Goal: Task Accomplishment & Management: Use online tool/utility

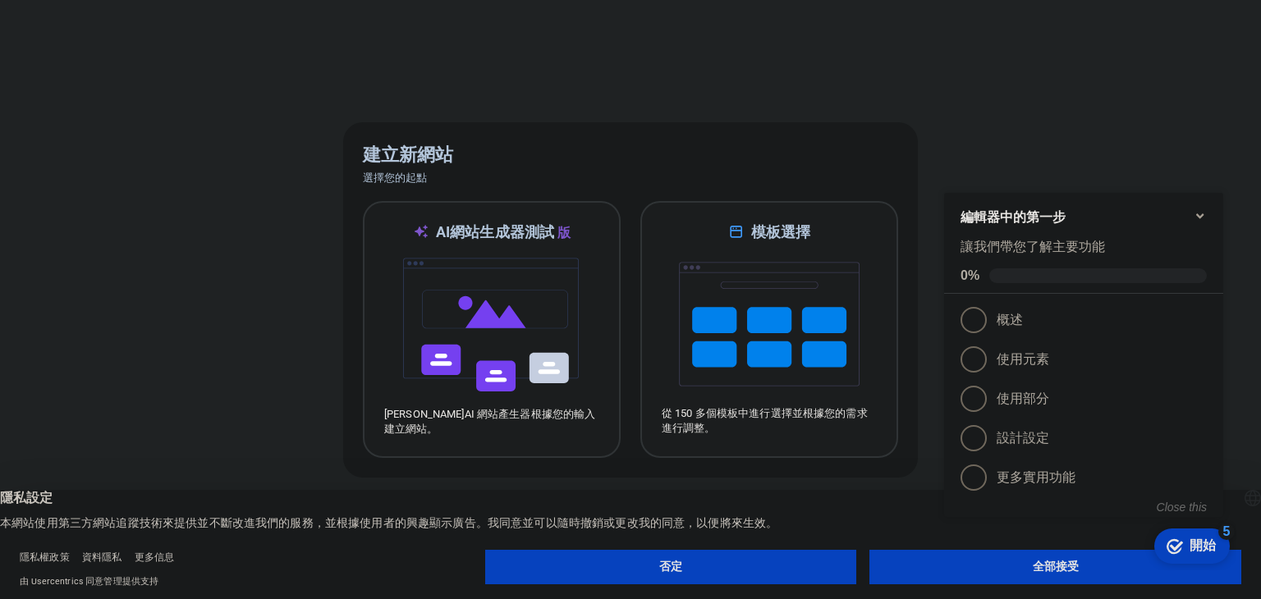
click at [740, 574] on button "否定" at bounding box center [671, 567] width 372 height 34
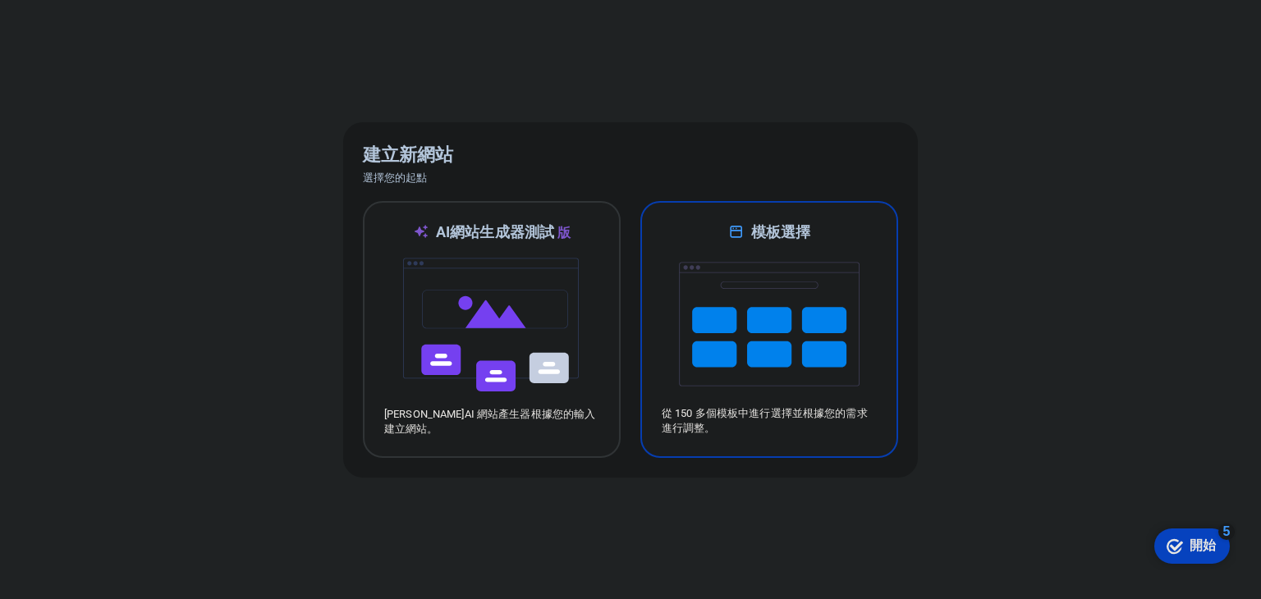
click at [716, 370] on img at bounding box center [769, 324] width 181 height 164
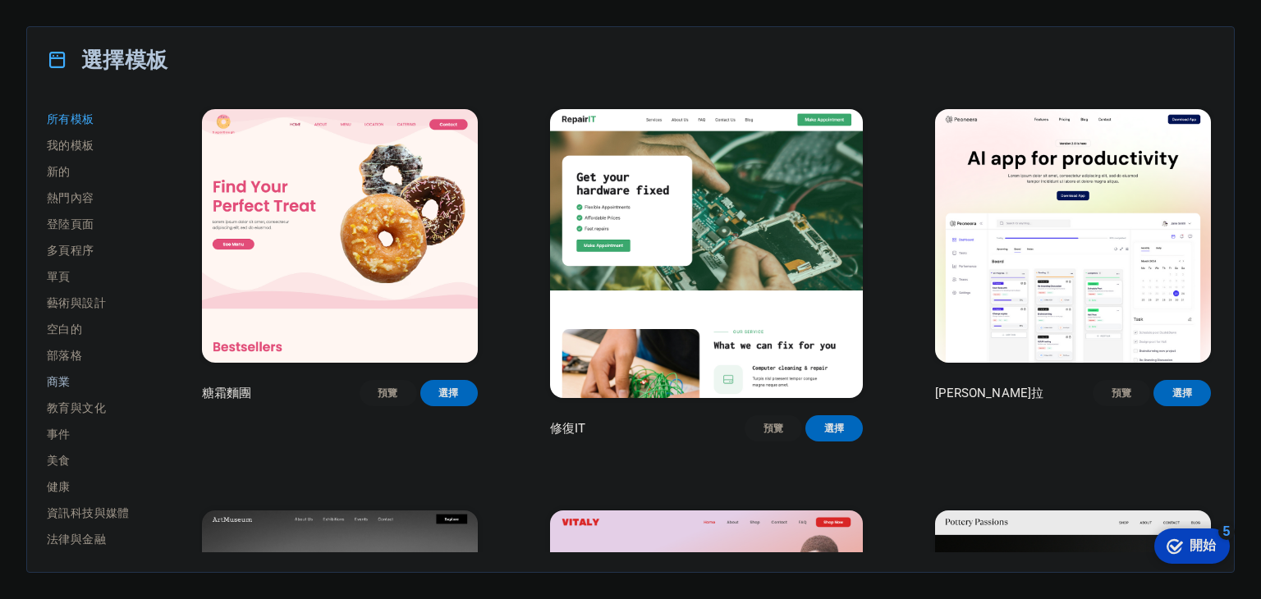
click at [84, 382] on span "商業" at bounding box center [88, 381] width 83 height 13
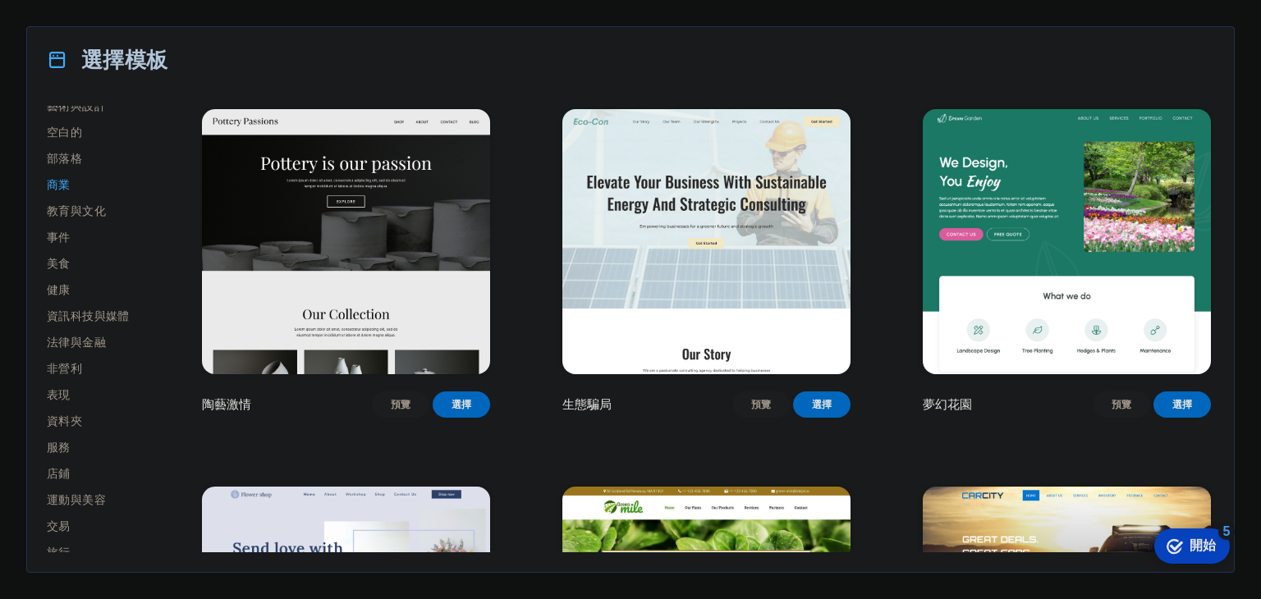
scroll to position [236, 0]
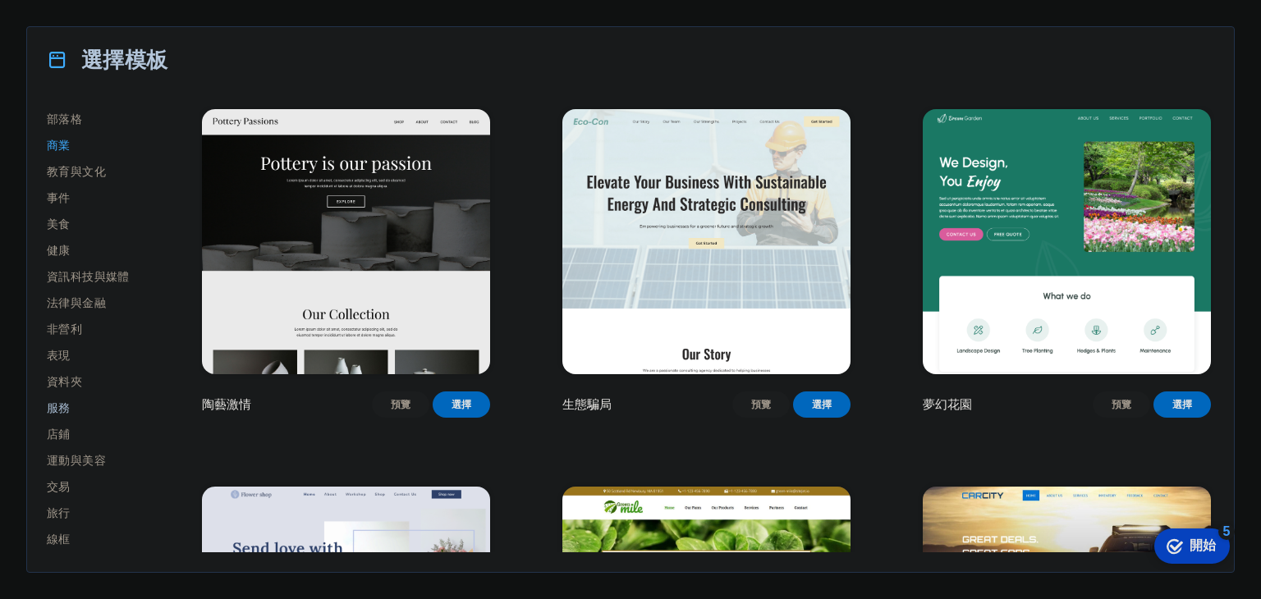
click at [76, 411] on span "服務" at bounding box center [88, 407] width 83 height 13
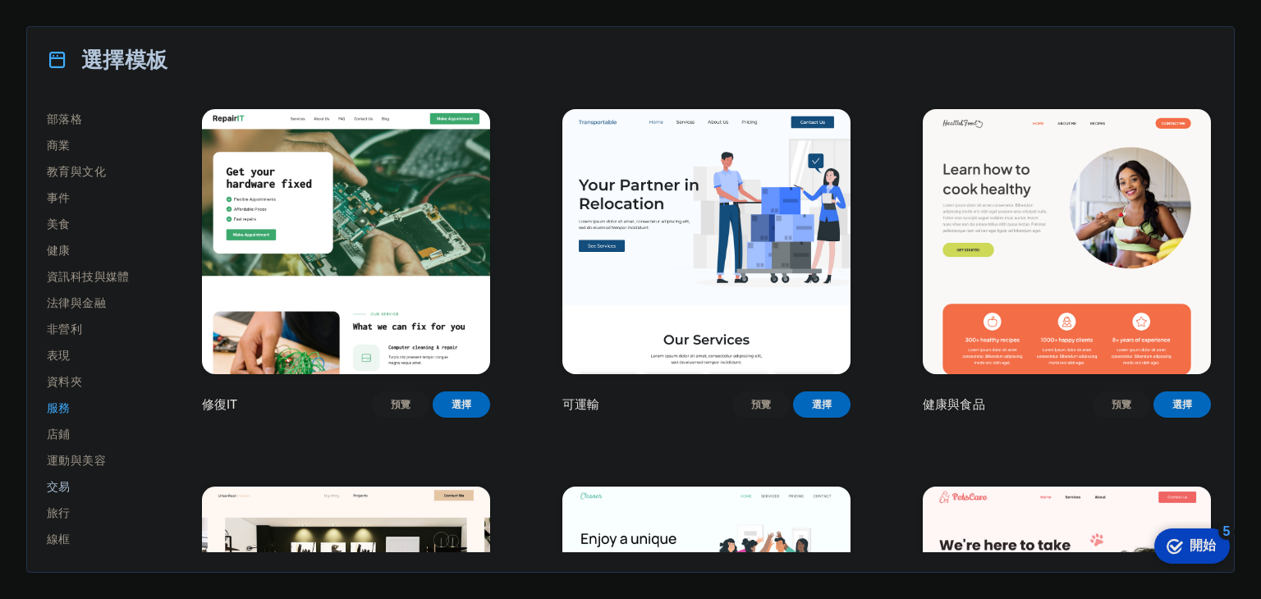
click at [81, 477] on button "交易" at bounding box center [88, 487] width 83 height 26
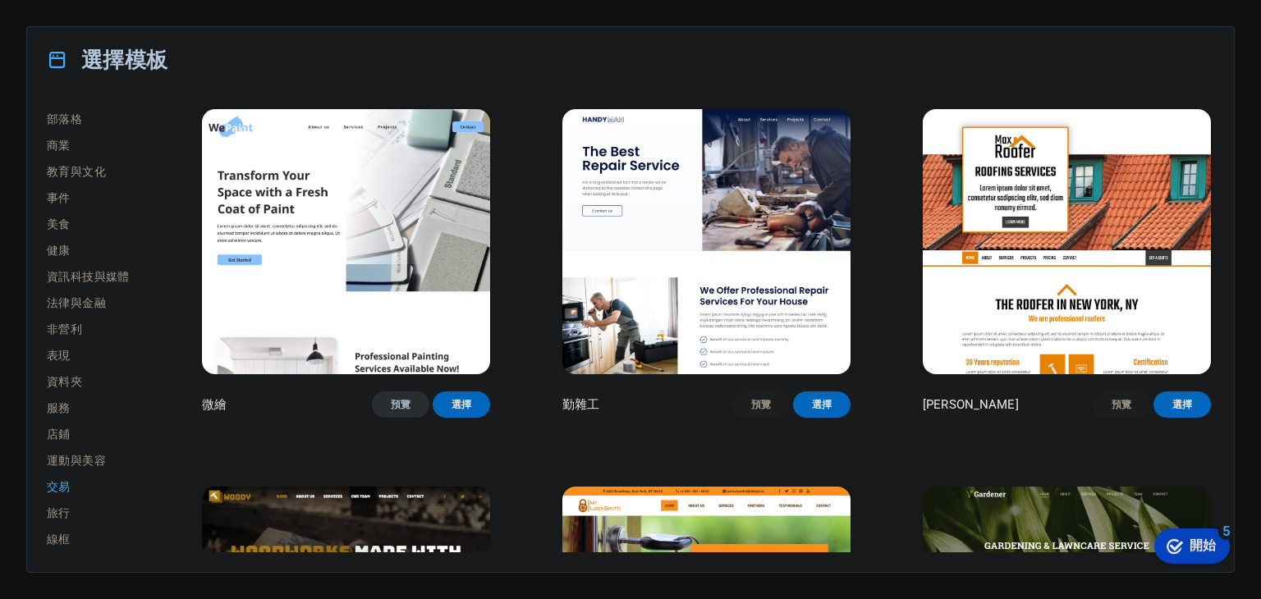
click at [396, 409] on font "預覽" at bounding box center [401, 404] width 21 height 13
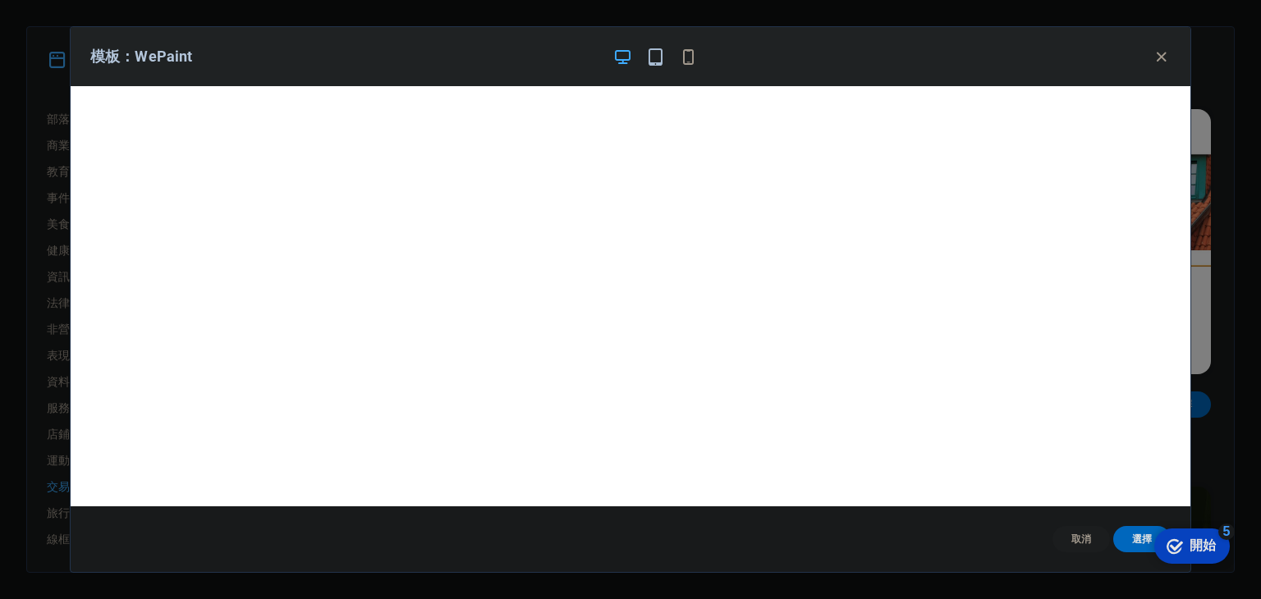
click at [646, 56] on icon "button" at bounding box center [655, 57] width 19 height 19
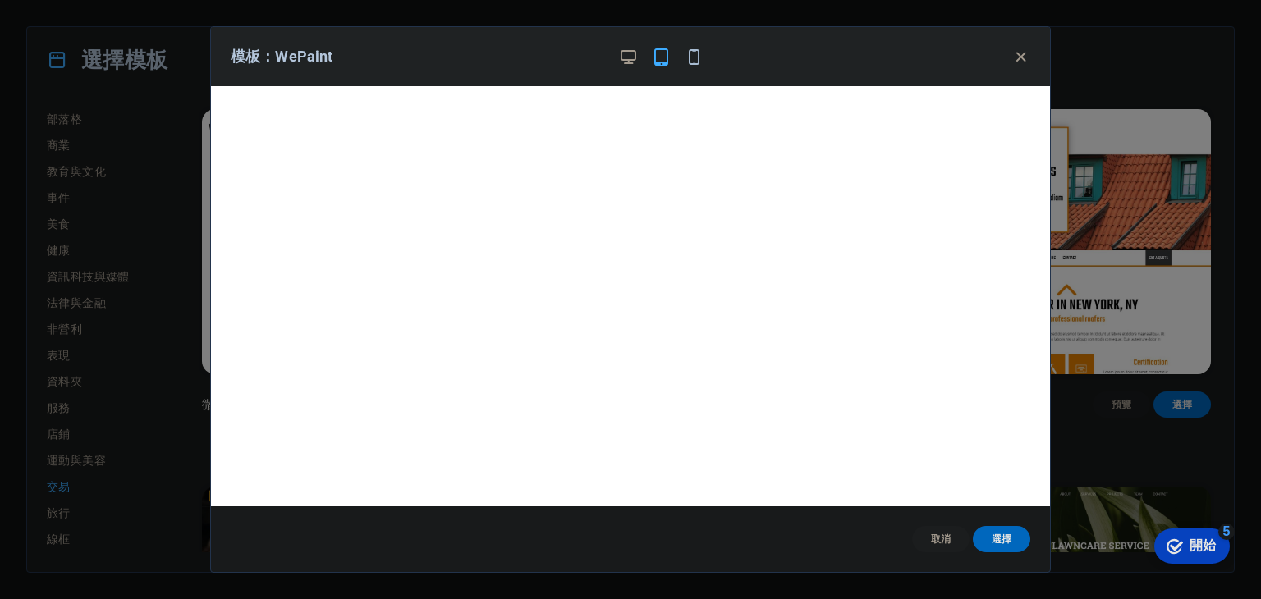
click at [689, 63] on icon "button" at bounding box center [693, 57] width 19 height 19
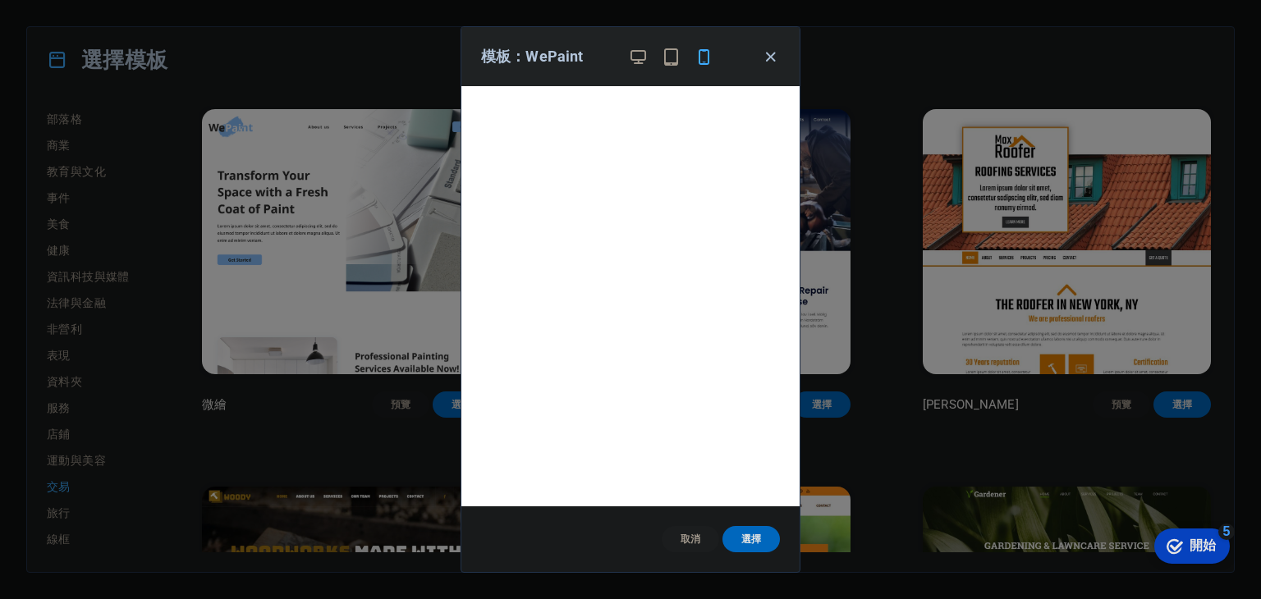
click at [773, 54] on icon "button" at bounding box center [770, 57] width 19 height 19
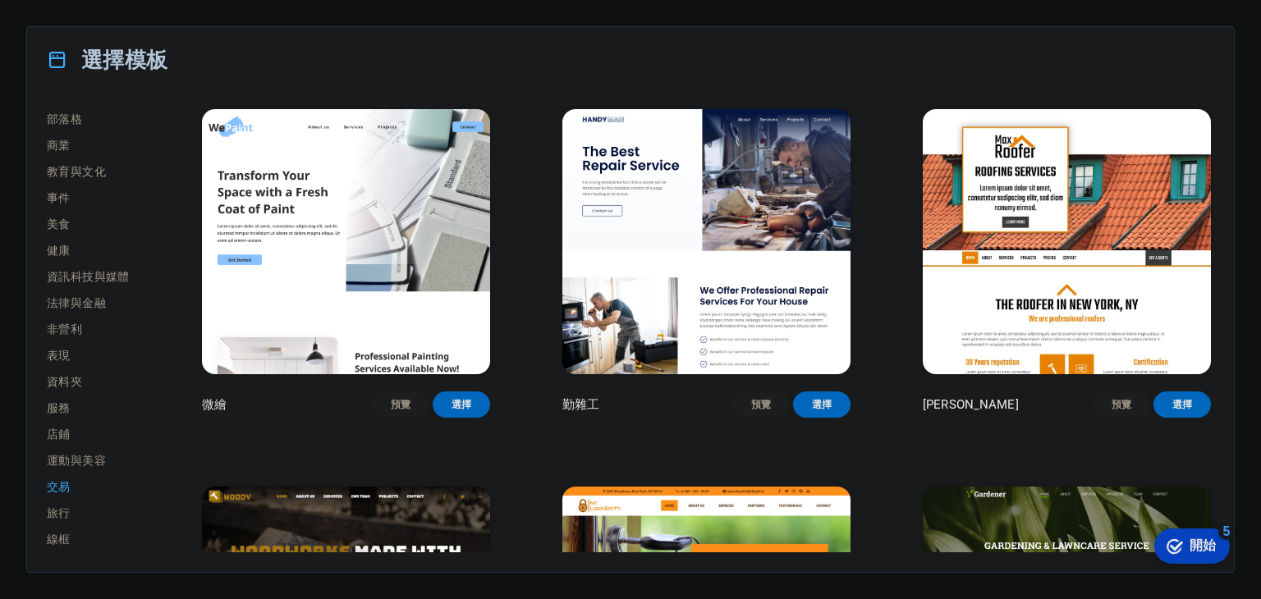
click at [742, 294] on img at bounding box center [706, 241] width 288 height 265
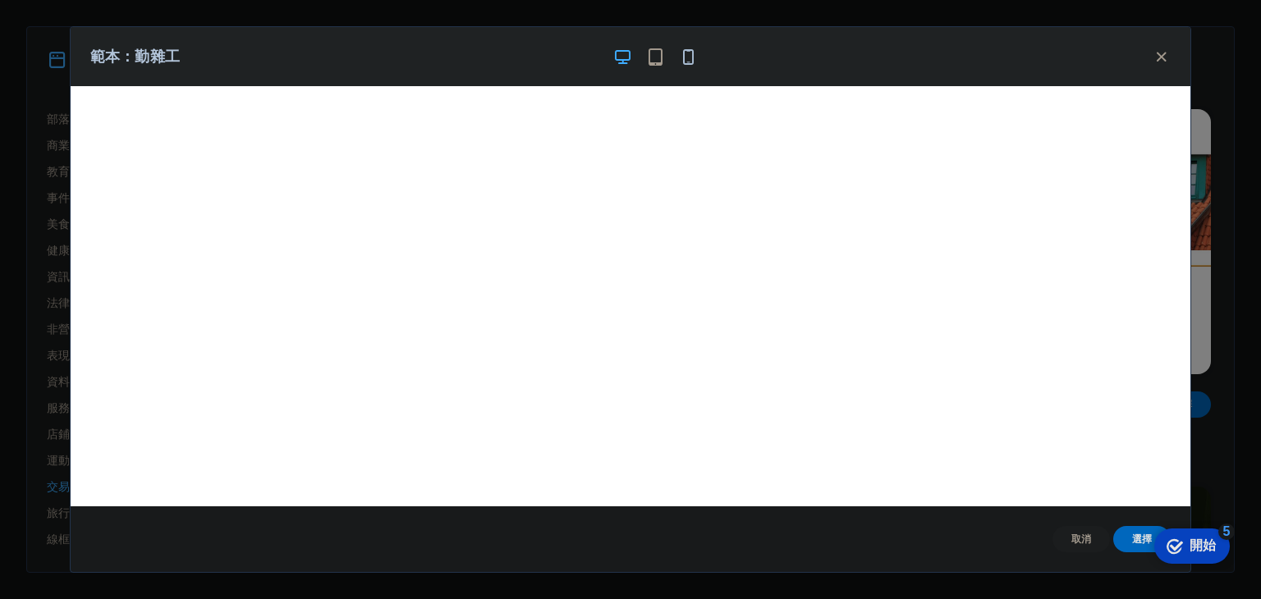
click at [692, 57] on icon "button" at bounding box center [688, 57] width 19 height 19
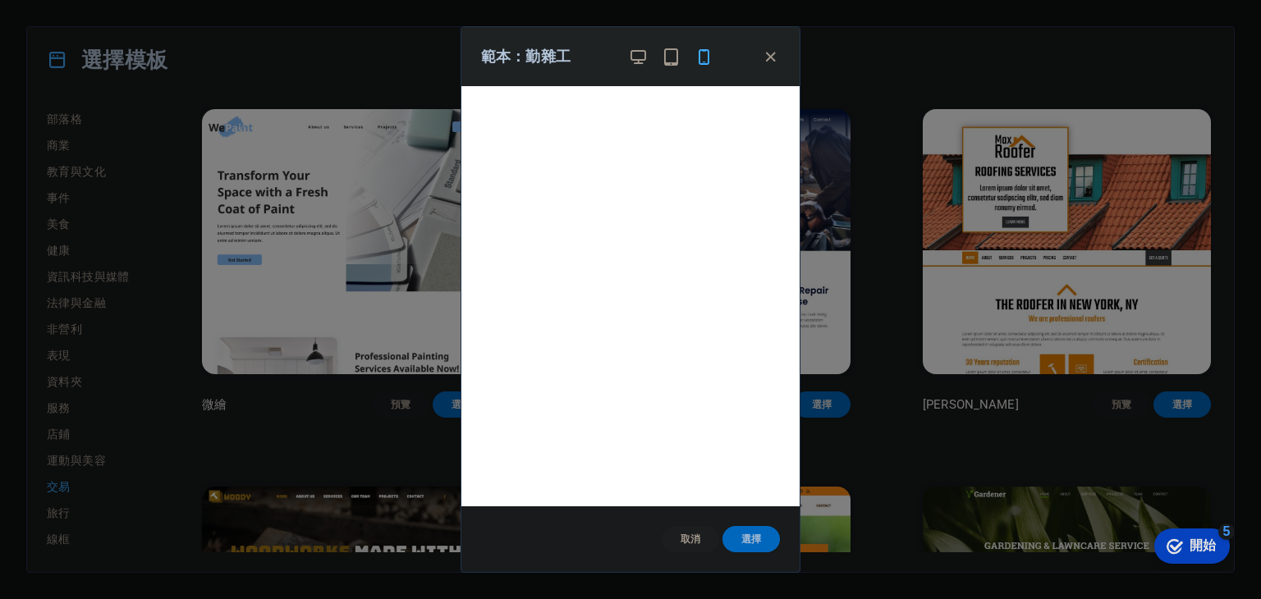
click at [753, 533] on font "選擇" at bounding box center [751, 538] width 21 height 11
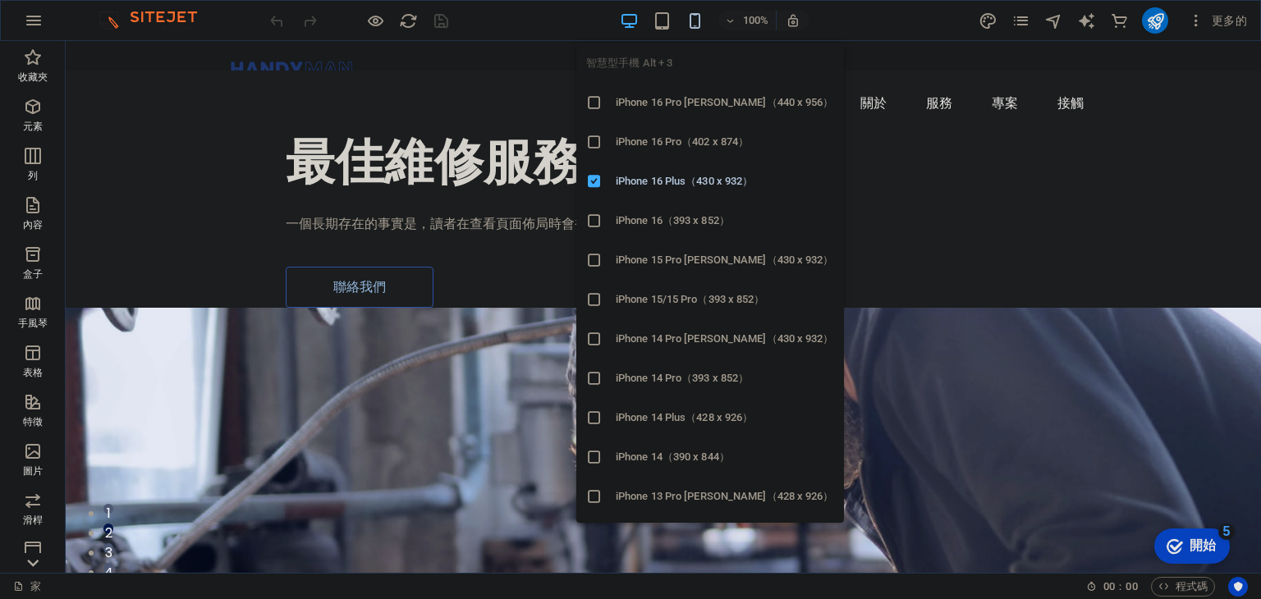
click at [694, 14] on icon "button" at bounding box center [694, 20] width 19 height 19
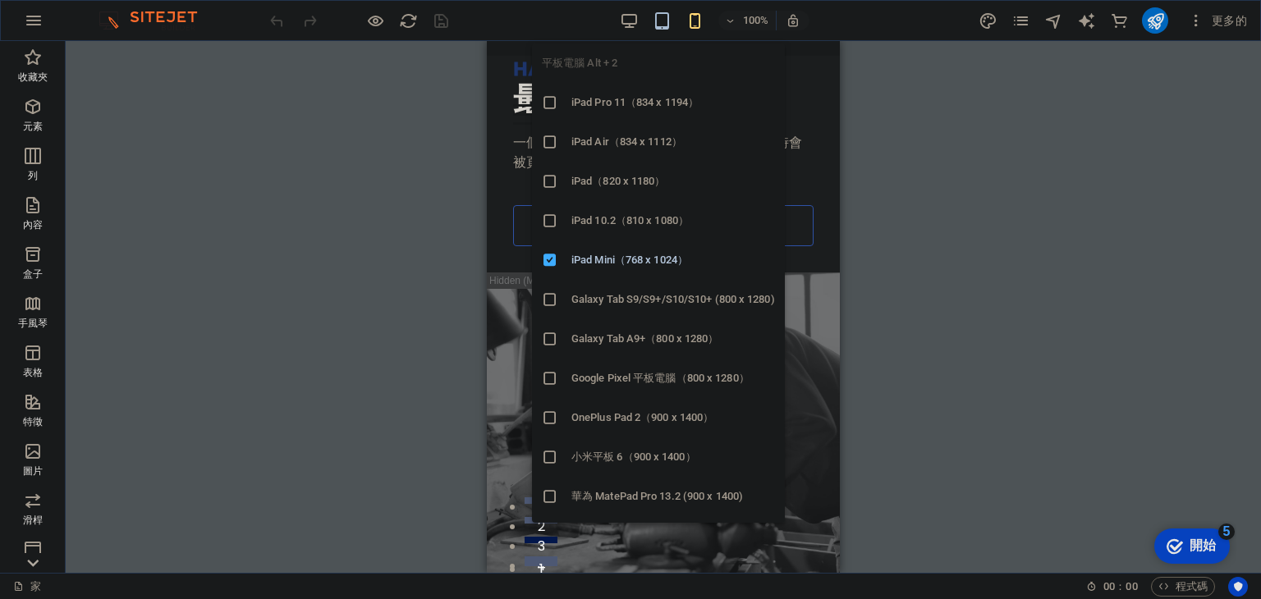
click at [664, 23] on icon "button" at bounding box center [661, 20] width 19 height 19
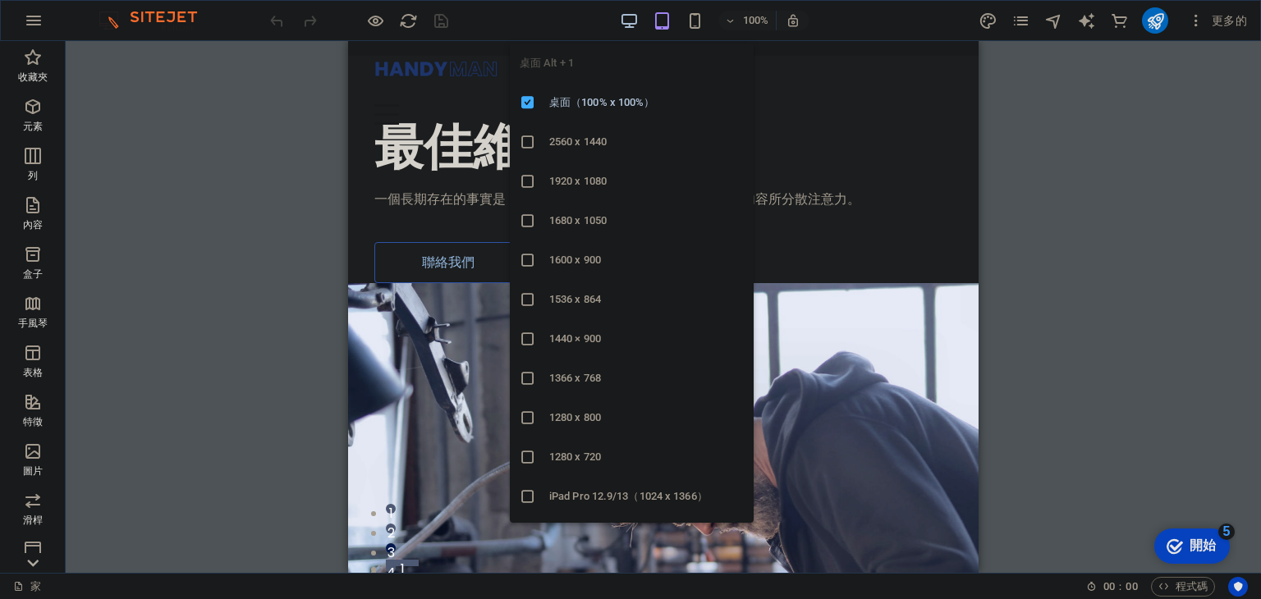
click at [634, 25] on icon "button" at bounding box center [629, 20] width 19 height 19
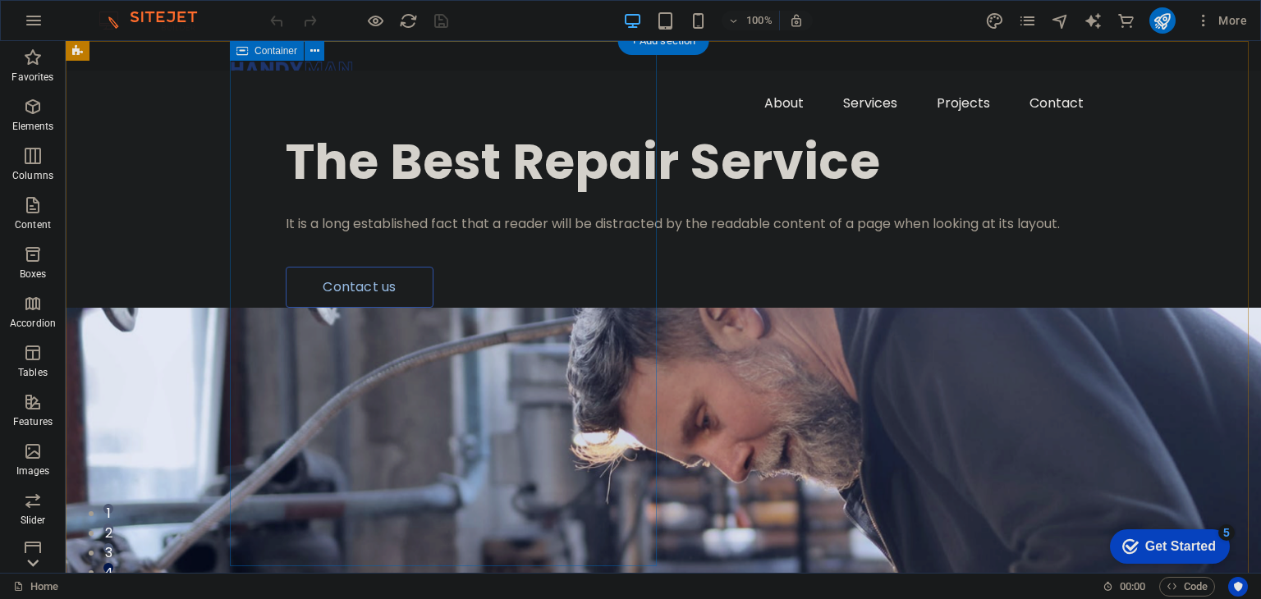
click at [538, 170] on div "The Best Repair Service It is a long established fact that a reader will be dis…" at bounding box center [745, 189] width 1031 height 237
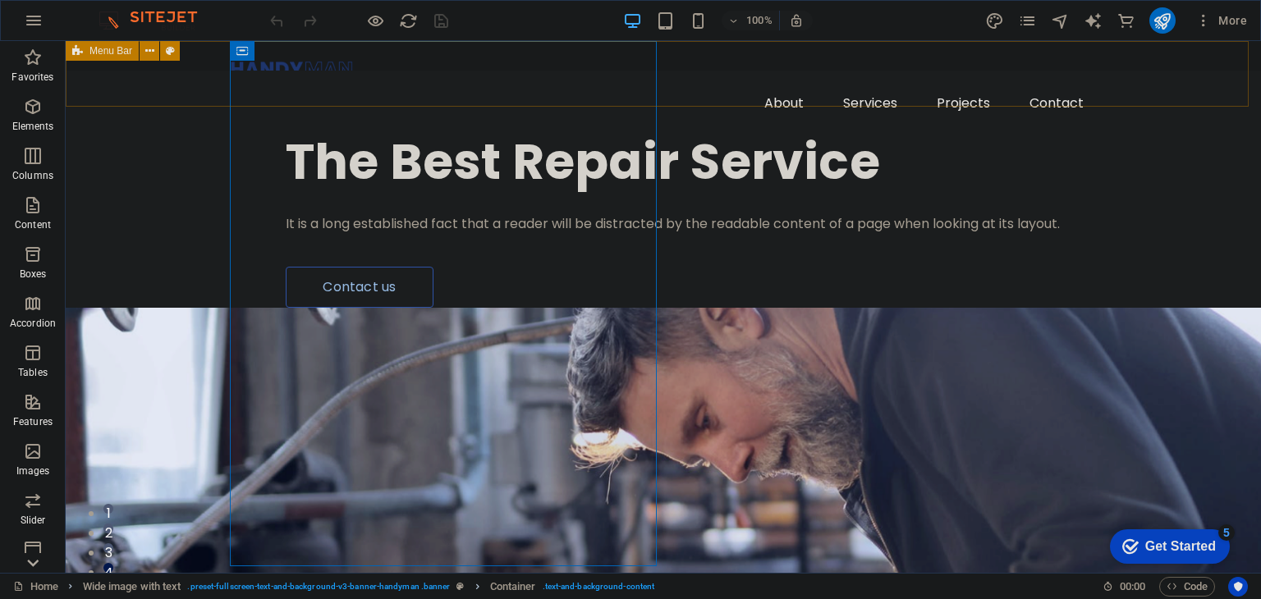
click at [115, 52] on span "Menu Bar" at bounding box center [110, 51] width 43 height 10
click at [148, 48] on icon at bounding box center [149, 51] width 9 height 17
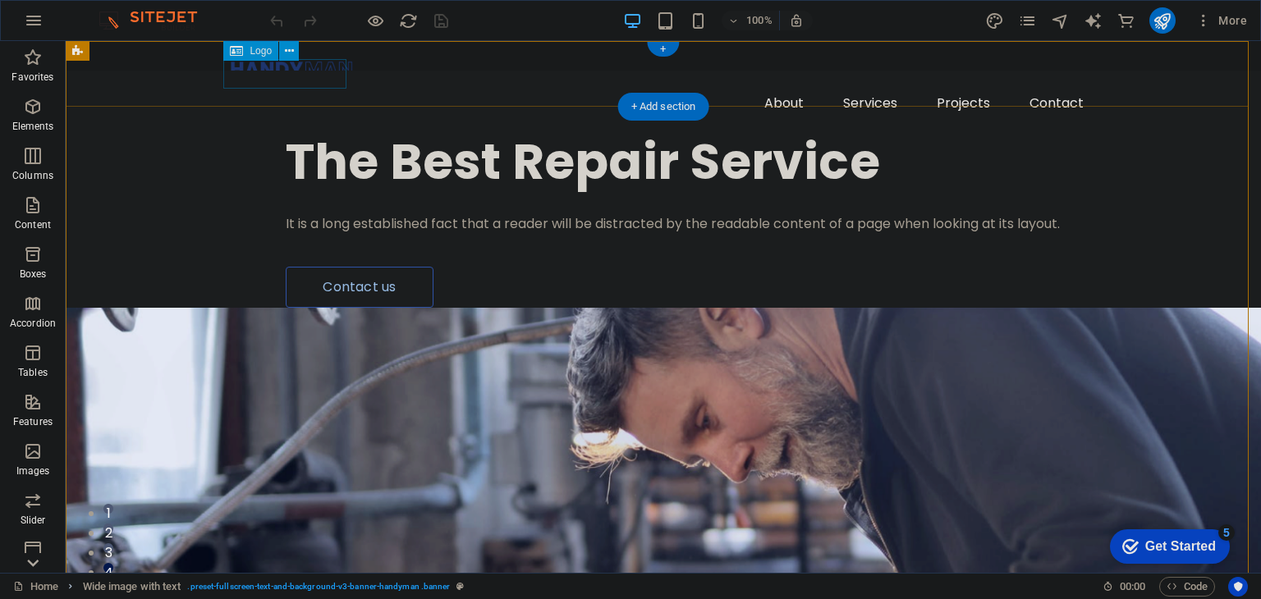
click at [324, 75] on div at bounding box center [663, 69] width 867 height 30
click at [303, 73] on div at bounding box center [663, 69] width 867 height 30
select select "px"
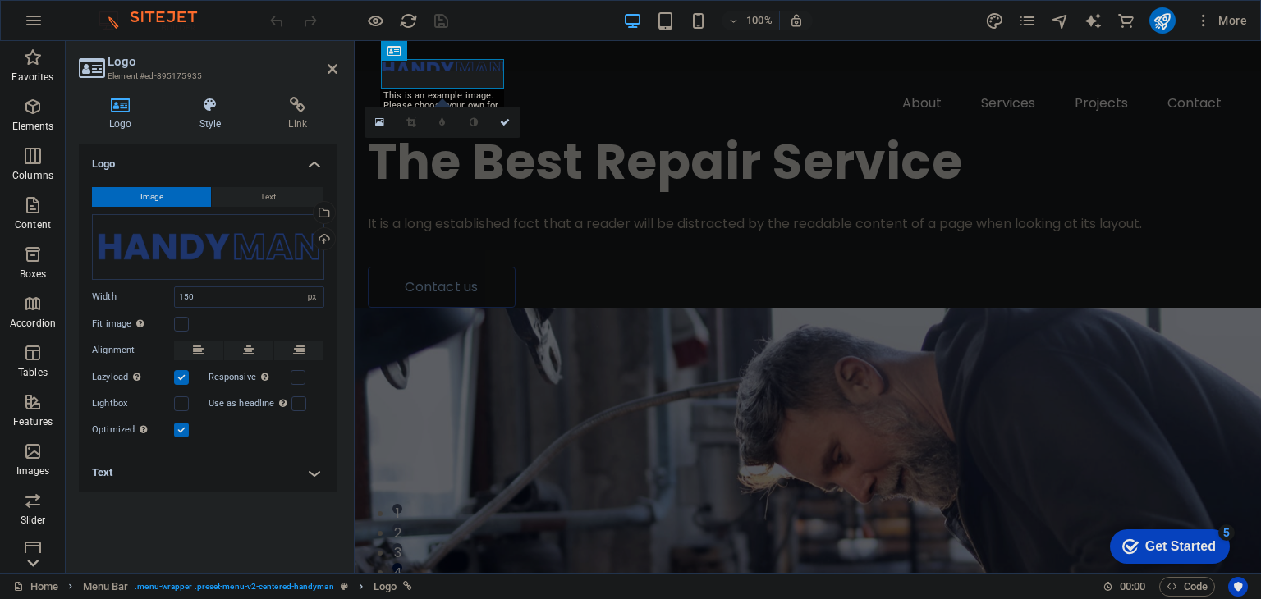
click at [216, 126] on h4 "Style" at bounding box center [213, 114] width 89 height 34
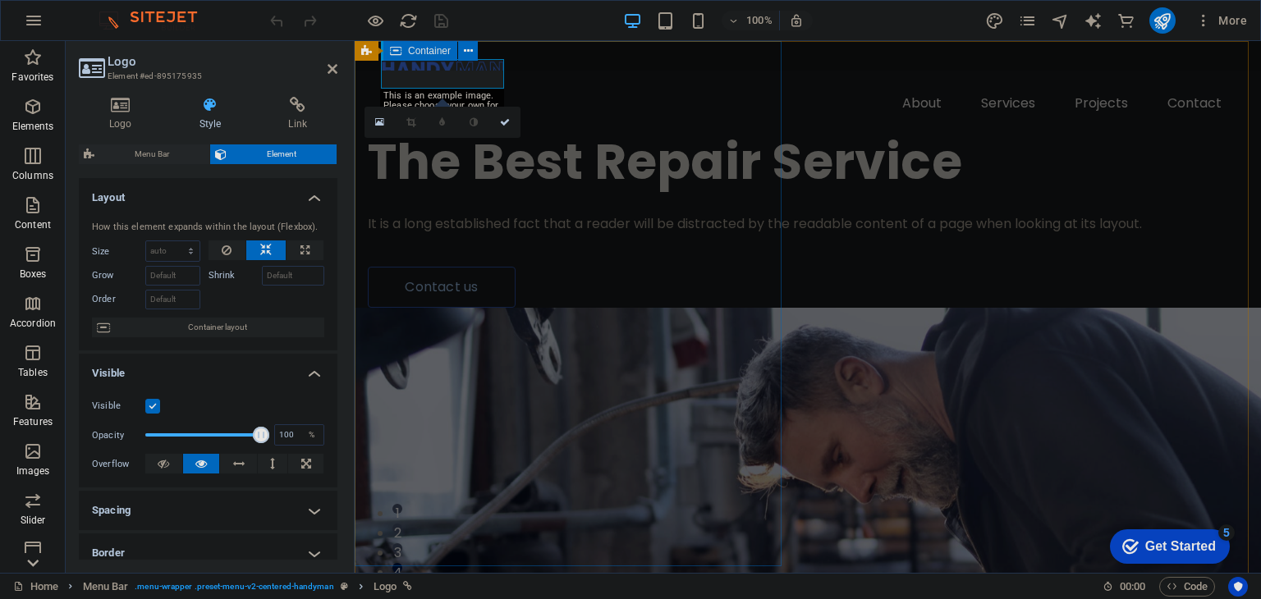
drag, startPoint x: 604, startPoint y: 119, endPoint x: 846, endPoint y: 162, distance: 246.0
click at [604, 119] on div "The Best Repair Service It is a long established fact that a reader will be dis…" at bounding box center [808, 189] width 906 height 237
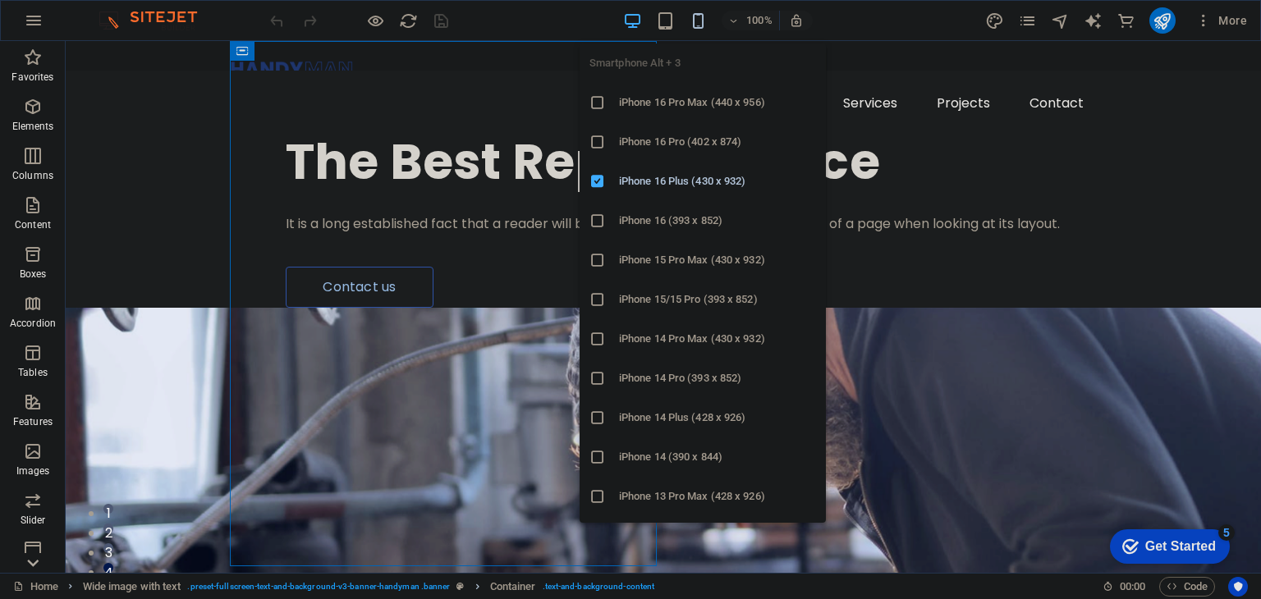
click at [706, 23] on icon "button" at bounding box center [698, 20] width 19 height 19
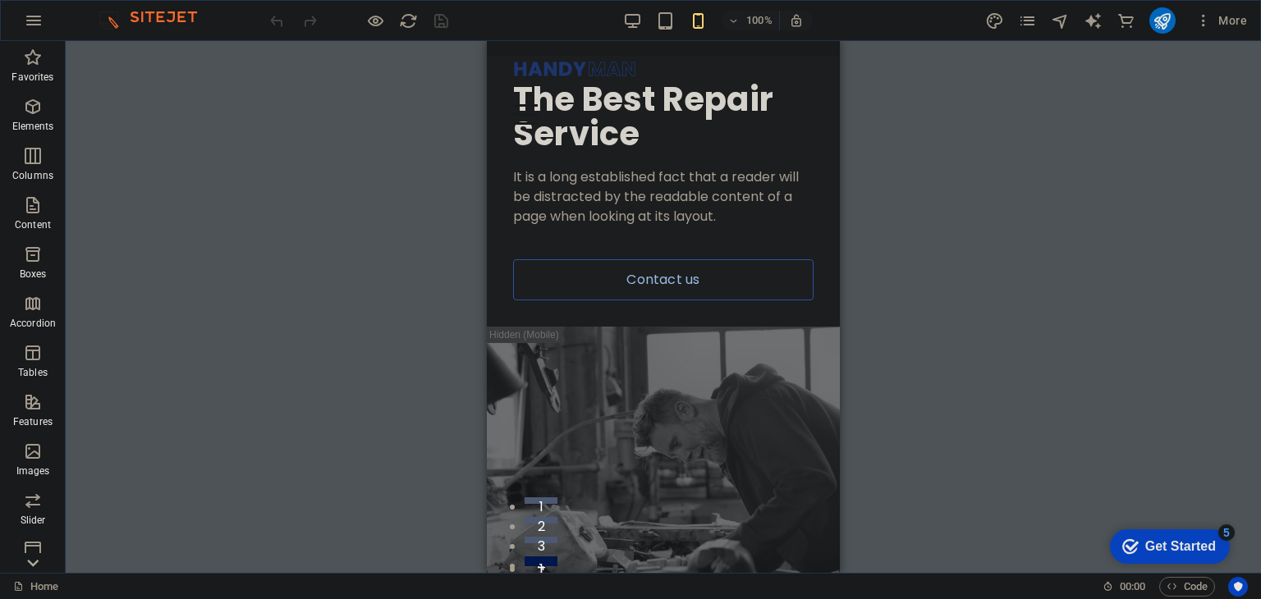
drag, startPoint x: 835, startPoint y: 106, endPoint x: 1311, endPoint y: 78, distance: 476.8
click at [25, 62] on icon at bounding box center [32, 50] width 23 height 23
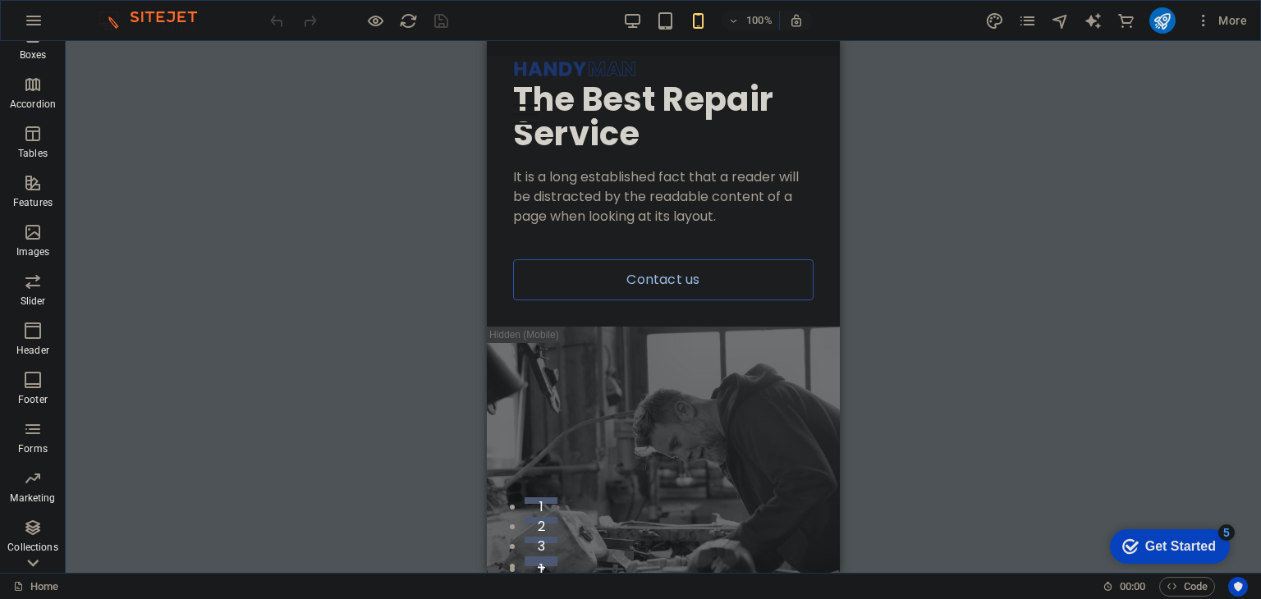
scroll to position [256, 0]
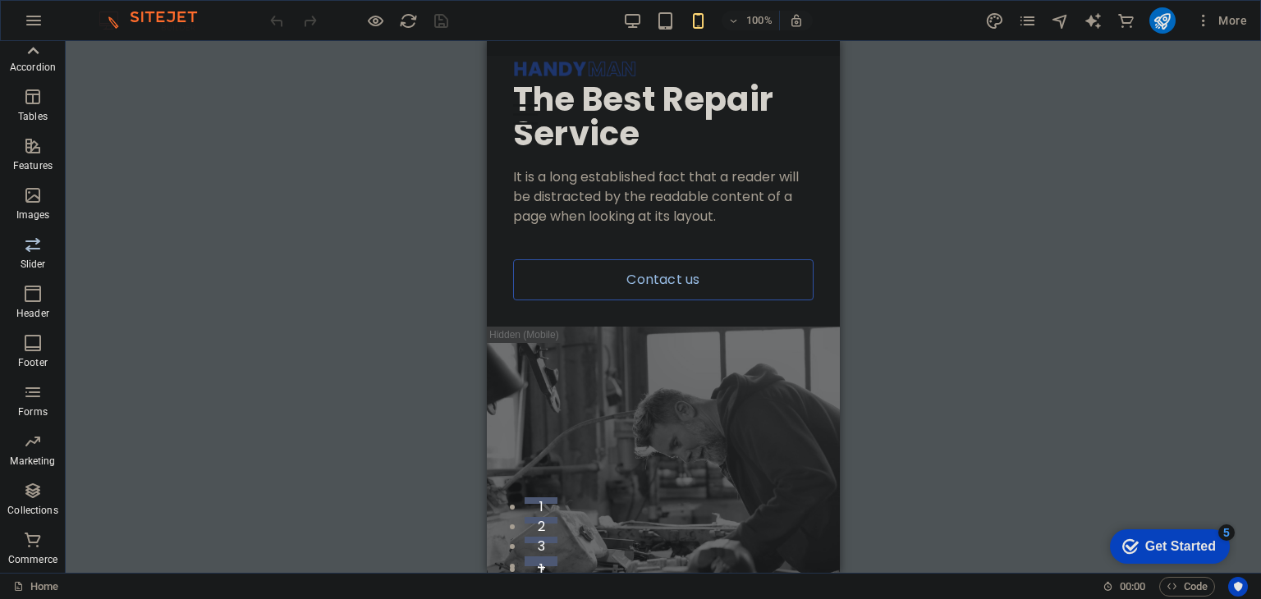
click at [36, 245] on icon "button" at bounding box center [33, 245] width 20 height 20
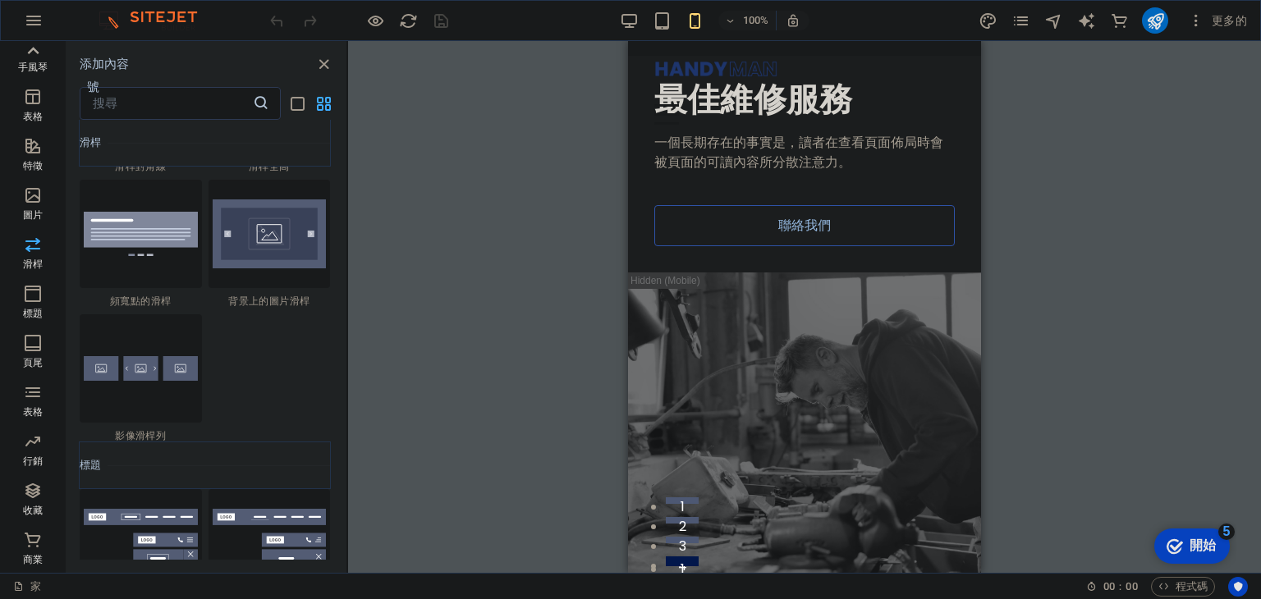
scroll to position [9714, 0]
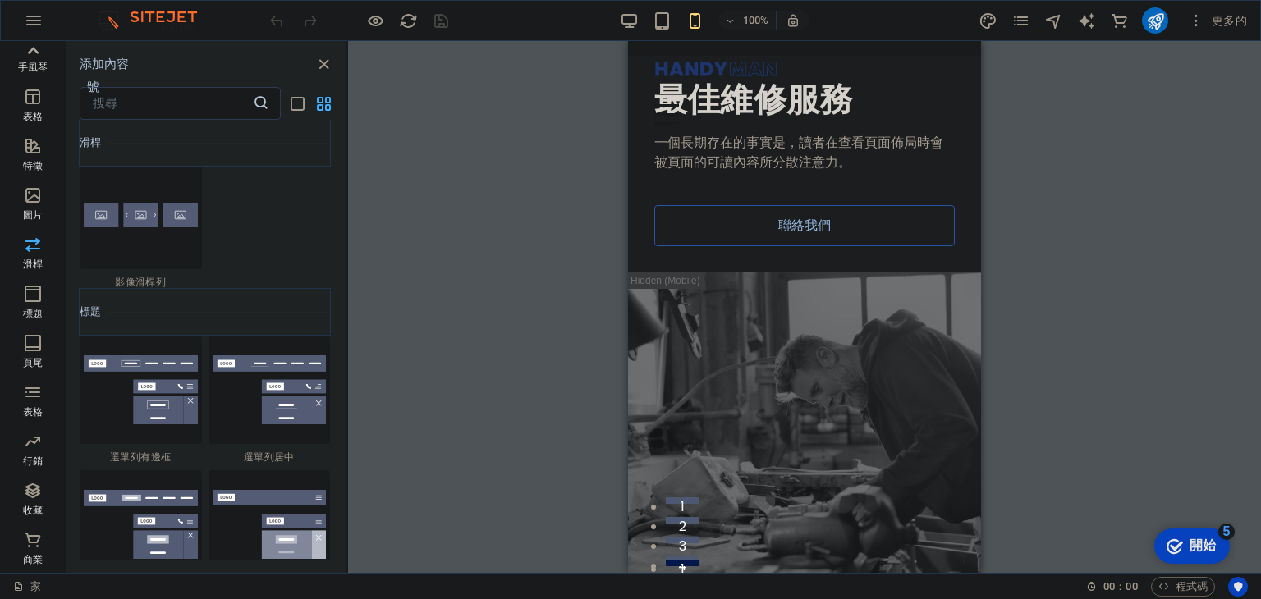
drag, startPoint x: 340, startPoint y: 385, endPoint x: 351, endPoint y: 391, distance: 12.8
click at [341, 398] on div "收藏夾 1 顆星 標題 1 顆星 容器 元素 1 顆星 標題 1 顆星 文字 1 顆星 影像 1 顆星 容器 1 顆星 墊片 1 顆星 分隔符 1 顆星 HT…" at bounding box center [206, 340] width 280 height 440
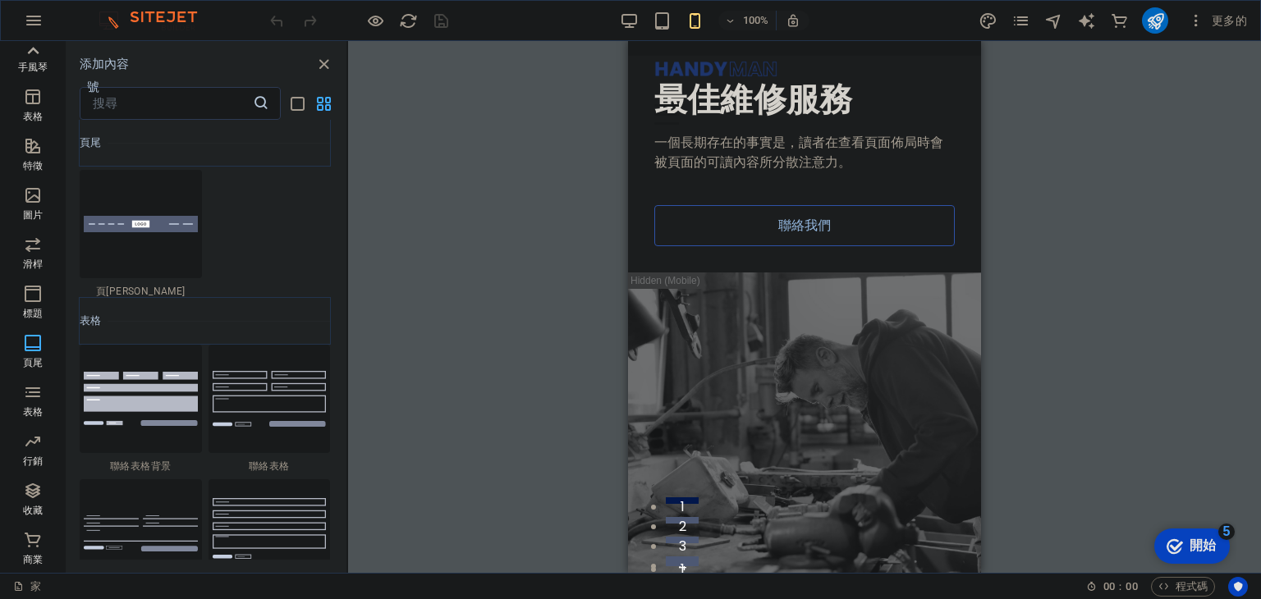
scroll to position [11927, 0]
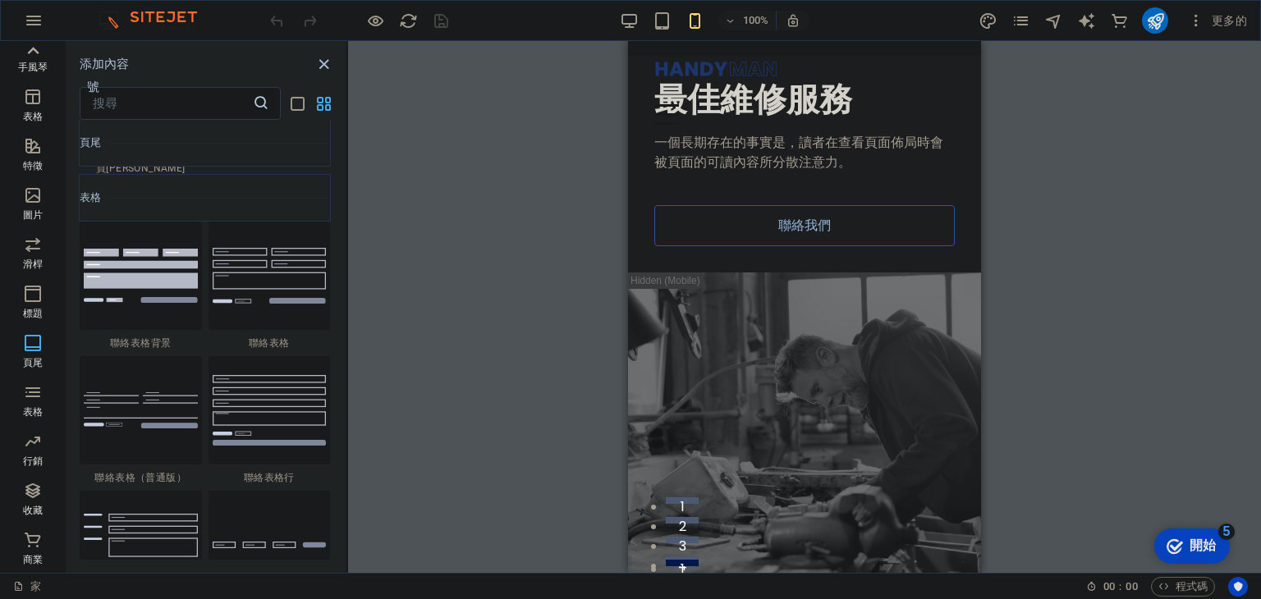
click at [320, 66] on icon "關閉面板" at bounding box center [323, 64] width 19 height 19
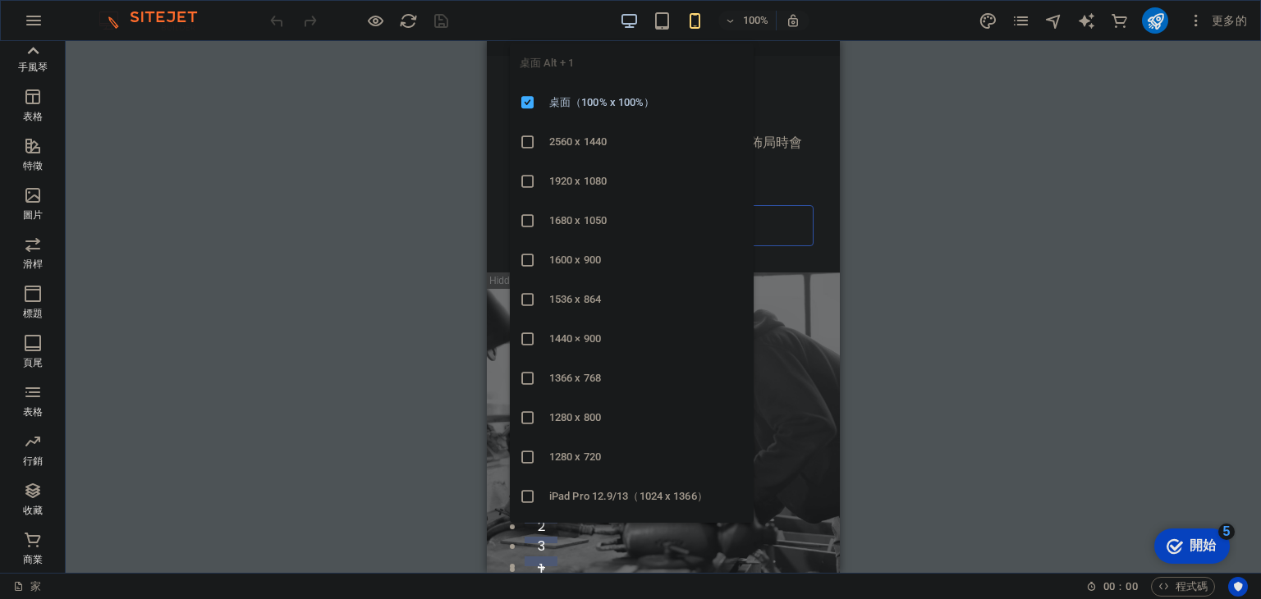
click at [628, 21] on icon "button" at bounding box center [629, 20] width 19 height 19
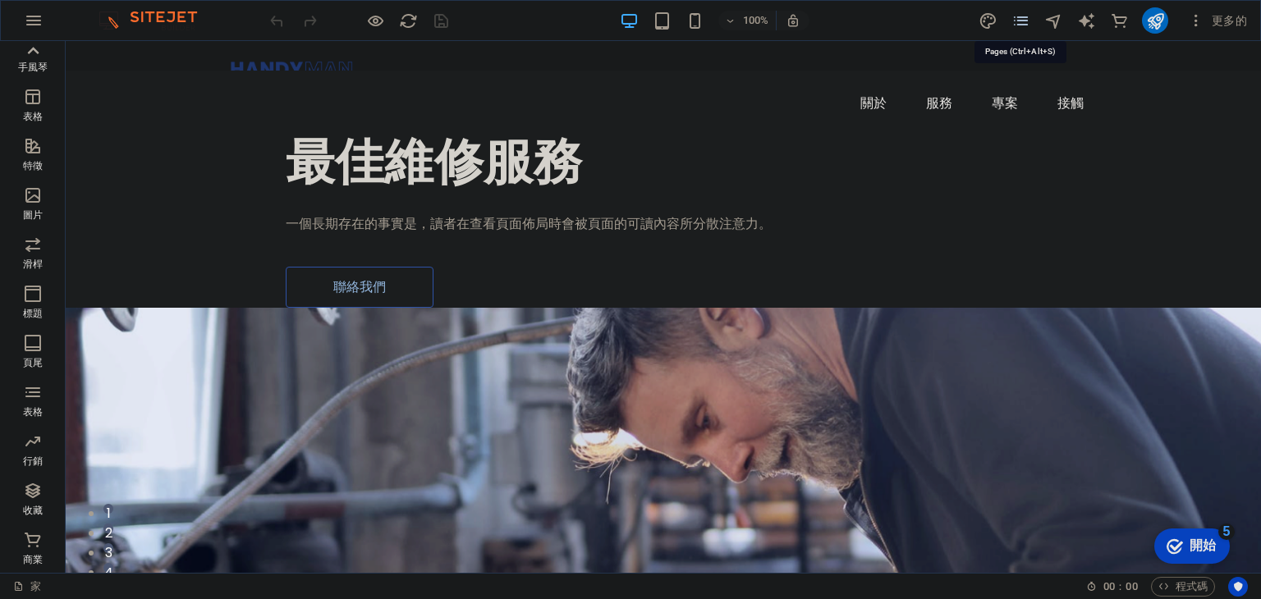
click at [1014, 20] on icon "頁面" at bounding box center [1020, 20] width 19 height 19
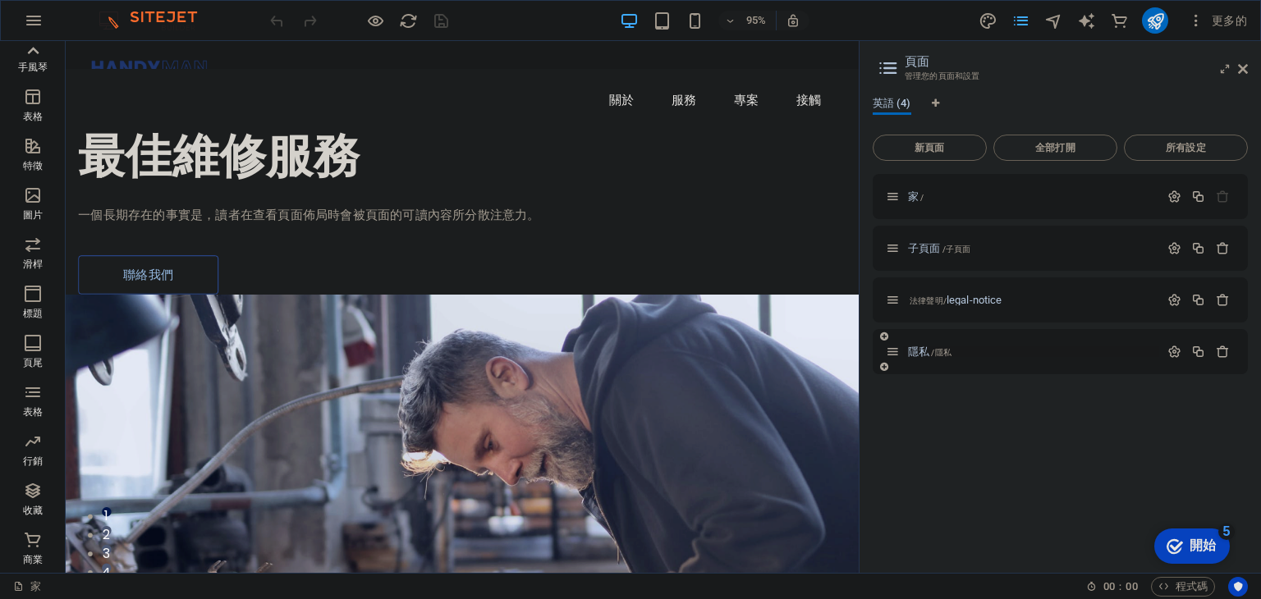
click at [940, 354] on font "/隱私" at bounding box center [941, 352] width 20 height 9
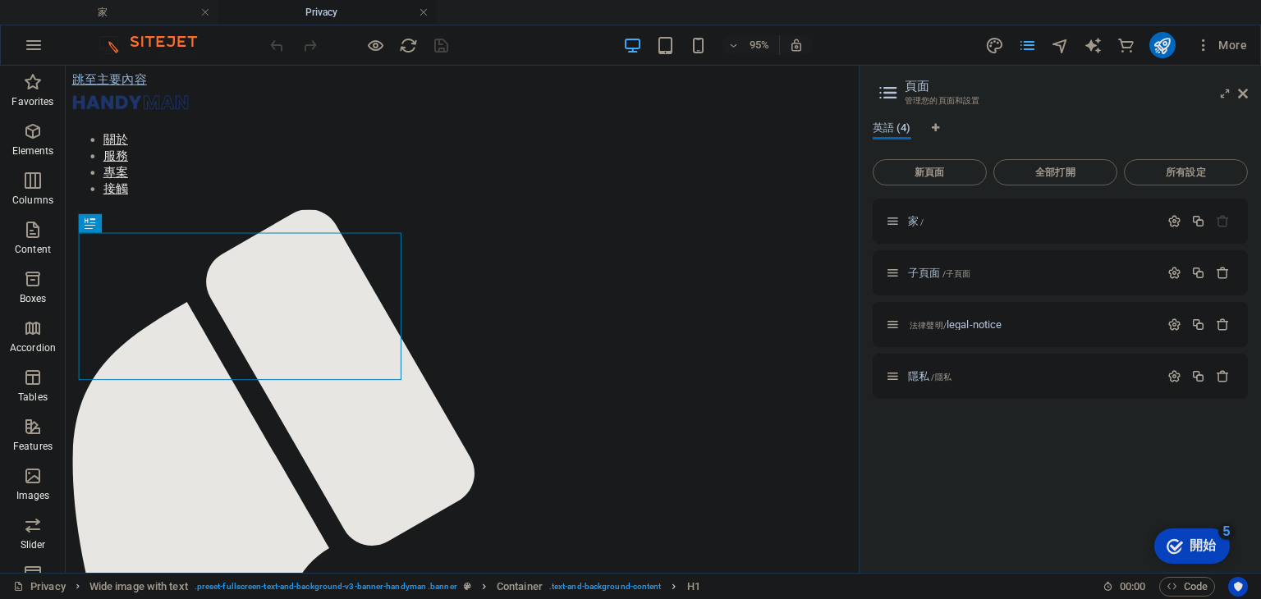
scroll to position [0, 0]
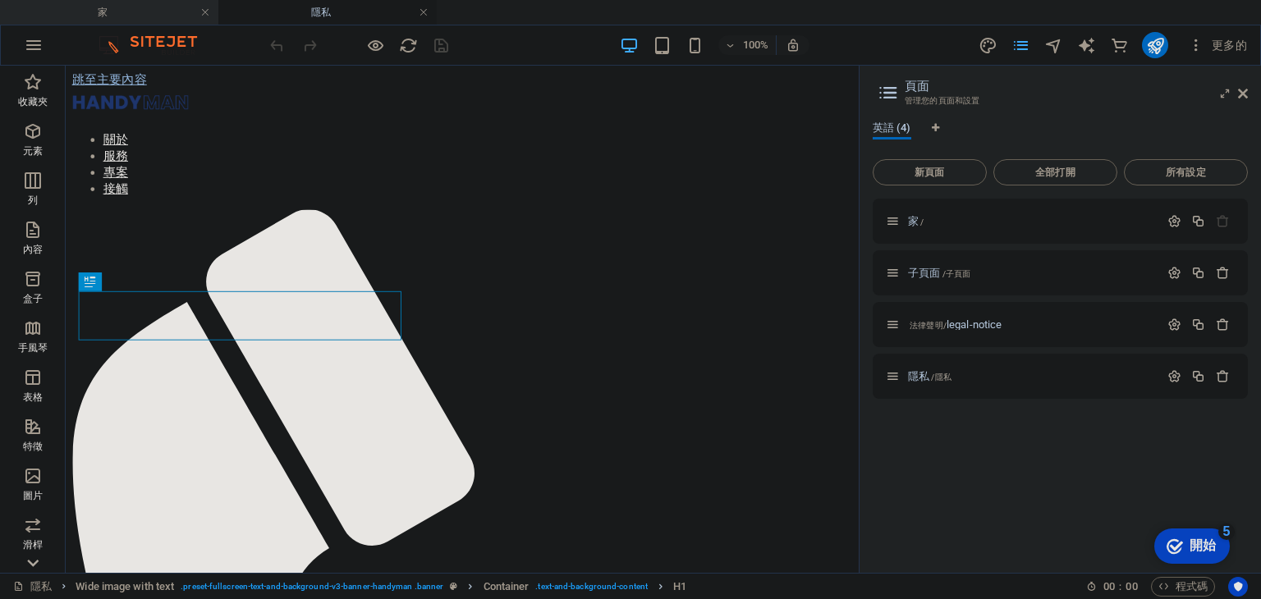
click at [153, 11] on h4 "家" at bounding box center [109, 12] width 218 height 18
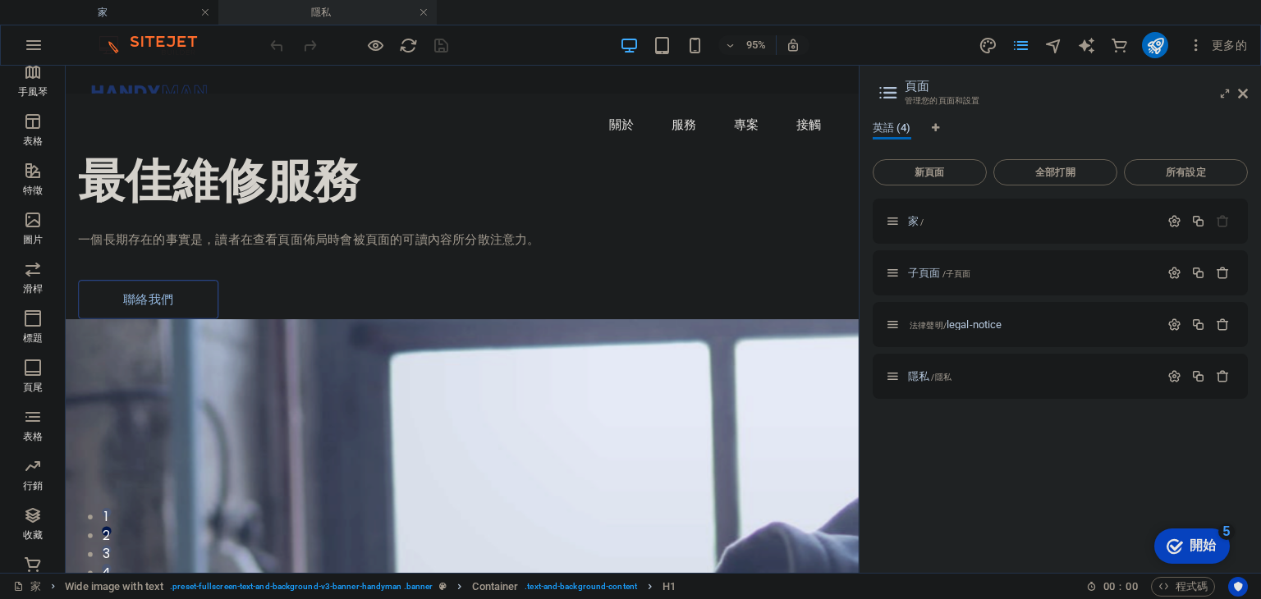
click at [313, 7] on font "隱私" at bounding box center [321, 12] width 20 height 11
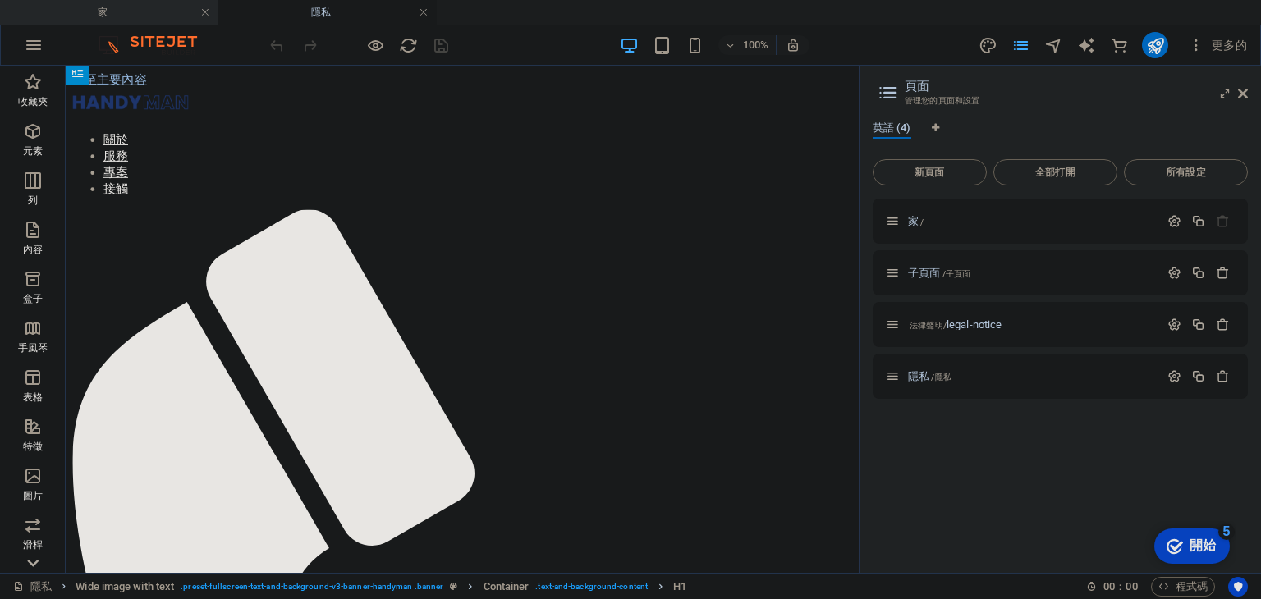
click at [167, 7] on h4 "家" at bounding box center [109, 12] width 218 height 18
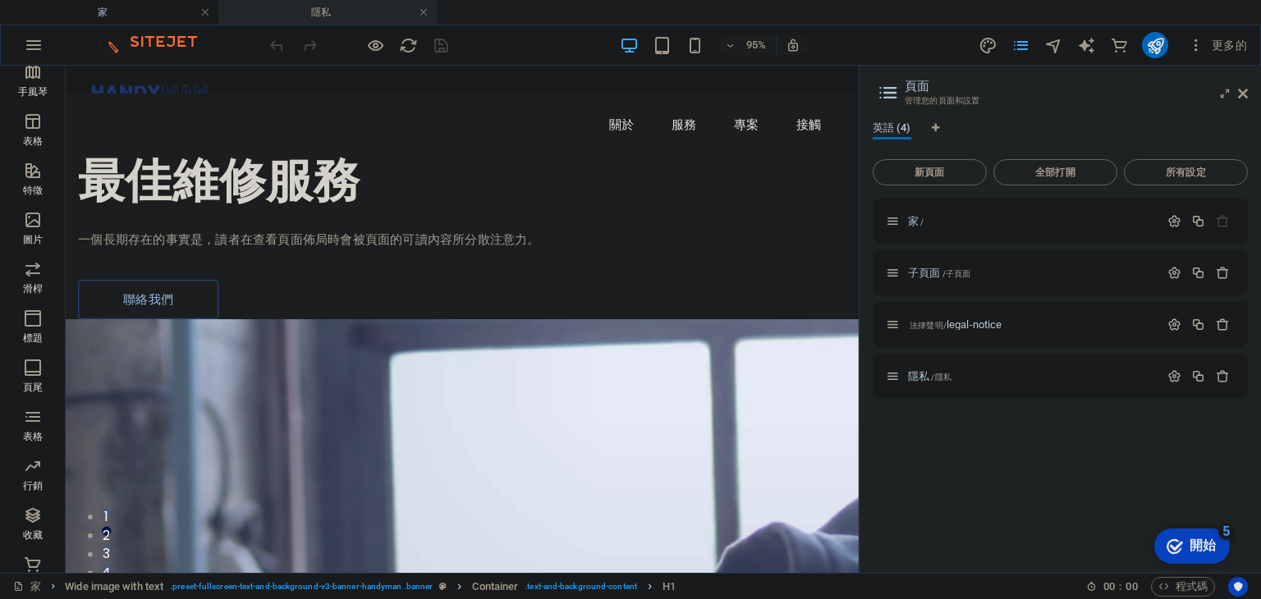
click at [295, 15] on h4 "隱私" at bounding box center [327, 12] width 218 height 18
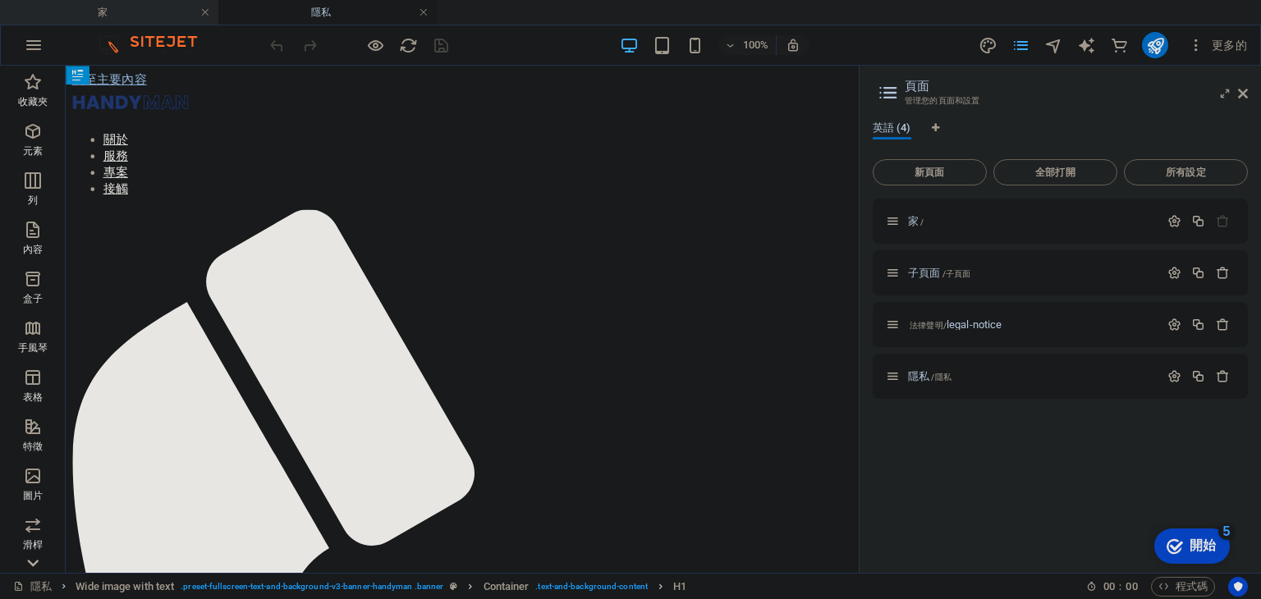
click at [154, 11] on h4 "家" at bounding box center [109, 12] width 218 height 18
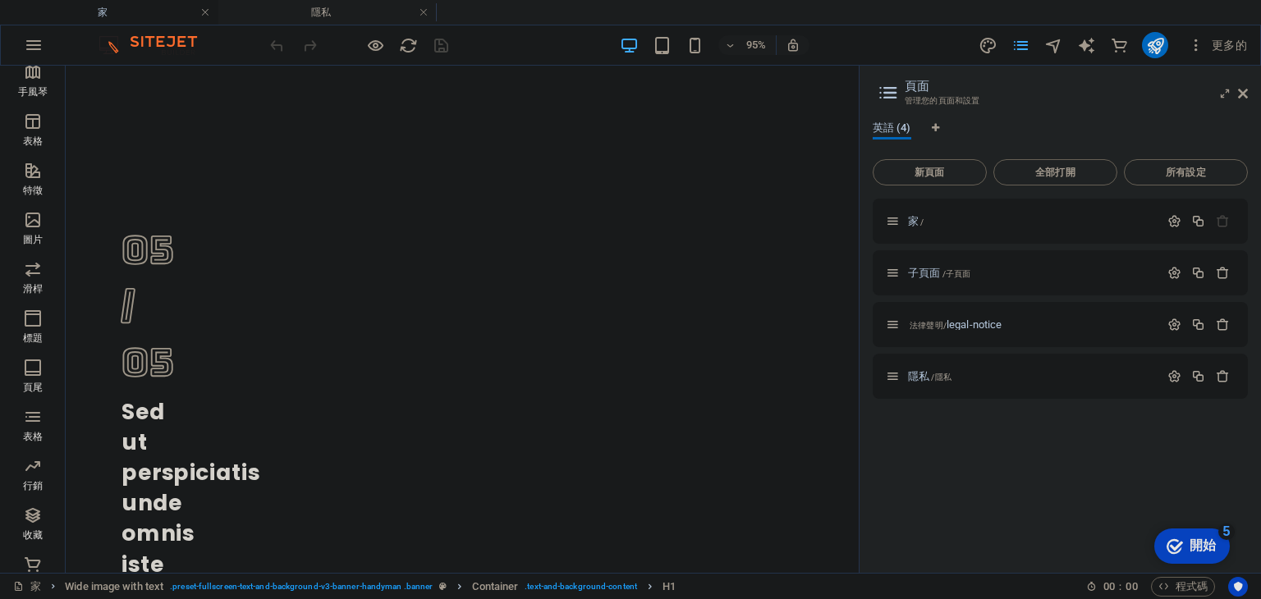
scroll to position [6269, 0]
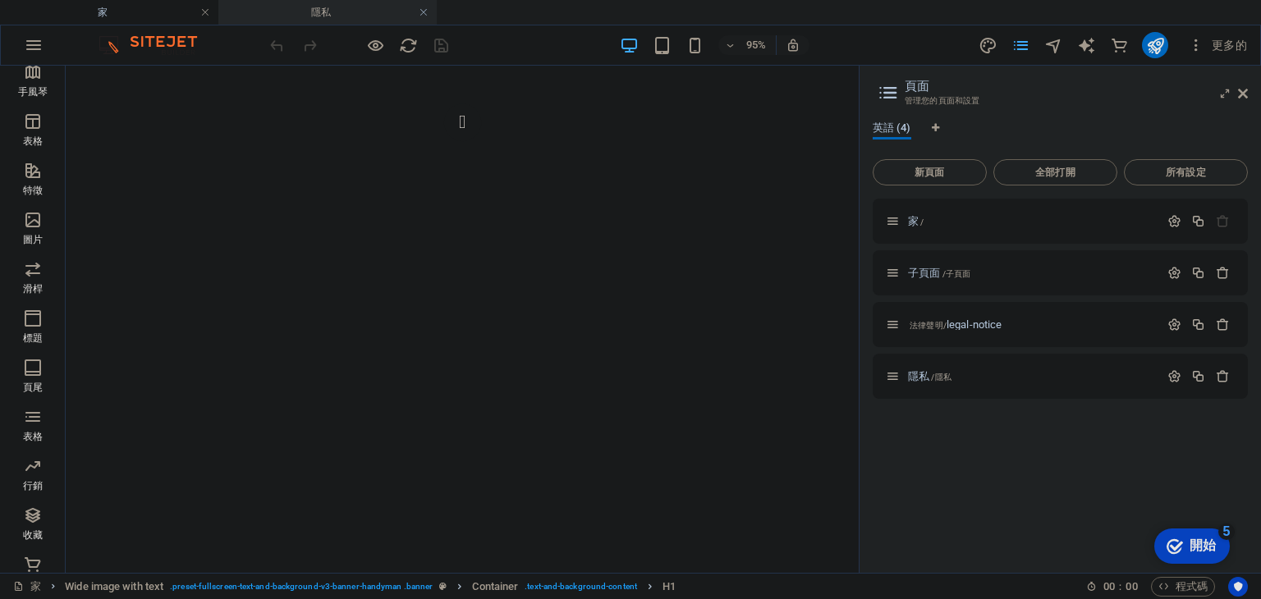
click at [421, 14] on link at bounding box center [424, 13] width 10 height 16
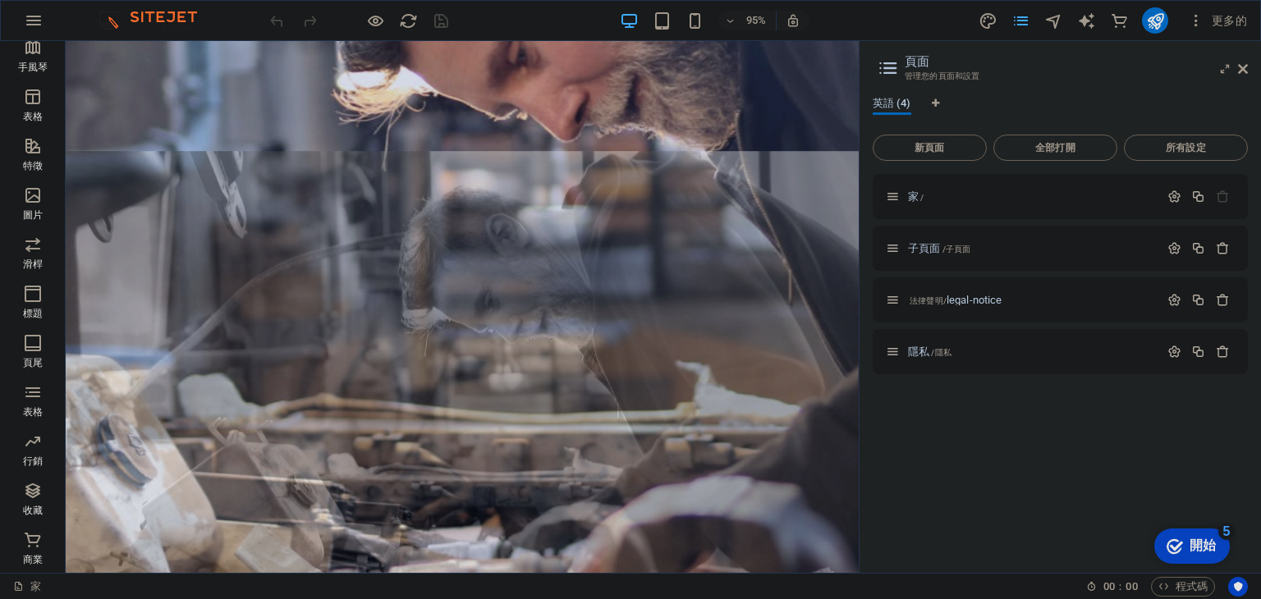
scroll to position [486, 0]
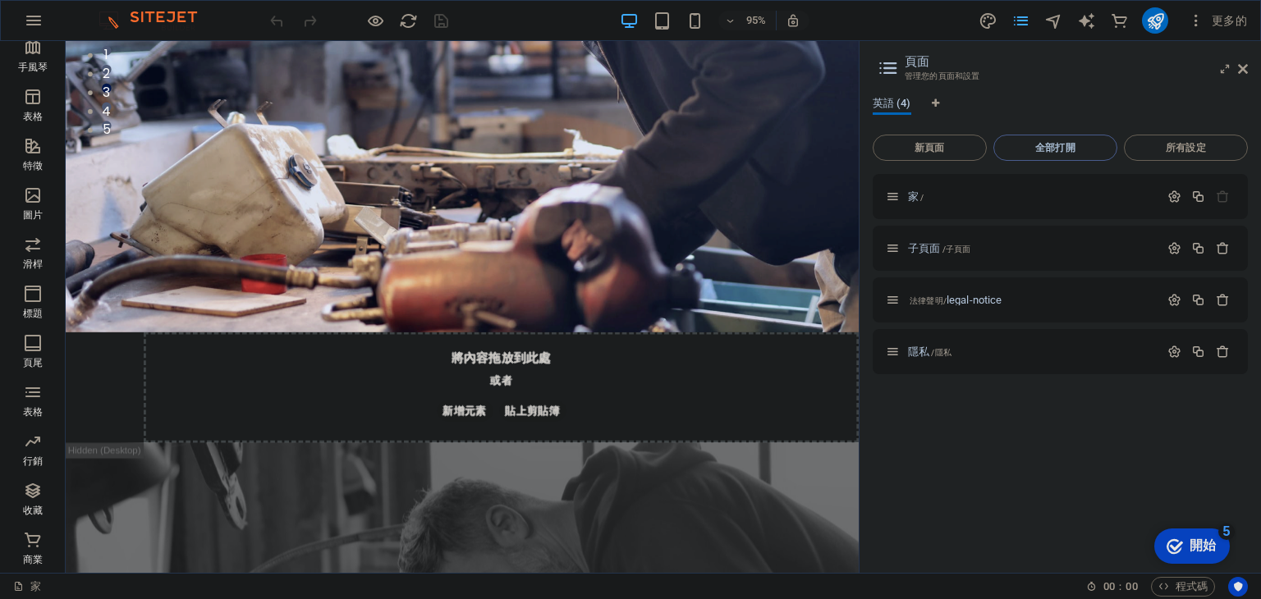
click at [1021, 149] on span "全部打開" at bounding box center [1054, 148] width 109 height 10
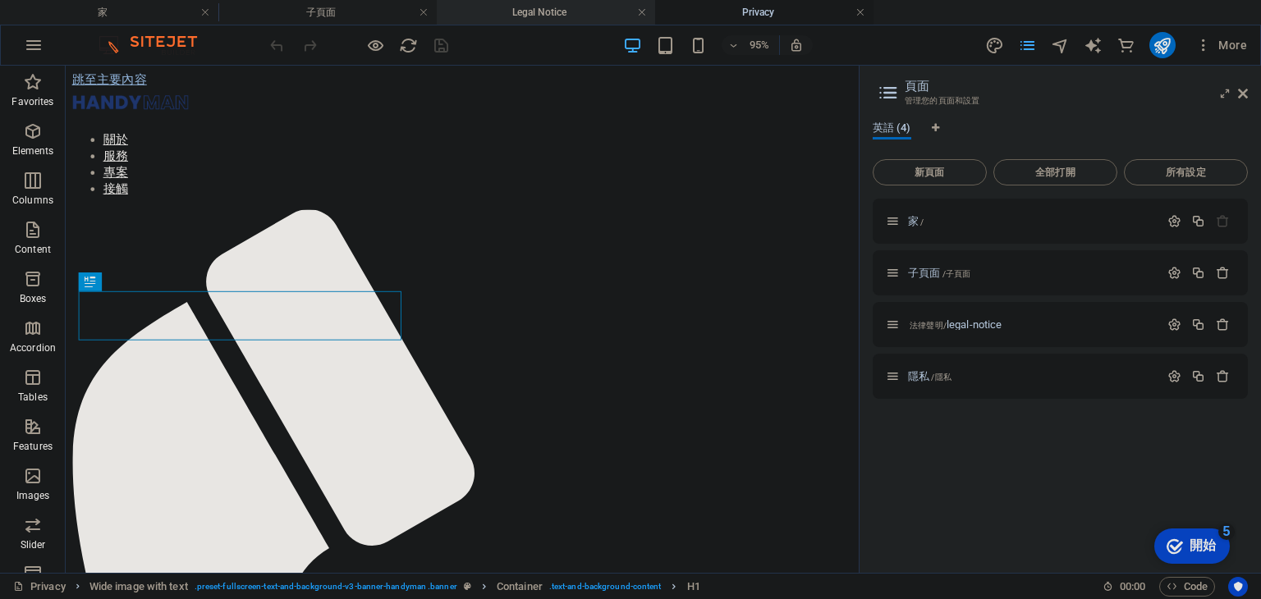
scroll to position [0, 0]
click at [552, 4] on h4 "法律聲明" at bounding box center [546, 12] width 218 height 18
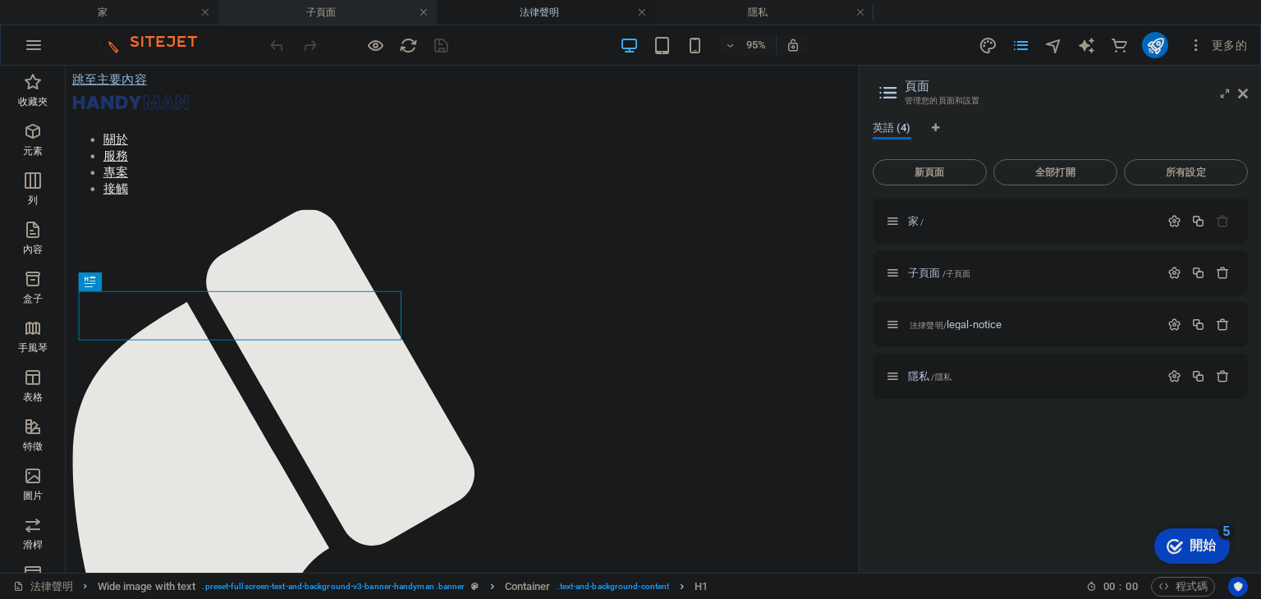
click at [350, 11] on h4 "子頁面" at bounding box center [327, 12] width 218 height 18
click at [175, 11] on h4 "家" at bounding box center [109, 12] width 218 height 18
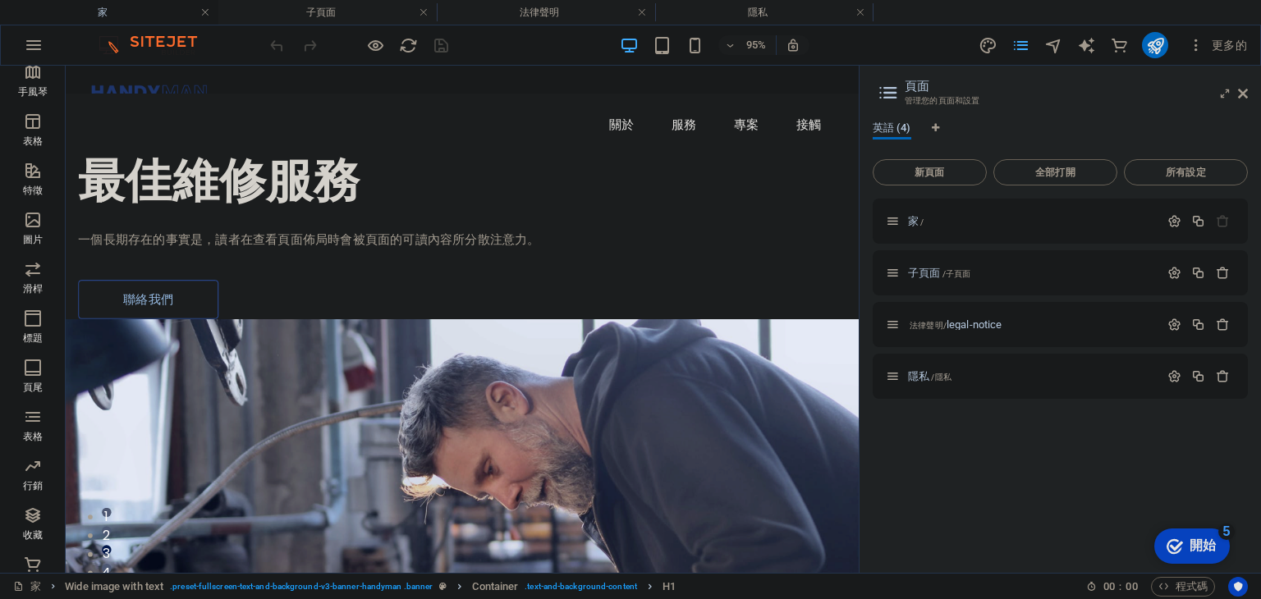
drag, startPoint x: 893, startPoint y: 148, endPoint x: 897, endPoint y: 130, distance: 18.5
click at [425, 11] on link at bounding box center [424, 13] width 10 height 16
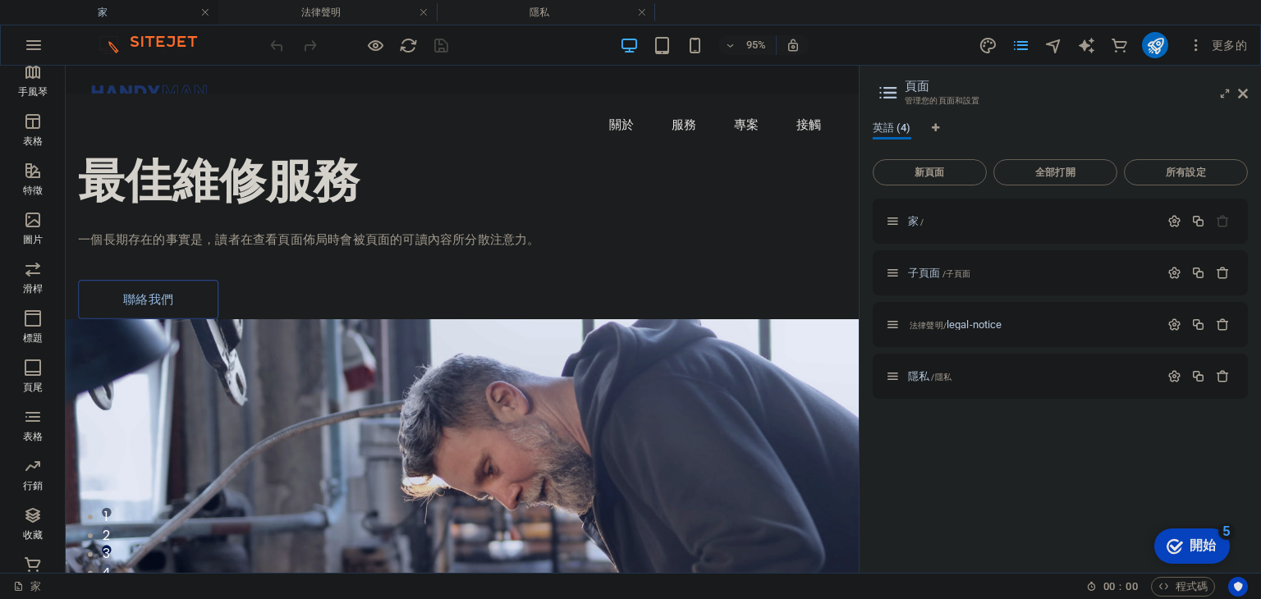
click at [425, 11] on link at bounding box center [424, 13] width 10 height 16
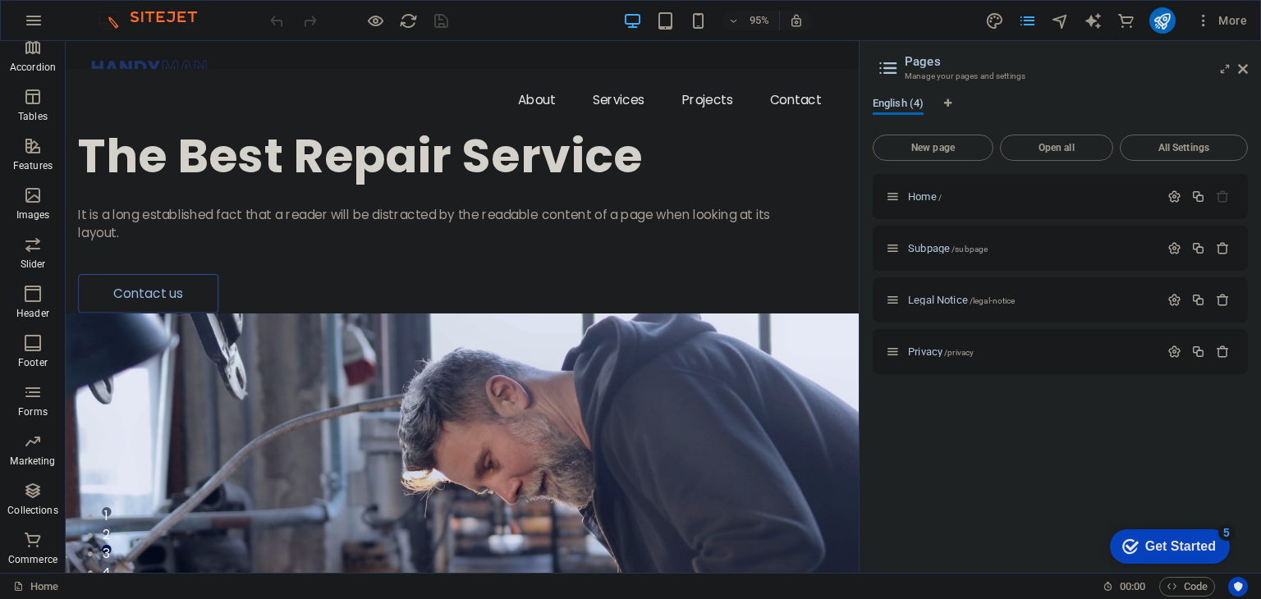
drag, startPoint x: 980, startPoint y: 394, endPoint x: 981, endPoint y: 385, distance: 9.1
click at [979, 394] on div "Home / Subpage /subpage Legal Notice /legal-notice Privacy /privacy" at bounding box center [1059, 367] width 375 height 386
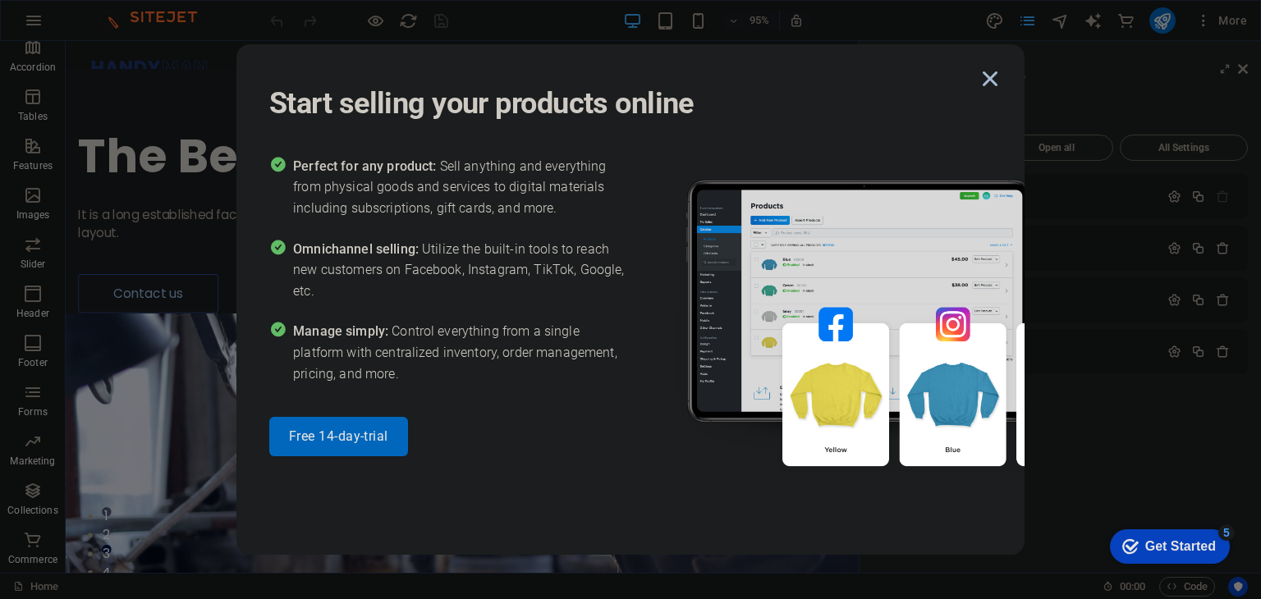
click at [990, 75] on icon "button" at bounding box center [990, 79] width 30 height 30
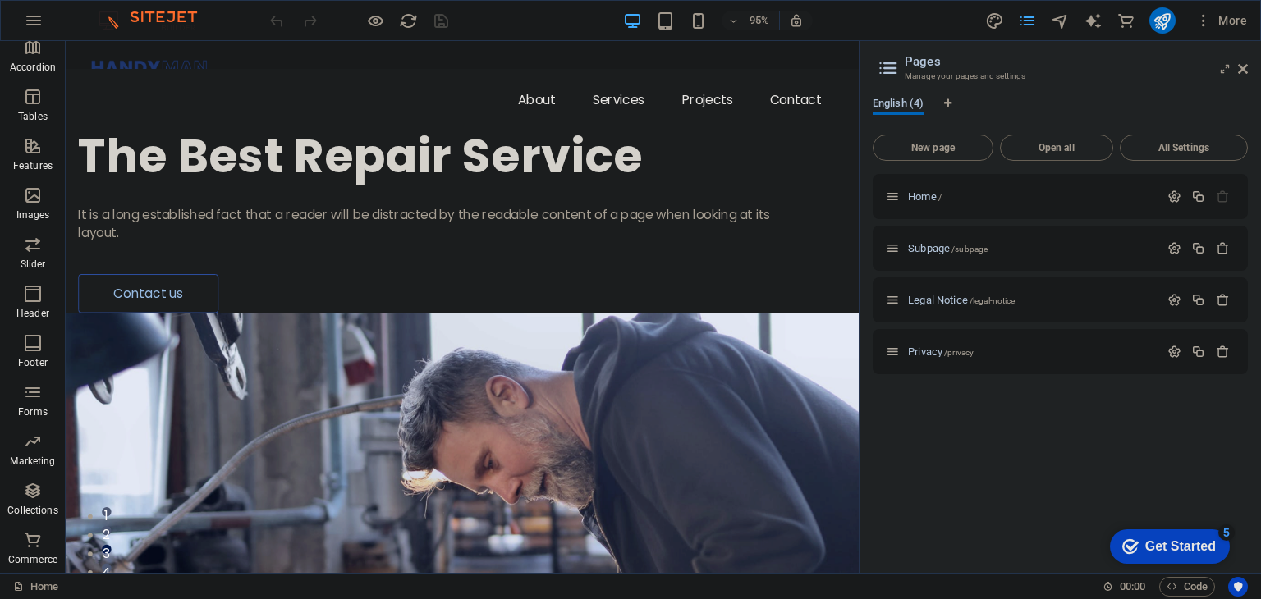
click at [1169, 539] on div "Get Started" at bounding box center [1180, 546] width 71 height 15
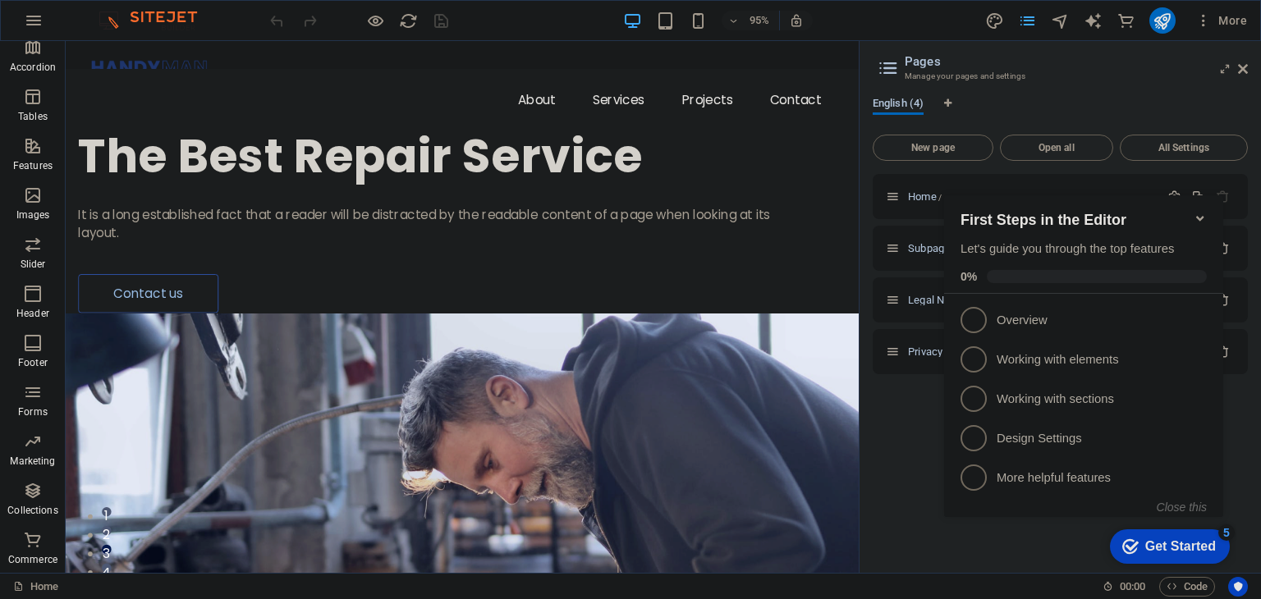
click at [918, 445] on div "Home / Subpage /subpage Legal Notice /legal-notice Privacy /privacy" at bounding box center [1059, 367] width 375 height 386
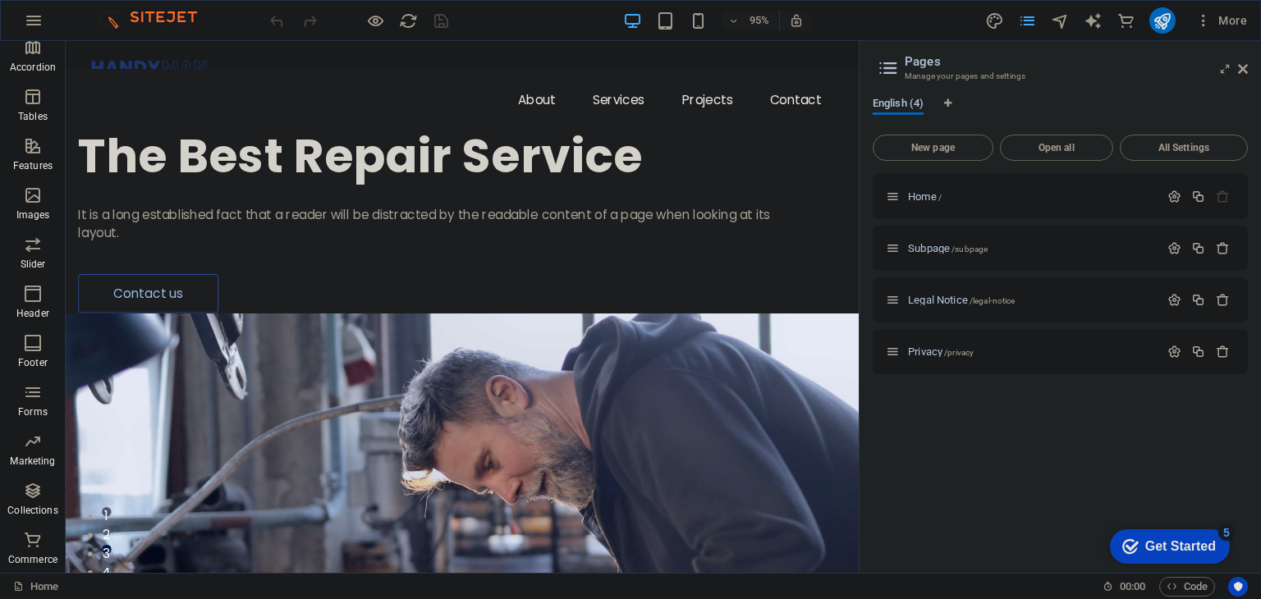
click at [1247, 70] on aside "Pages Manage your pages and settings English (4) New page Open all All Settings…" at bounding box center [1059, 307] width 402 height 532
click at [1239, 70] on icon at bounding box center [1243, 68] width 10 height 13
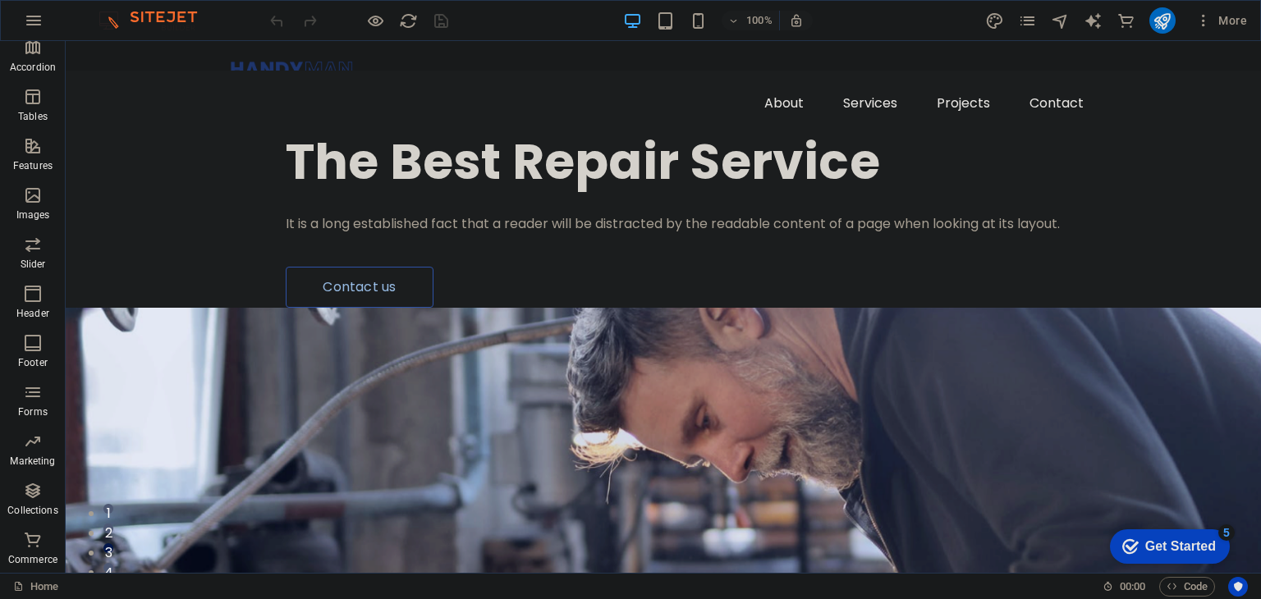
drag, startPoint x: 1256, startPoint y: 158, endPoint x: 1277, endPoint y: 78, distance: 82.4
click at [315, 188] on div "The Best Repair Service" at bounding box center [708, 162] width 845 height 52
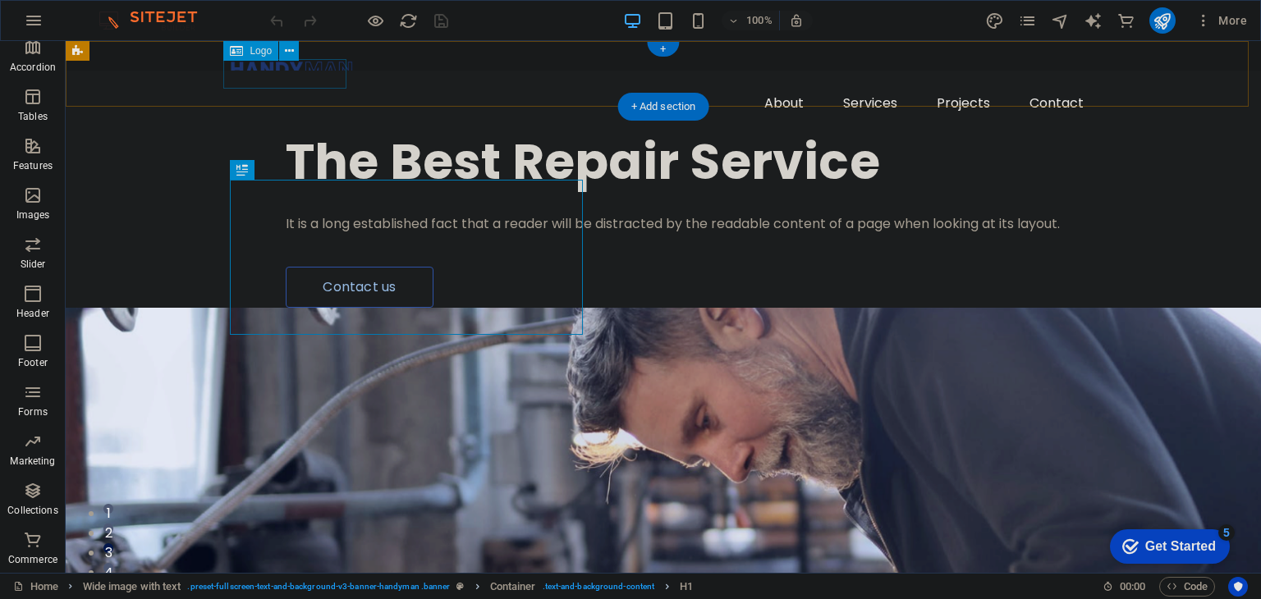
click at [272, 74] on div at bounding box center [663, 69] width 867 height 30
select select "px"
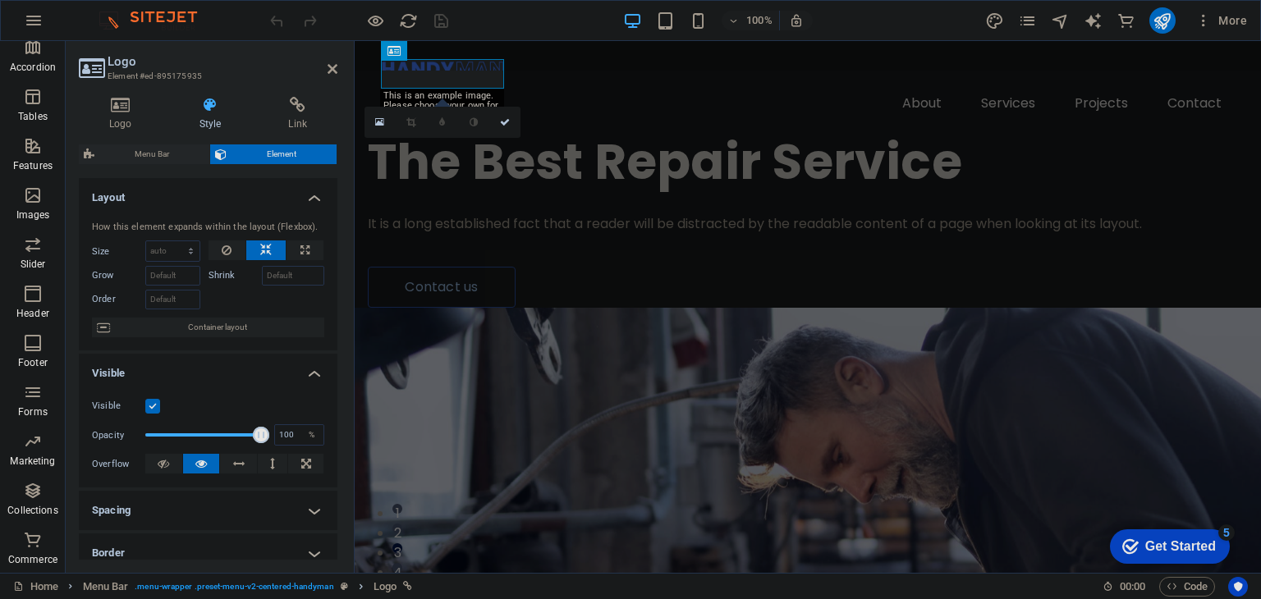
click at [120, 96] on div "Logo Style Link Logo Image Text Drag files here, click to choose files or selec…" at bounding box center [208, 328] width 285 height 489
click at [118, 104] on icon at bounding box center [121, 105] width 84 height 16
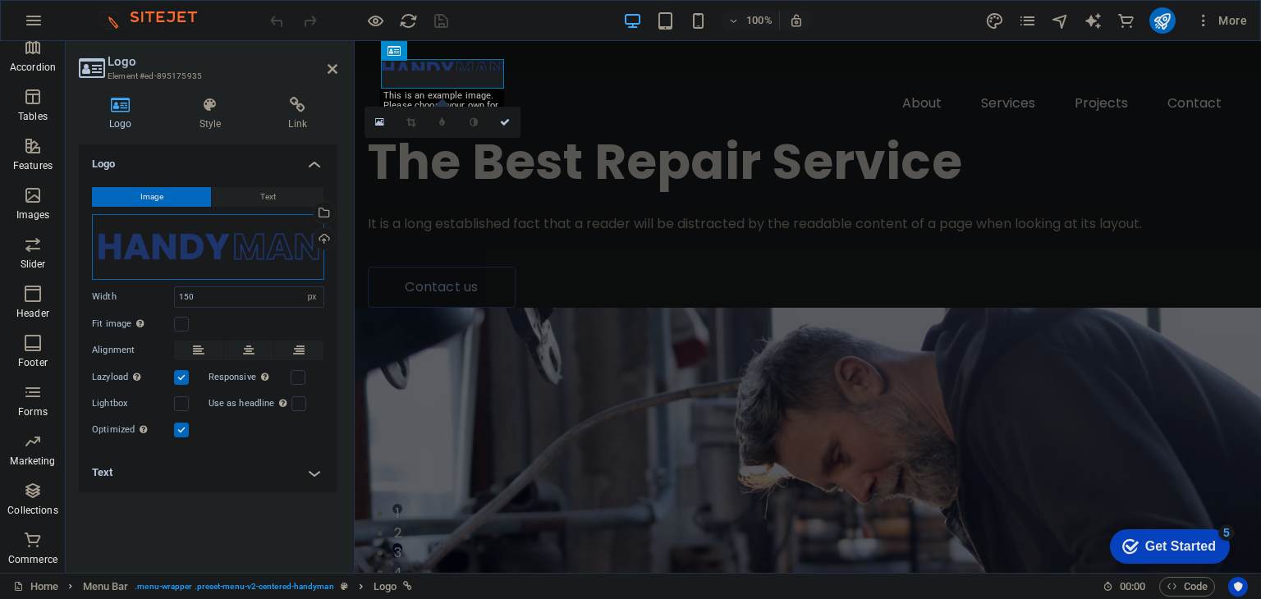
click at [204, 253] on div "Drag files here, click to choose files or select files from Files or our free s…" at bounding box center [208, 247] width 232 height 66
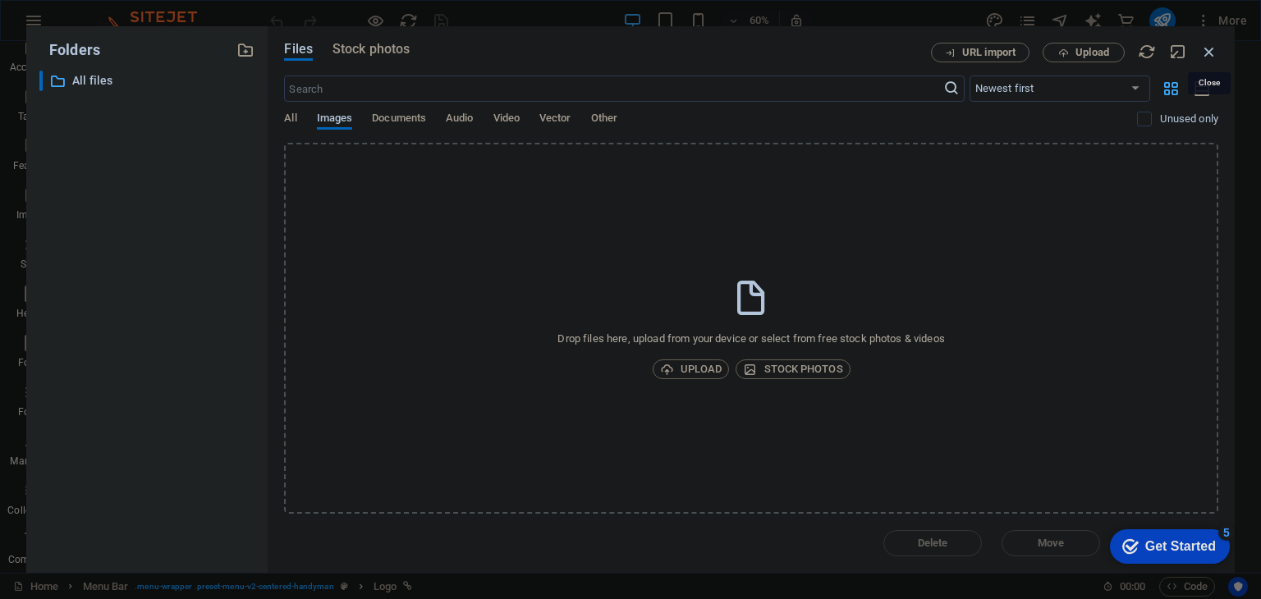
click at [1207, 55] on icon "button" at bounding box center [1209, 52] width 18 height 18
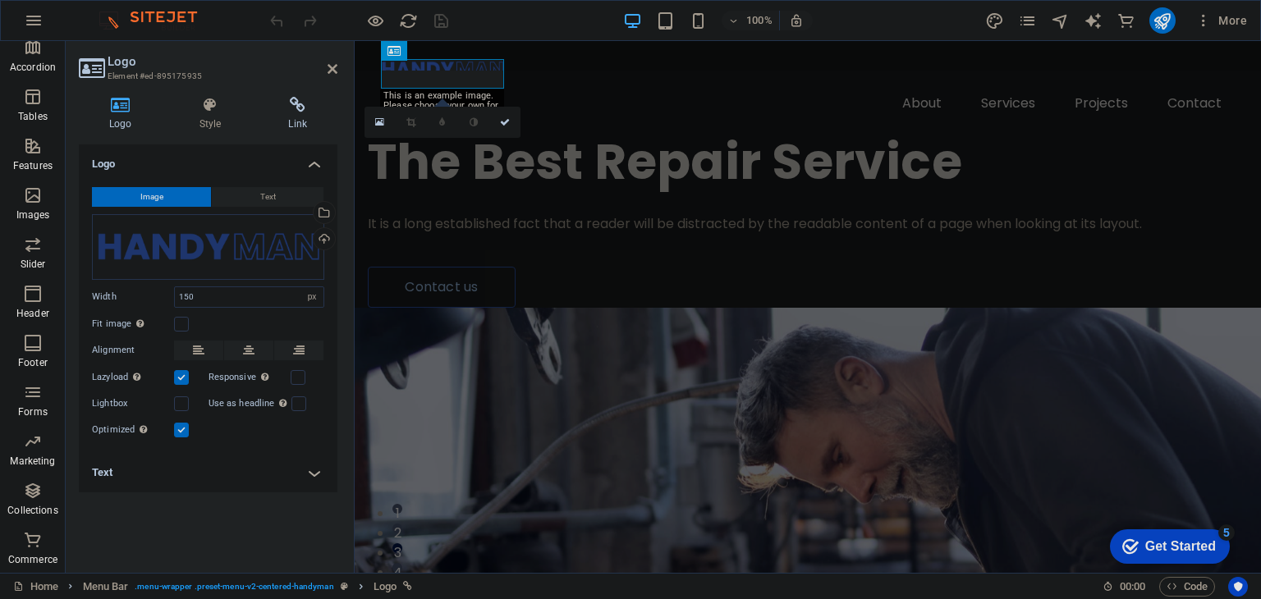
click at [292, 128] on h4 "Link" at bounding box center [298, 114] width 80 height 34
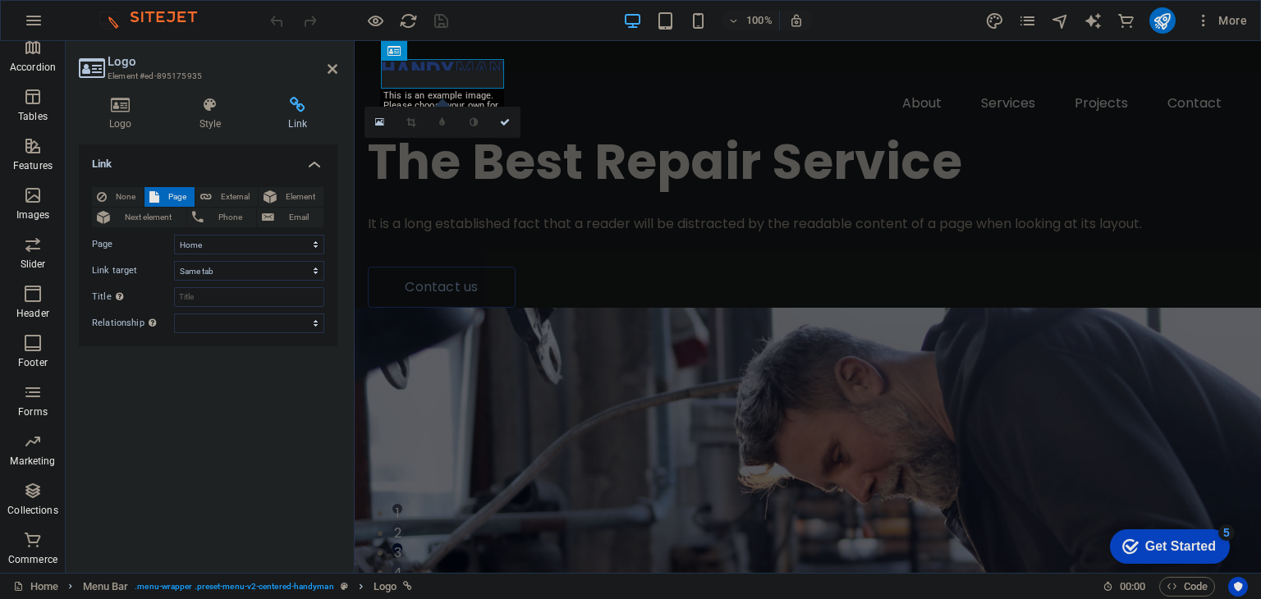
click at [332, 77] on header "Logo Element #ed-895175935" at bounding box center [208, 62] width 259 height 43
click at [332, 74] on icon at bounding box center [332, 68] width 10 height 13
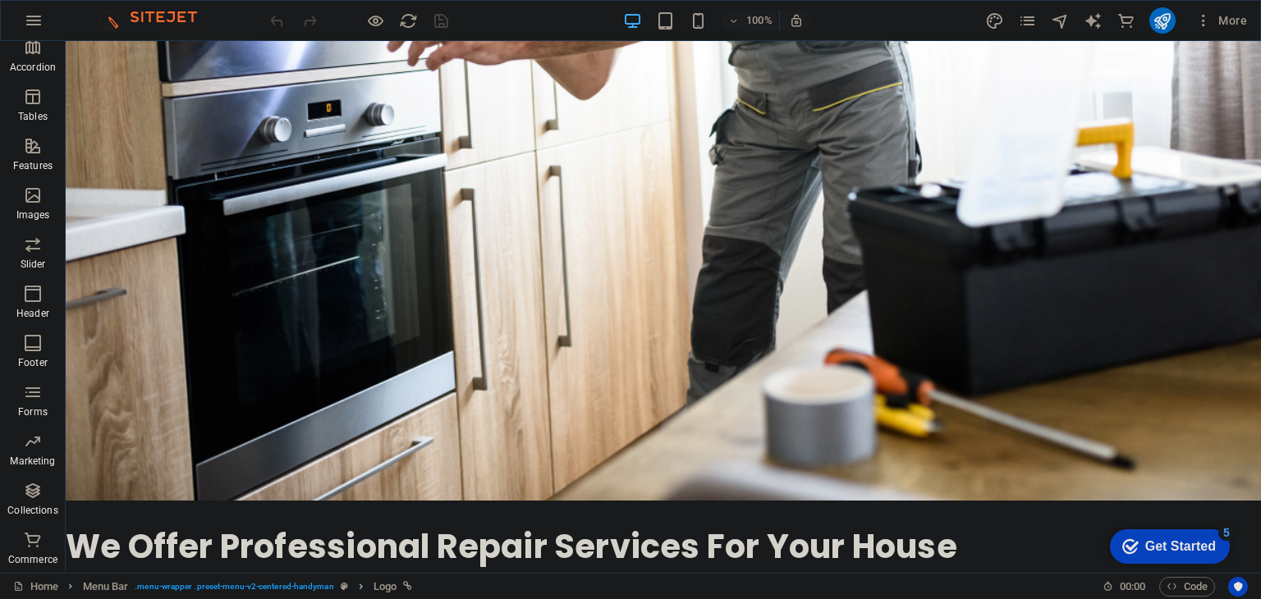
scroll to position [186, 0]
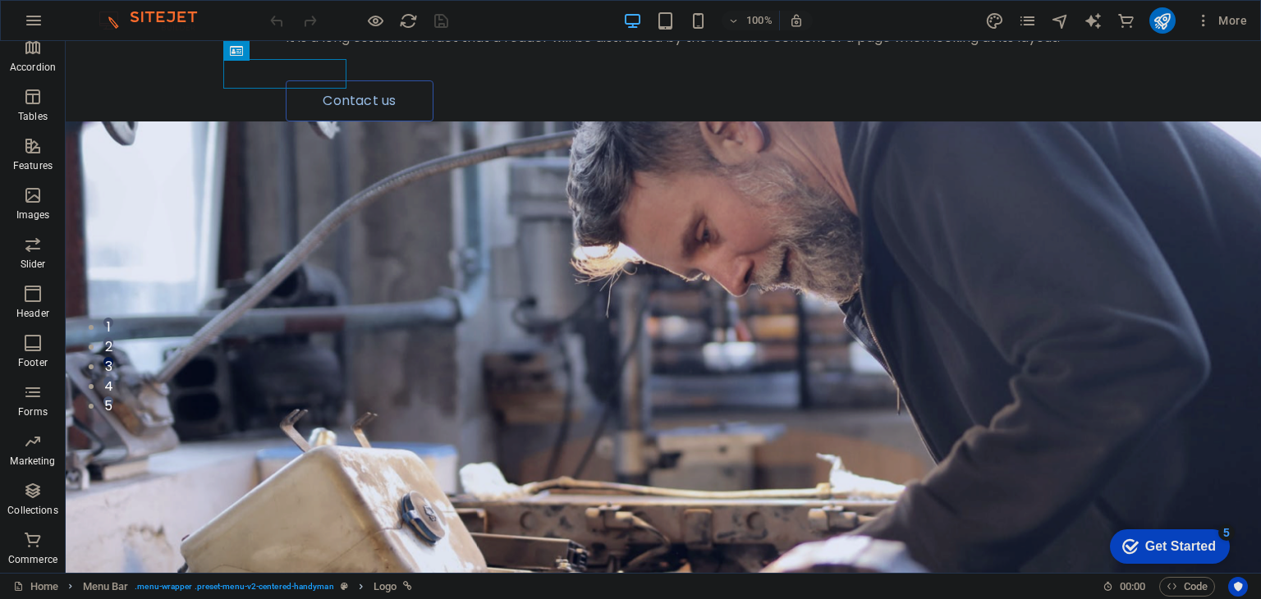
drag, startPoint x: 1252, startPoint y: 88, endPoint x: 1067, endPoint y: 76, distance: 185.1
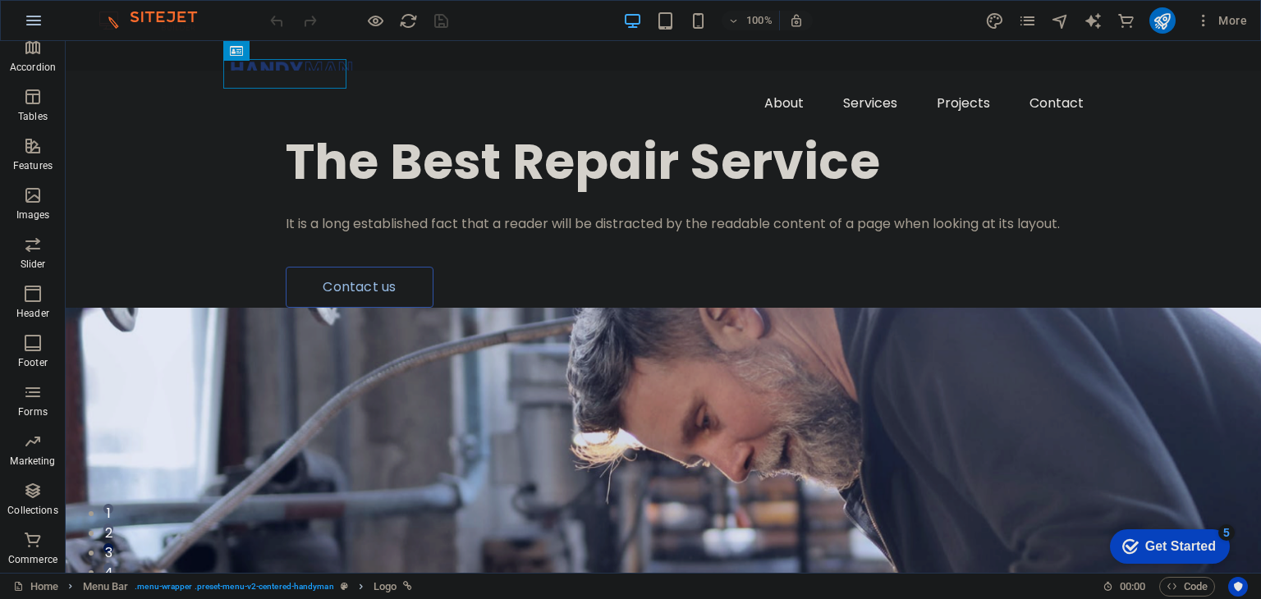
click at [30, 21] on icon "button" at bounding box center [34, 21] width 20 height 20
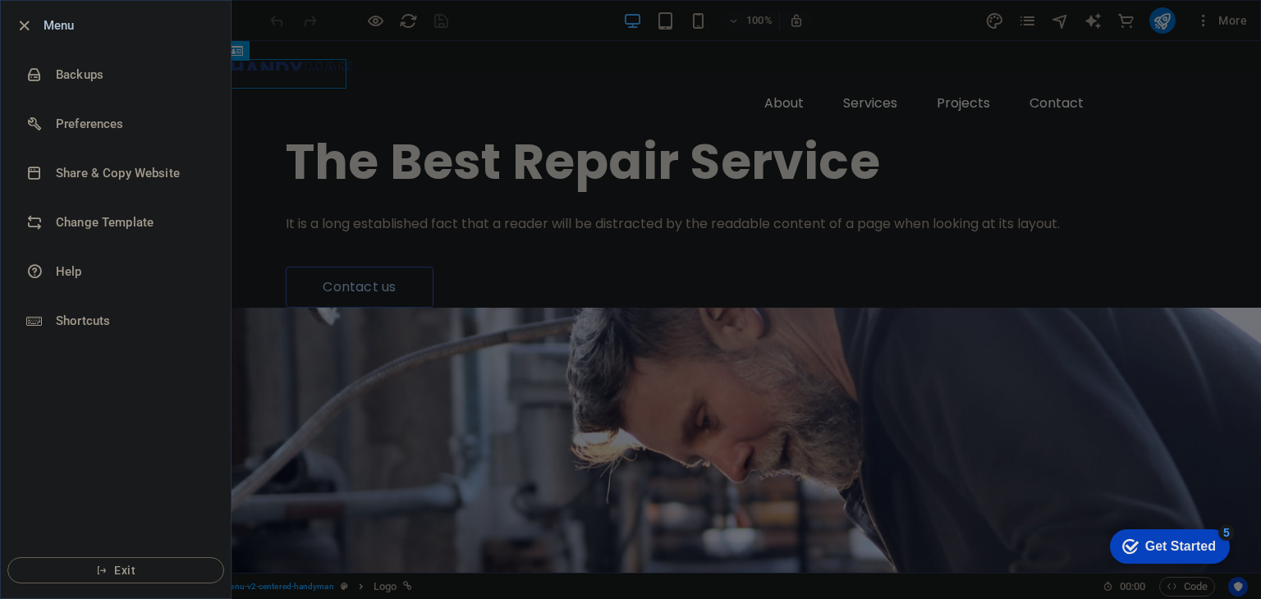
click at [324, 172] on div at bounding box center [630, 299] width 1261 height 599
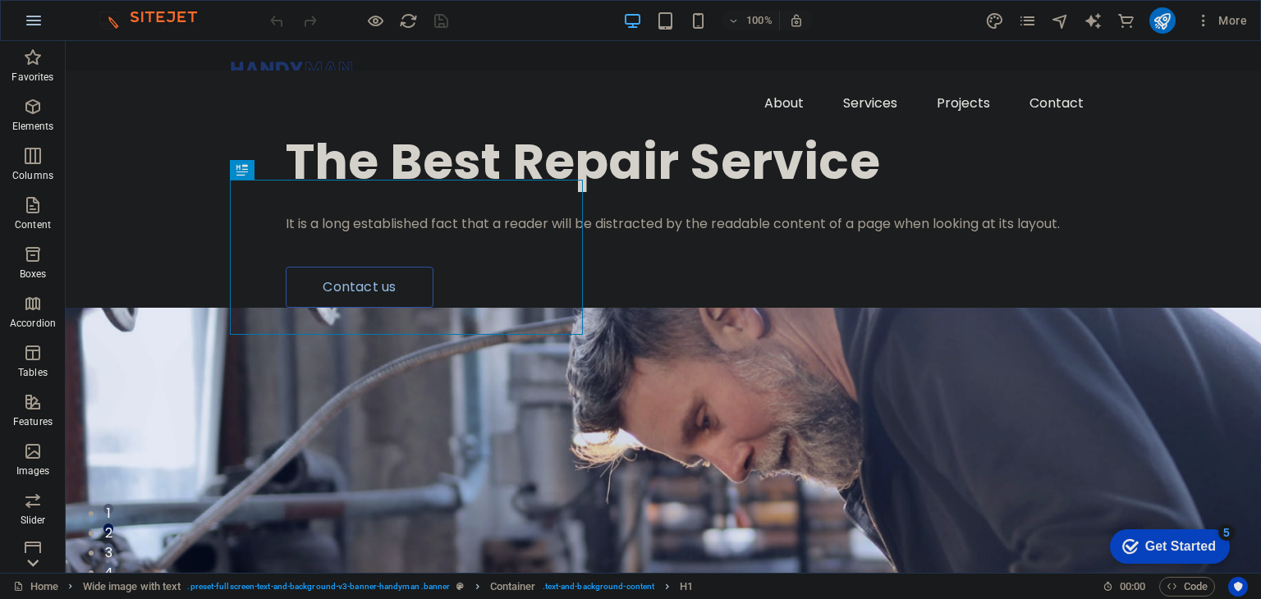
click at [14, 17] on button "button" at bounding box center [33, 20] width 39 height 39
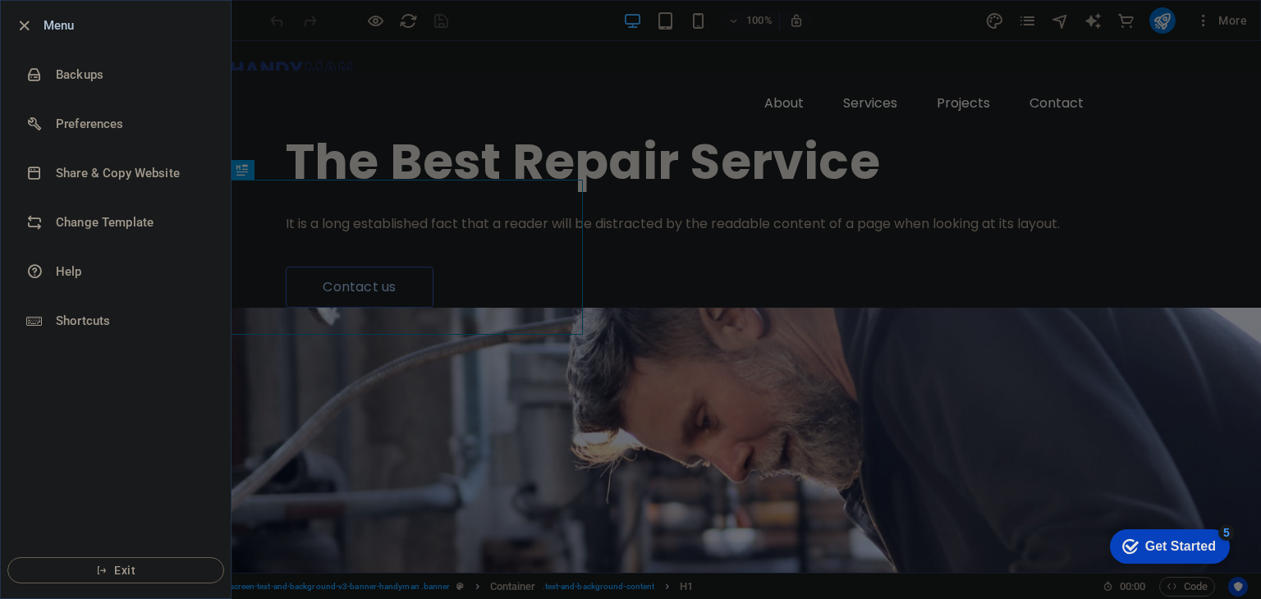
click at [376, 240] on div at bounding box center [630, 299] width 1261 height 599
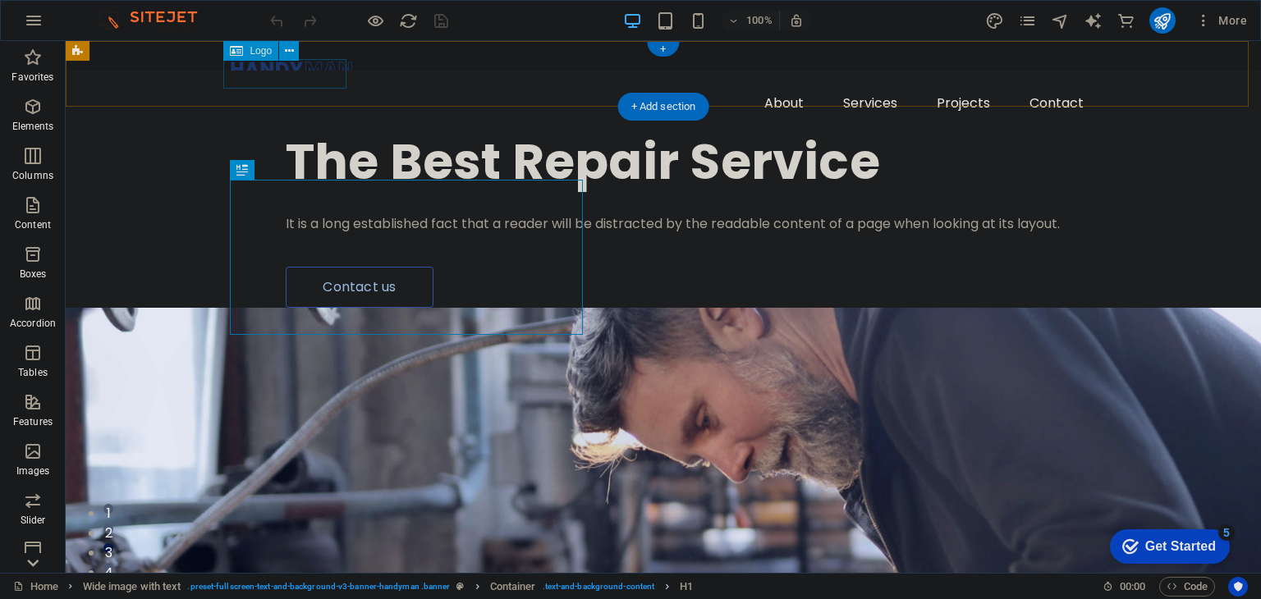
click at [286, 82] on div at bounding box center [663, 69] width 867 height 30
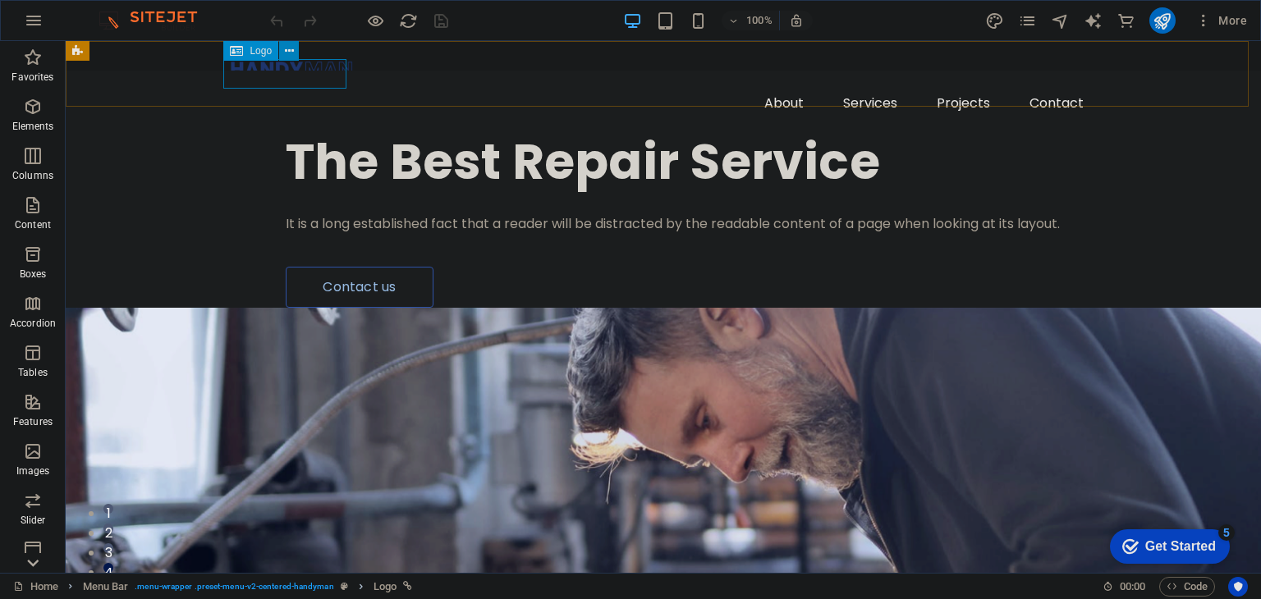
click at [295, 52] on button at bounding box center [289, 51] width 20 height 20
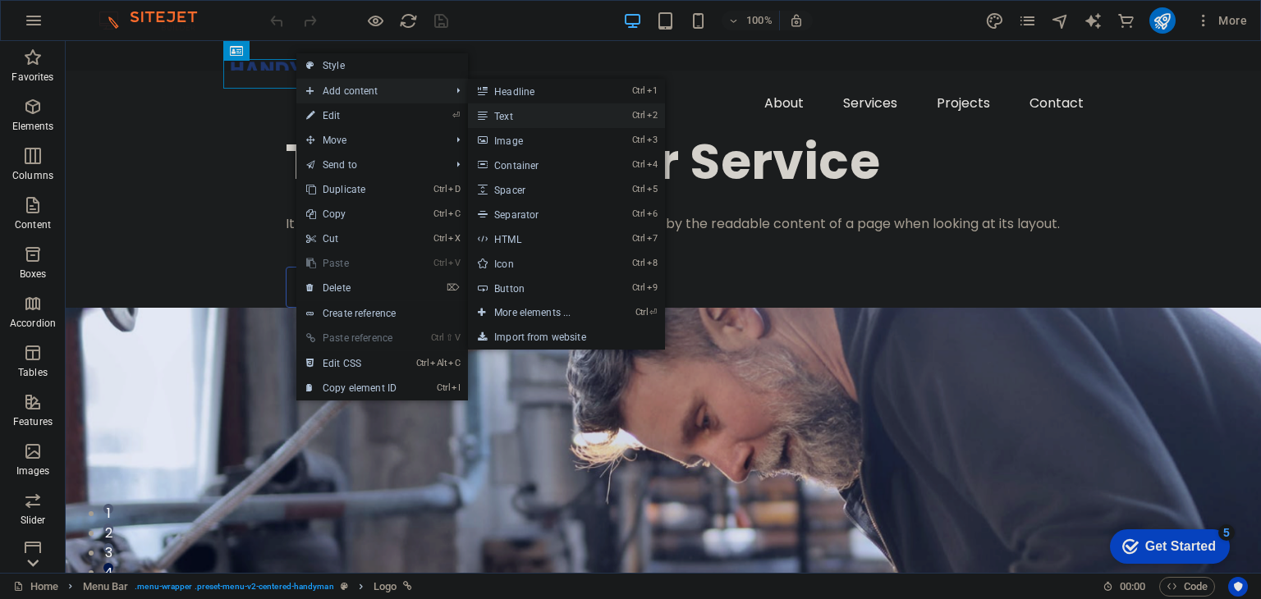
click at [538, 110] on link "Ctrl 2 Text" at bounding box center [535, 115] width 135 height 25
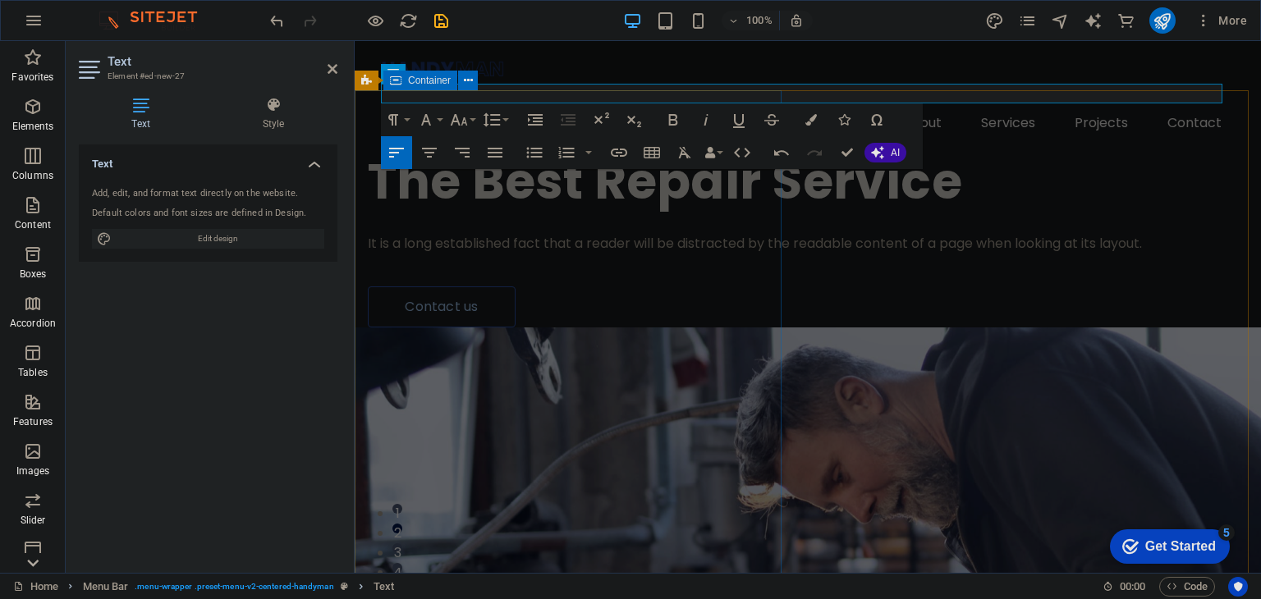
click at [739, 327] on div "The Best Repair Service It is a long established fact that a reader will be dis…" at bounding box center [808, 208] width 906 height 237
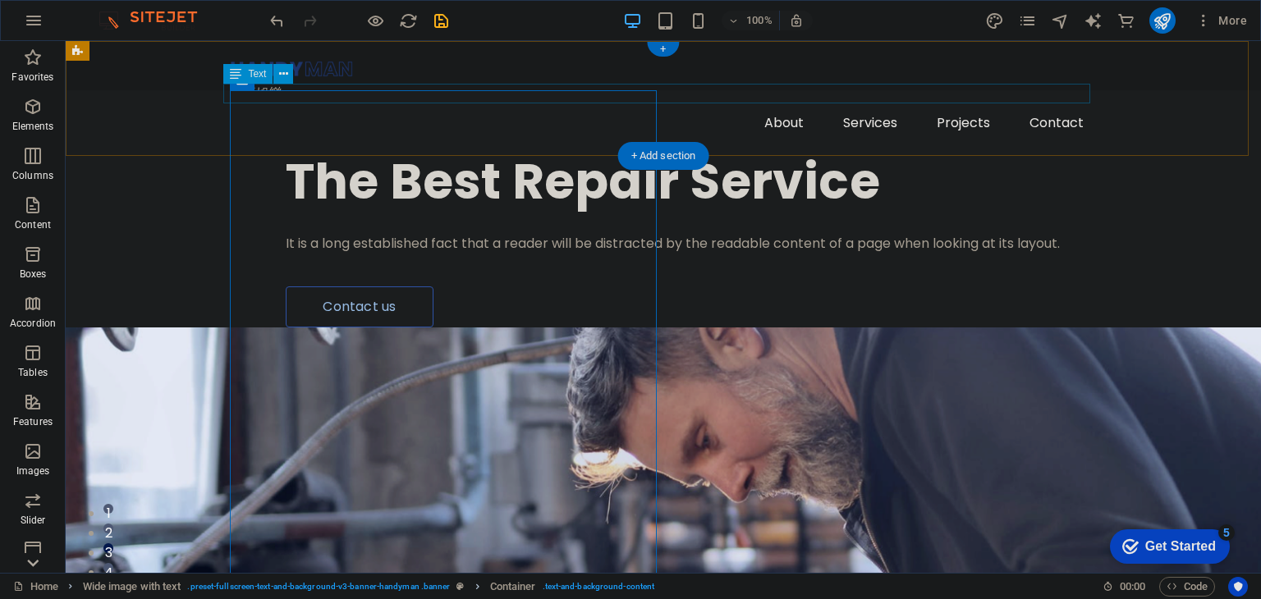
click at [236, 94] on div "大王娛樂" at bounding box center [663, 94] width 867 height 20
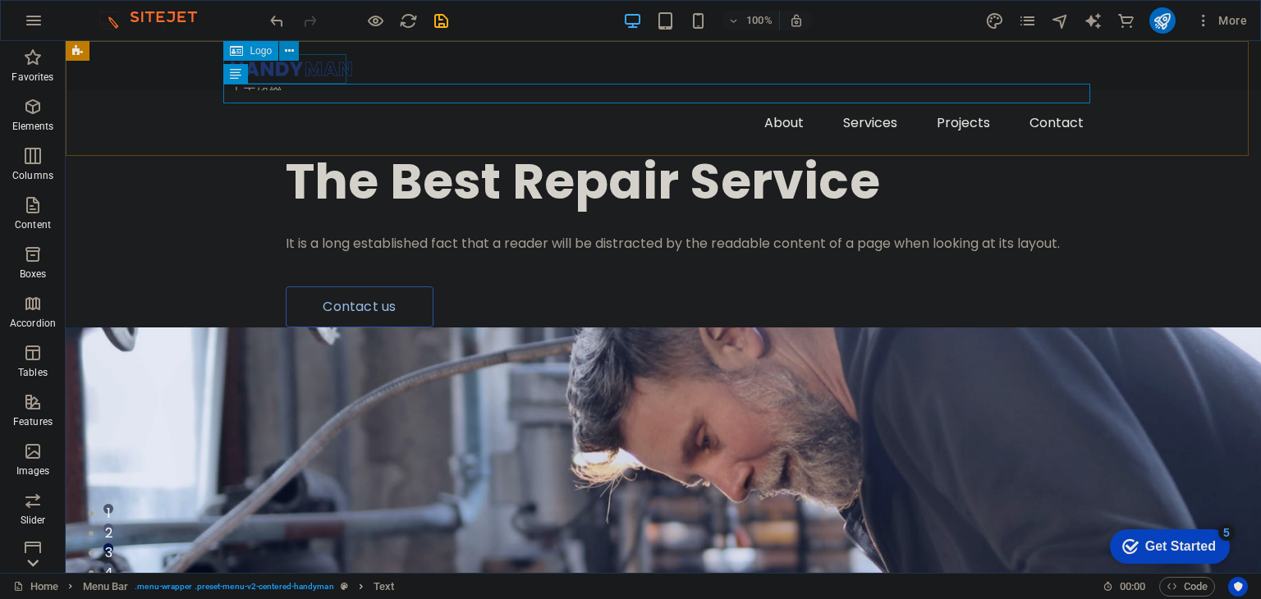
click at [286, 53] on icon at bounding box center [289, 51] width 9 height 17
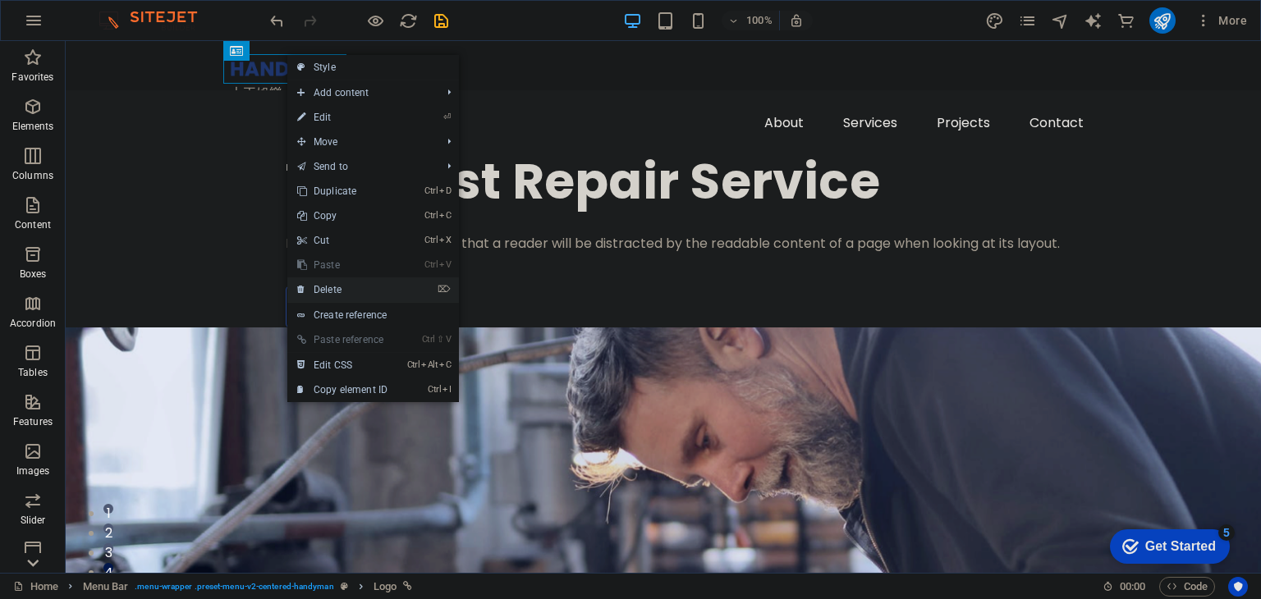
click at [351, 285] on link "⌦ Delete" at bounding box center [342, 289] width 110 height 25
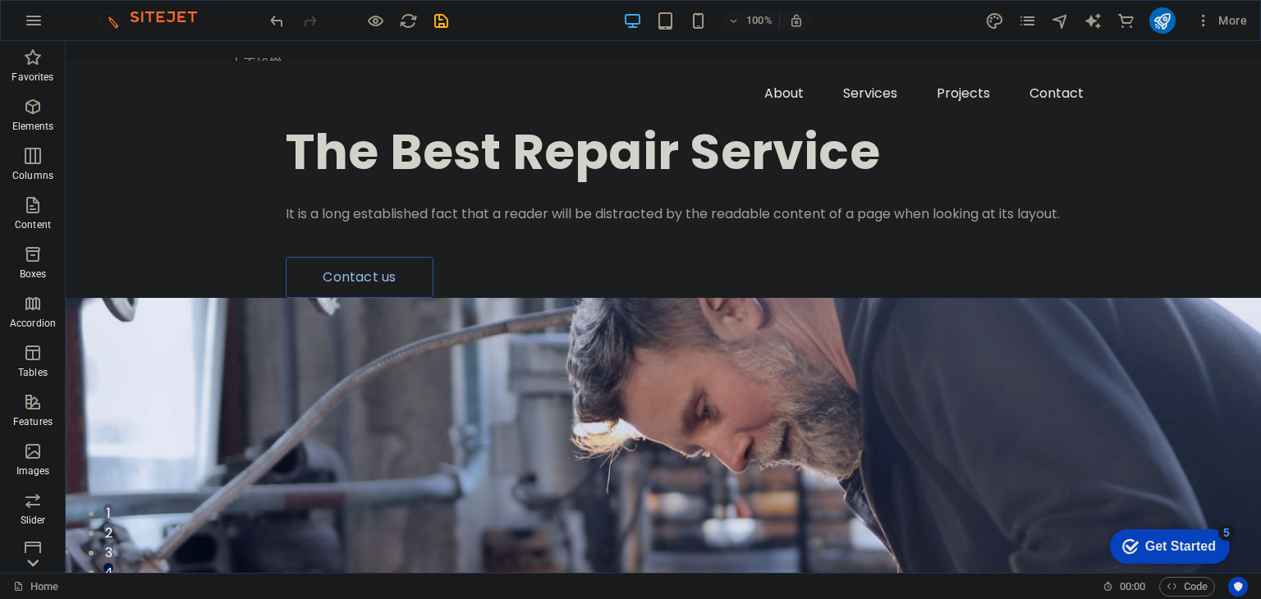
click at [265, 15] on div "100% More" at bounding box center [630, 20] width 1259 height 39
click at [274, 15] on icon "undo" at bounding box center [277, 20] width 19 height 19
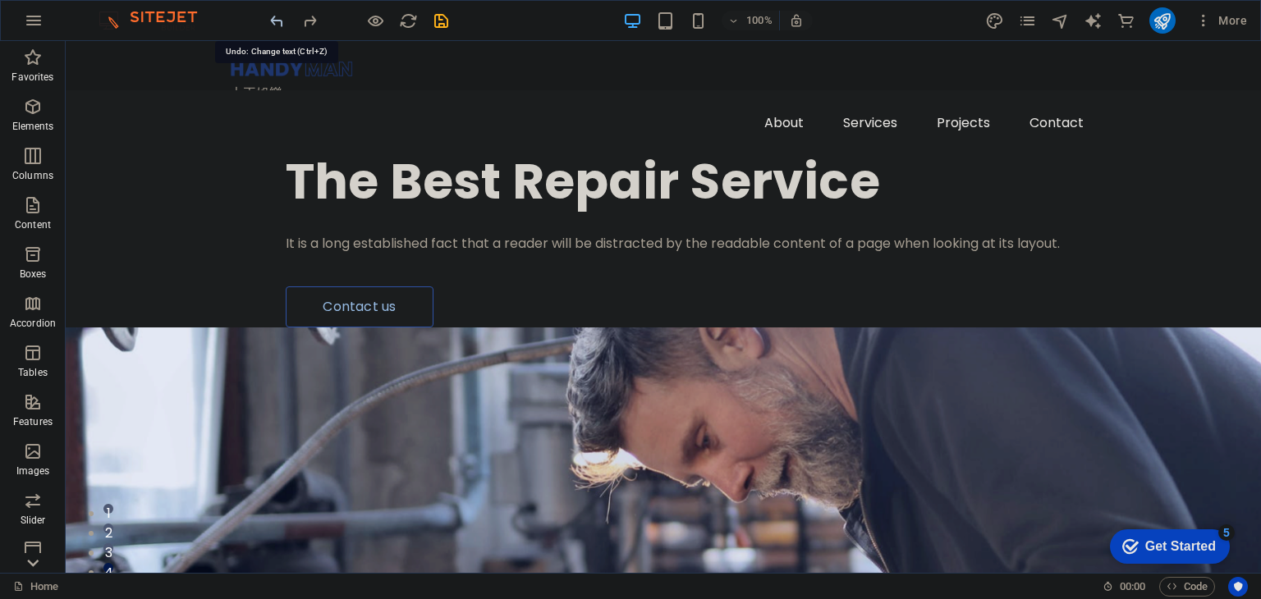
click at [275, 16] on icon "undo" at bounding box center [277, 20] width 19 height 19
click at [277, 24] on icon "undo" at bounding box center [277, 20] width 19 height 19
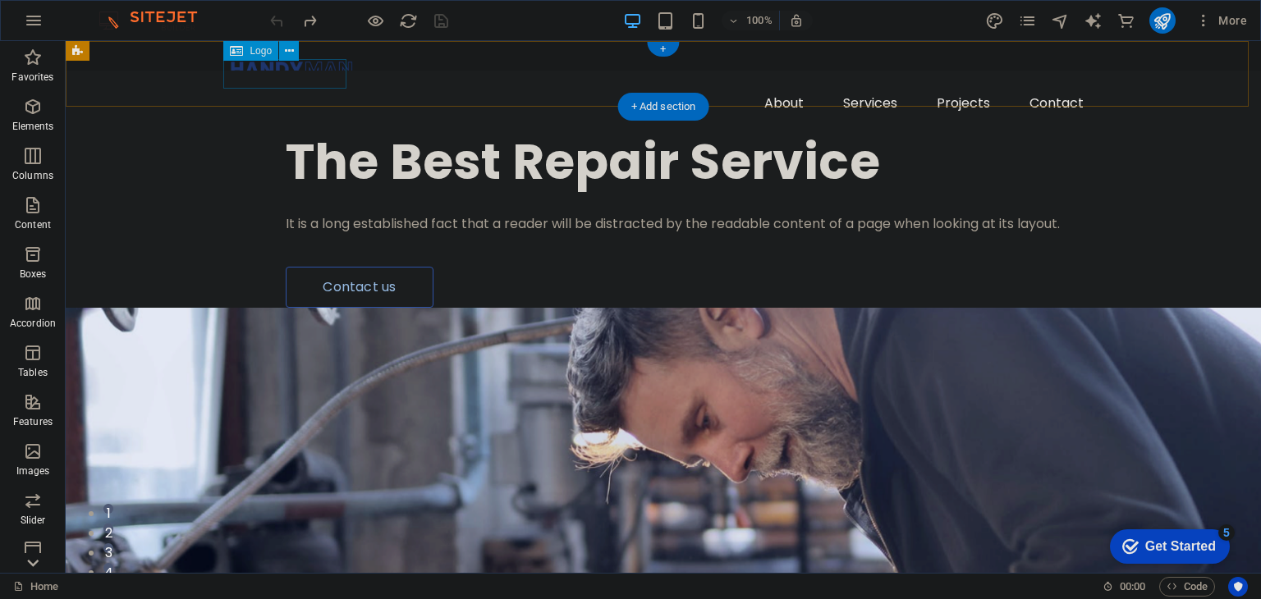
click at [321, 63] on div at bounding box center [663, 69] width 867 height 30
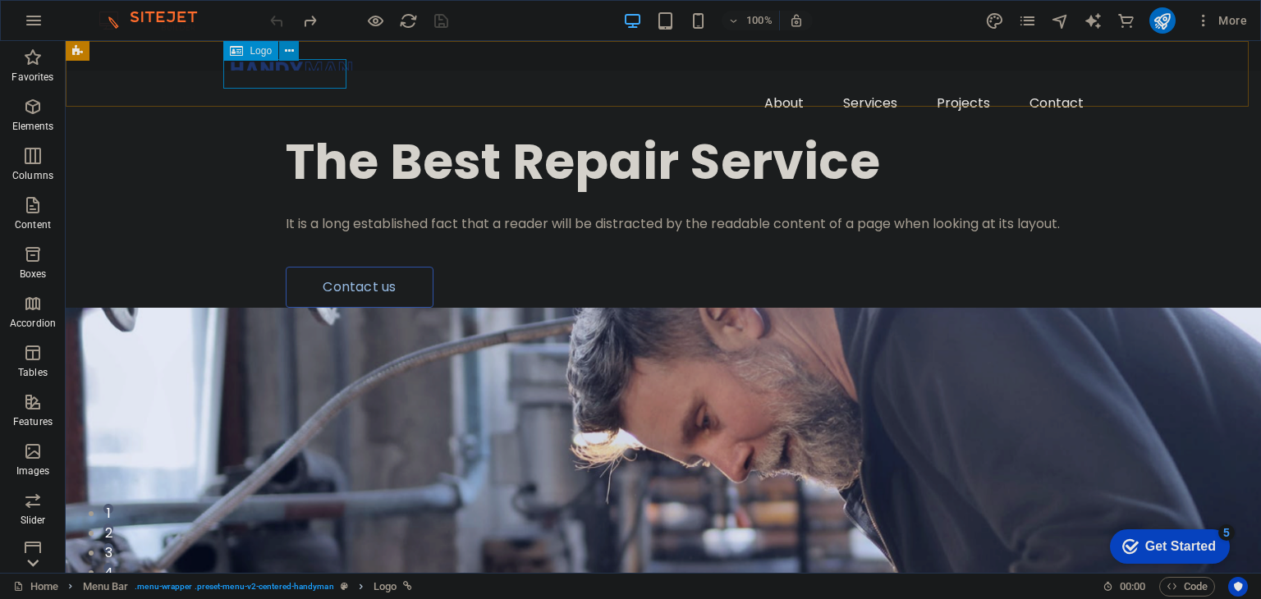
click at [291, 46] on icon at bounding box center [289, 51] width 9 height 17
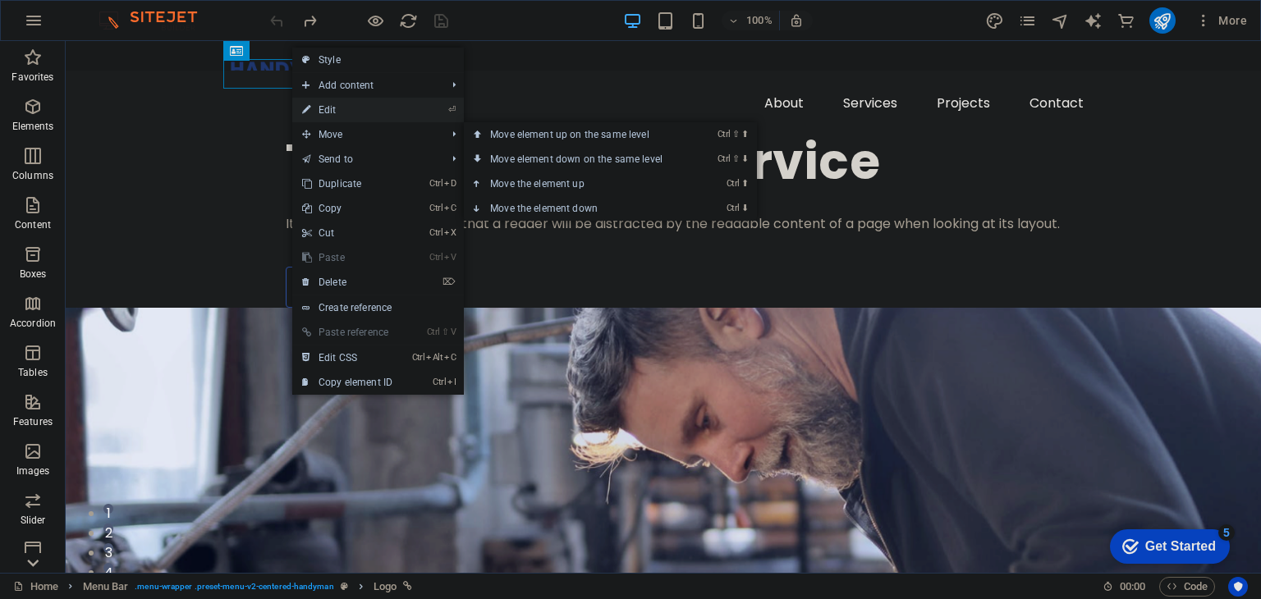
click at [364, 109] on link "⏎ Edit" at bounding box center [347, 110] width 110 height 25
select select "px"
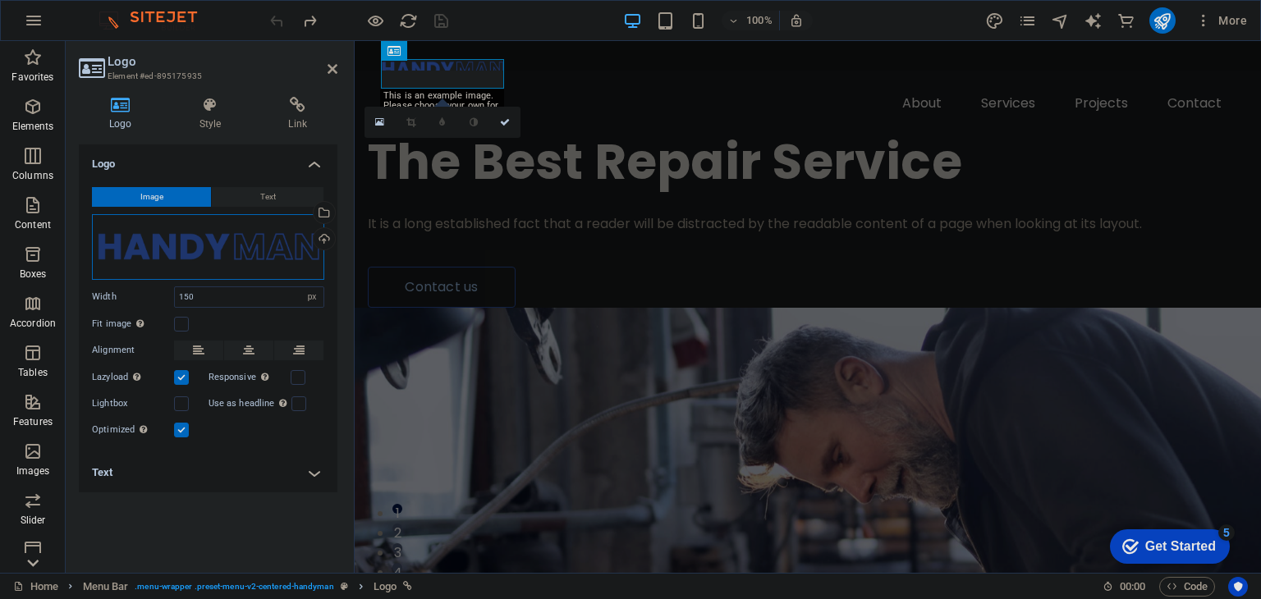
click at [253, 255] on div "Drag files here, click to choose files or select files from Files or our free s…" at bounding box center [208, 247] width 232 height 66
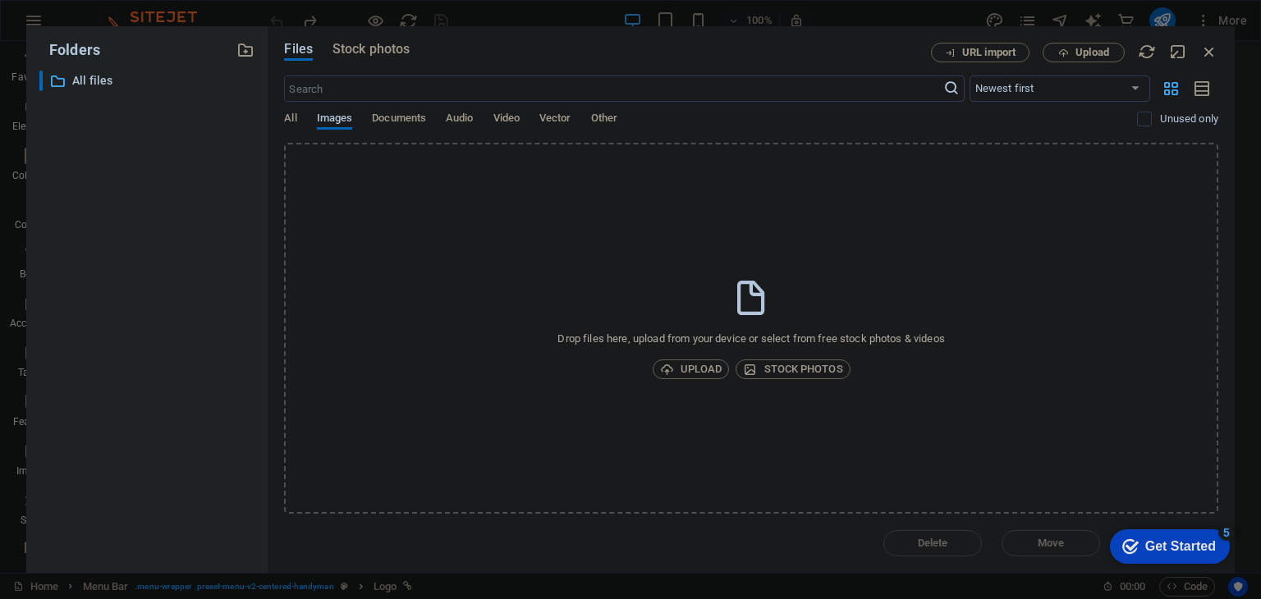
click at [253, 255] on div "​ All files All files" at bounding box center [146, 315] width 215 height 489
click at [1214, 52] on icon "button" at bounding box center [1209, 52] width 18 height 18
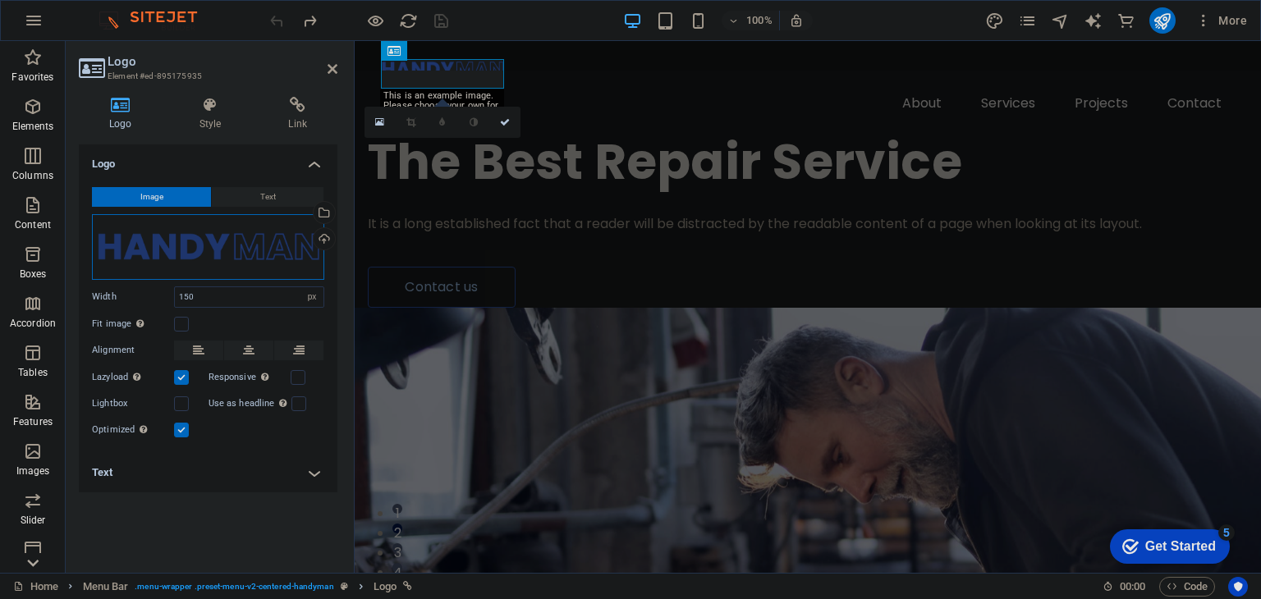
drag, startPoint x: 294, startPoint y: 248, endPoint x: 245, endPoint y: 246, distance: 48.4
click at [245, 246] on div "Drag files here, click to choose files or select files from Files or our free s…" at bounding box center [208, 247] width 232 height 66
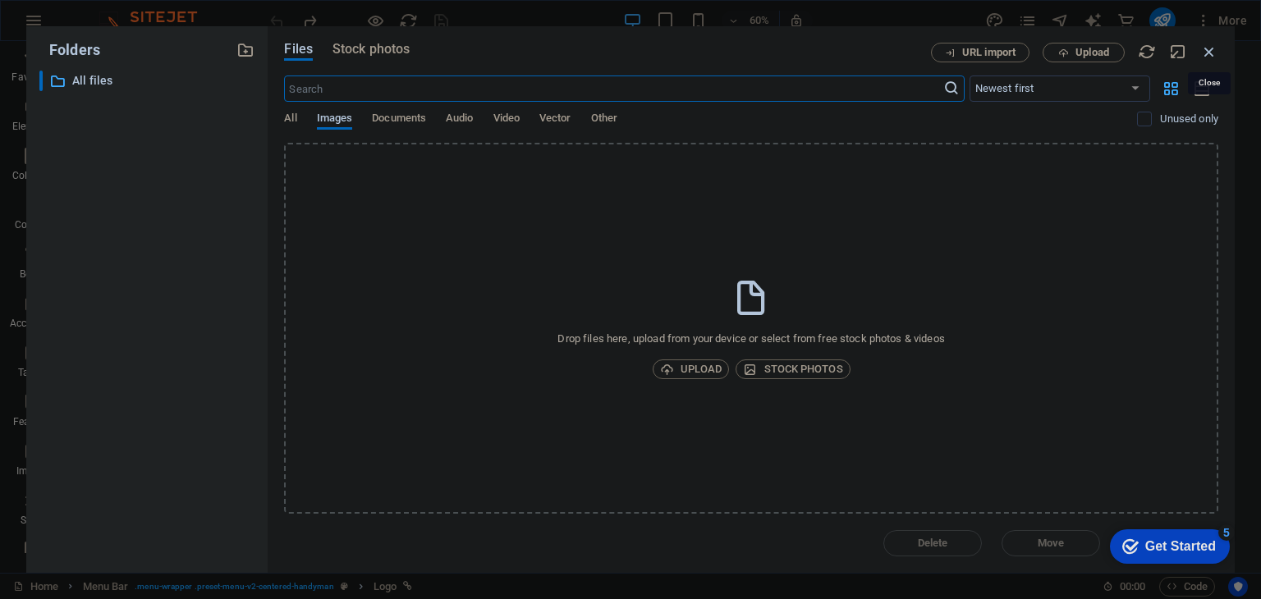
click at [1211, 54] on icon "button" at bounding box center [1209, 52] width 18 height 18
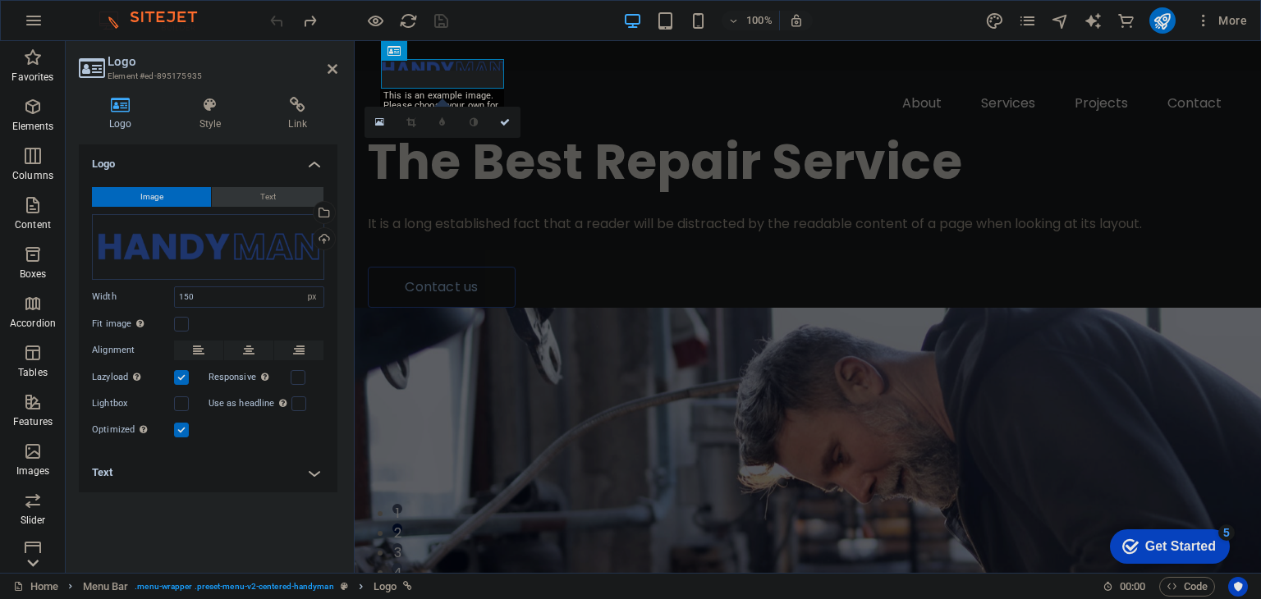
click at [290, 198] on button "Text" at bounding box center [268, 197] width 112 height 20
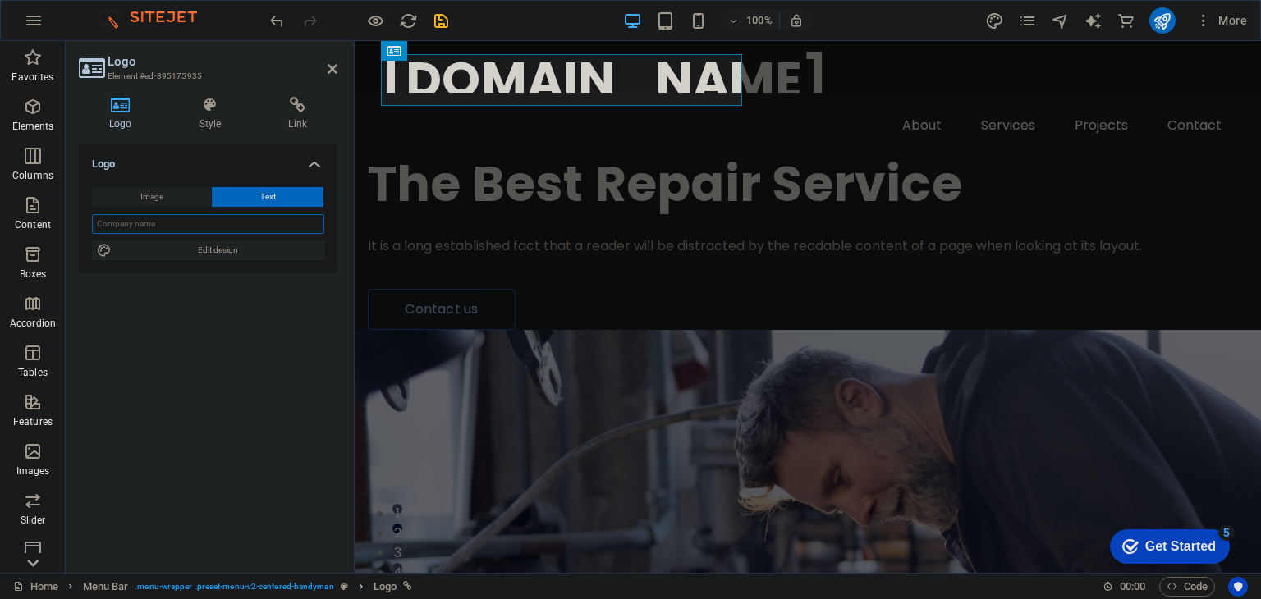
click at [238, 225] on input "text" at bounding box center [208, 224] width 232 height 20
click at [746, 296] on div "The Best Repair Service It is a long established fact that a reader will be dis…" at bounding box center [808, 211] width 906 height 237
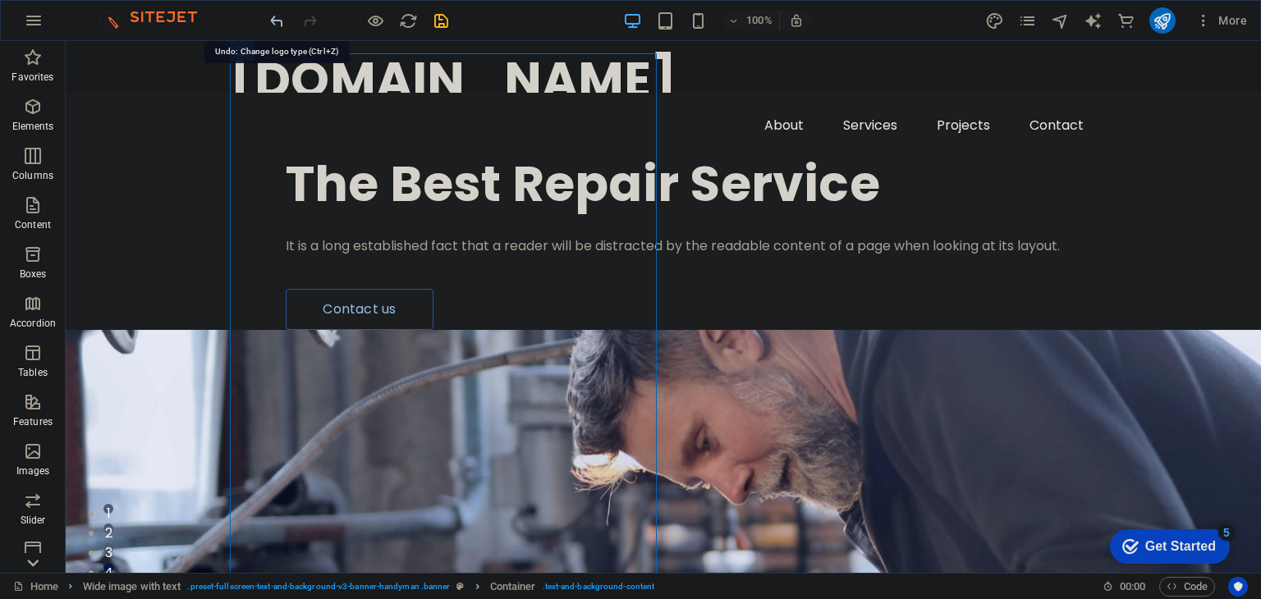
click at [268, 18] on icon "undo" at bounding box center [277, 20] width 19 height 19
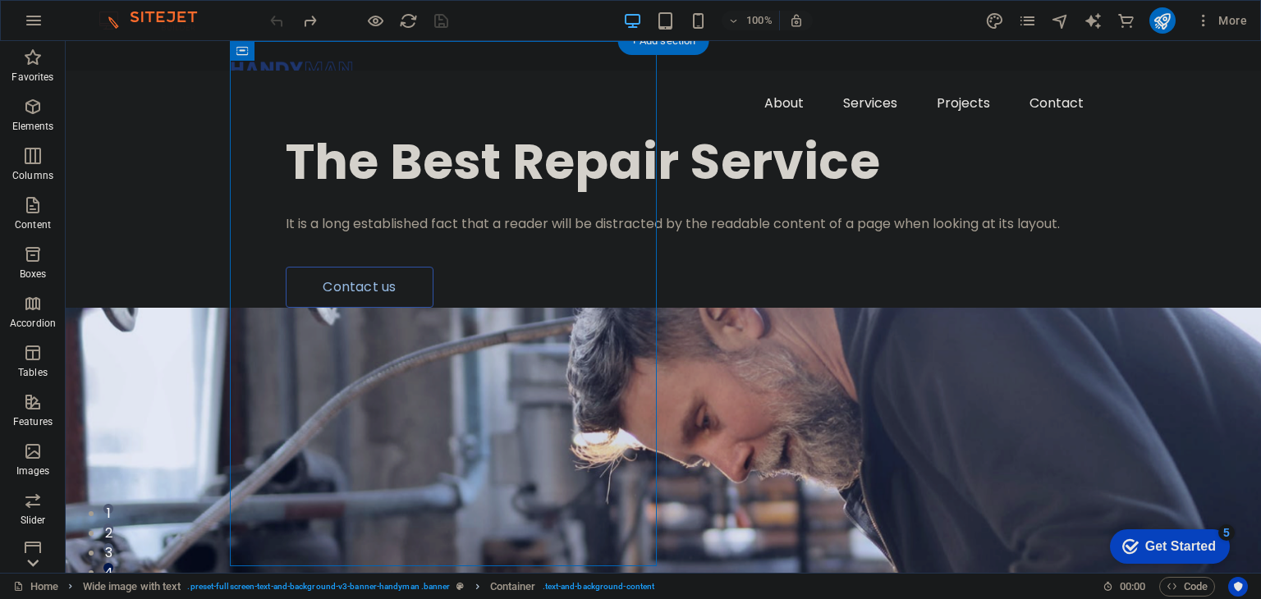
click at [893, 308] on figure at bounding box center [663, 570] width 1195 height 525
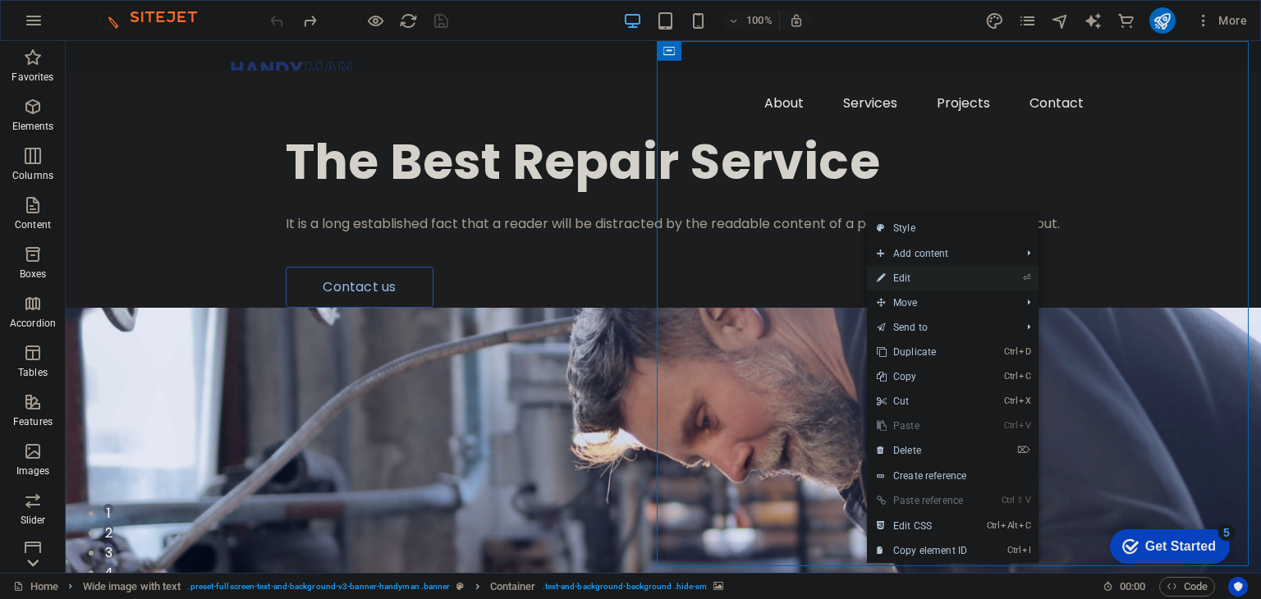
click at [957, 276] on link "⏎ Edit" at bounding box center [922, 278] width 110 height 25
select select "px"
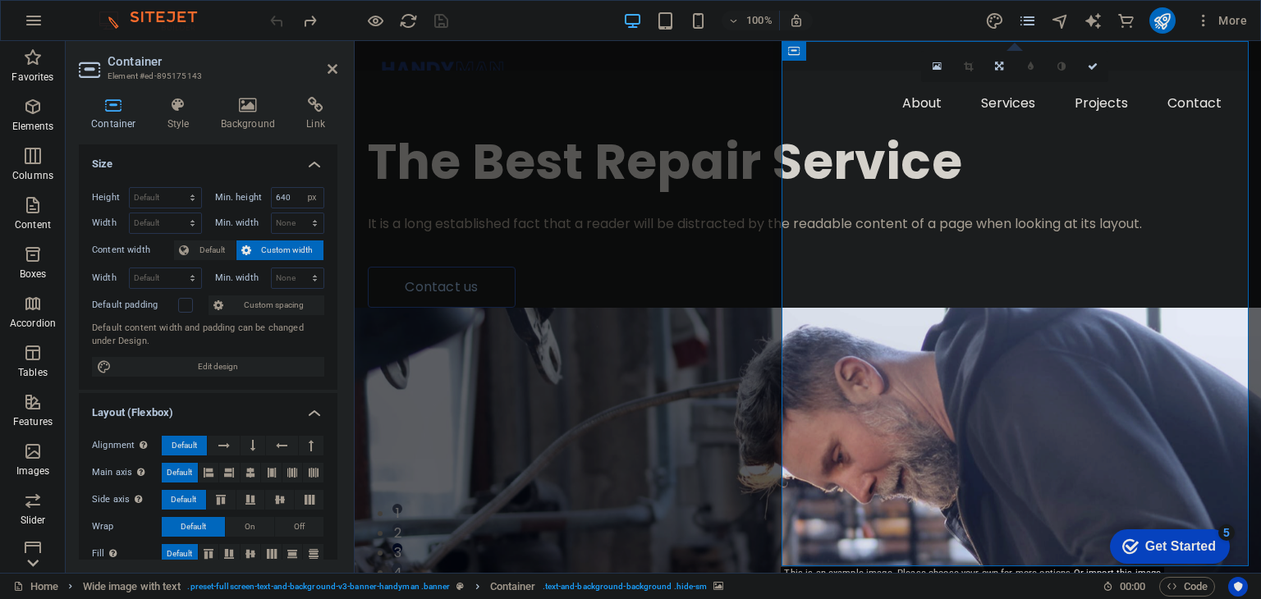
click at [1036, 23] on icon "pages" at bounding box center [1027, 20] width 19 height 19
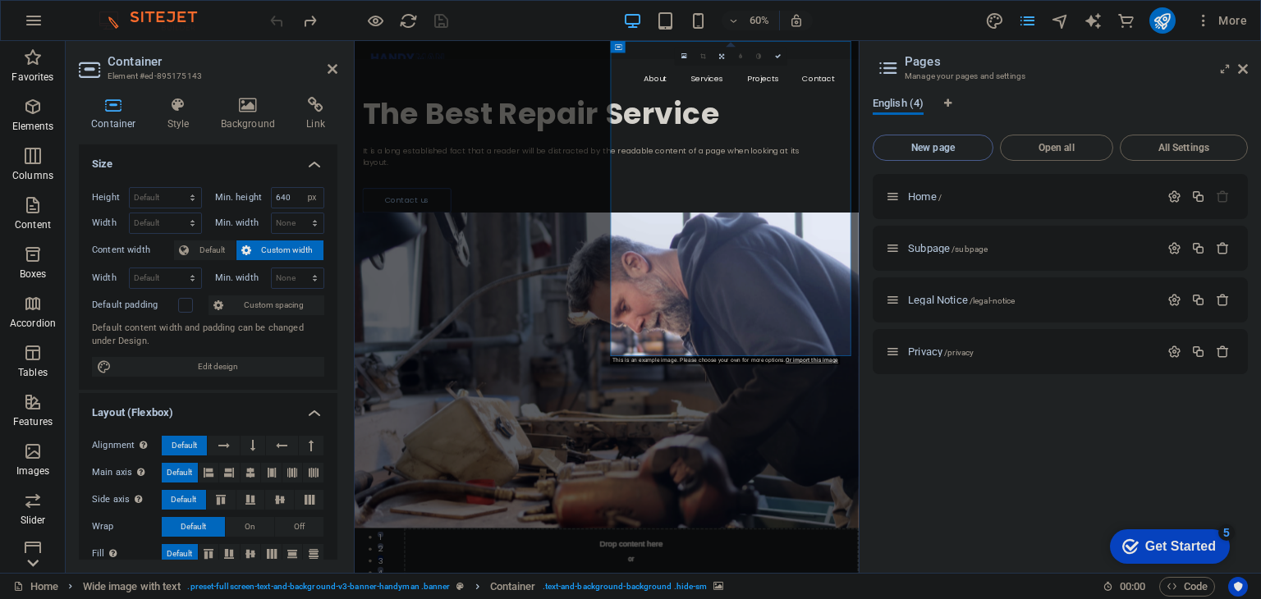
click at [952, 145] on span "New page" at bounding box center [933, 148] width 106 height 10
click at [1109, 432] on div "Name" at bounding box center [1060, 439] width 349 height 26
click at [936, 400] on span "New page /new-page" at bounding box center [952, 403] width 89 height 12
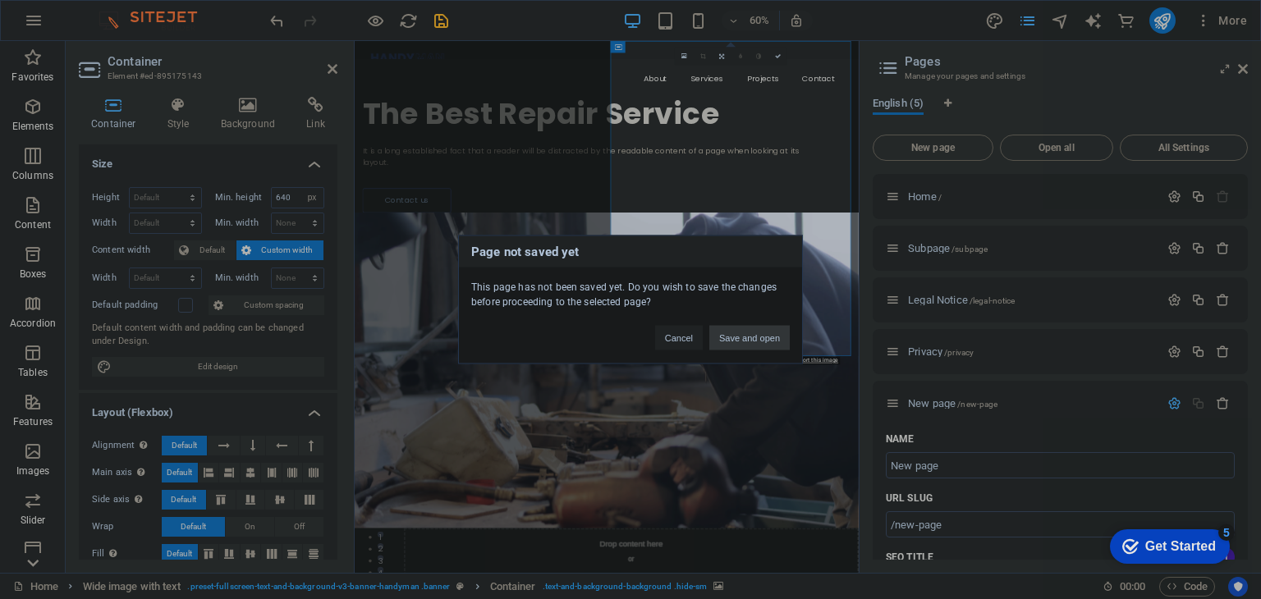
click at [732, 331] on button "Save and open" at bounding box center [749, 338] width 80 height 25
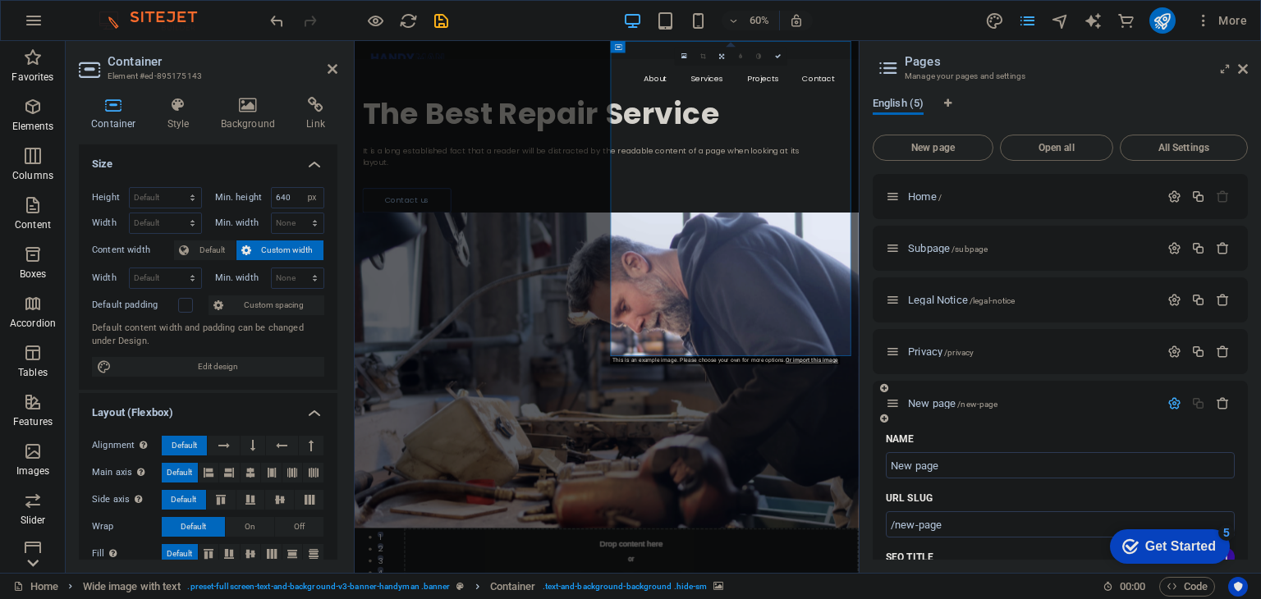
click at [888, 405] on icon at bounding box center [893, 403] width 14 height 14
click at [896, 410] on icon at bounding box center [893, 403] width 14 height 14
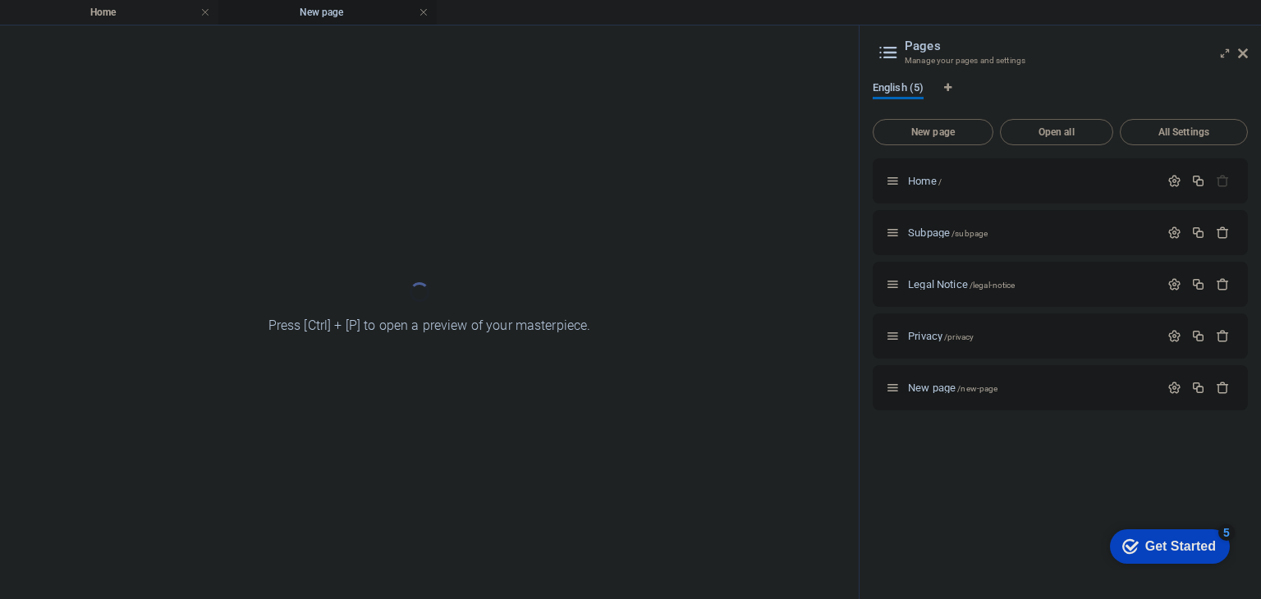
click at [961, 405] on div "New page /new-page" at bounding box center [1059, 387] width 375 height 45
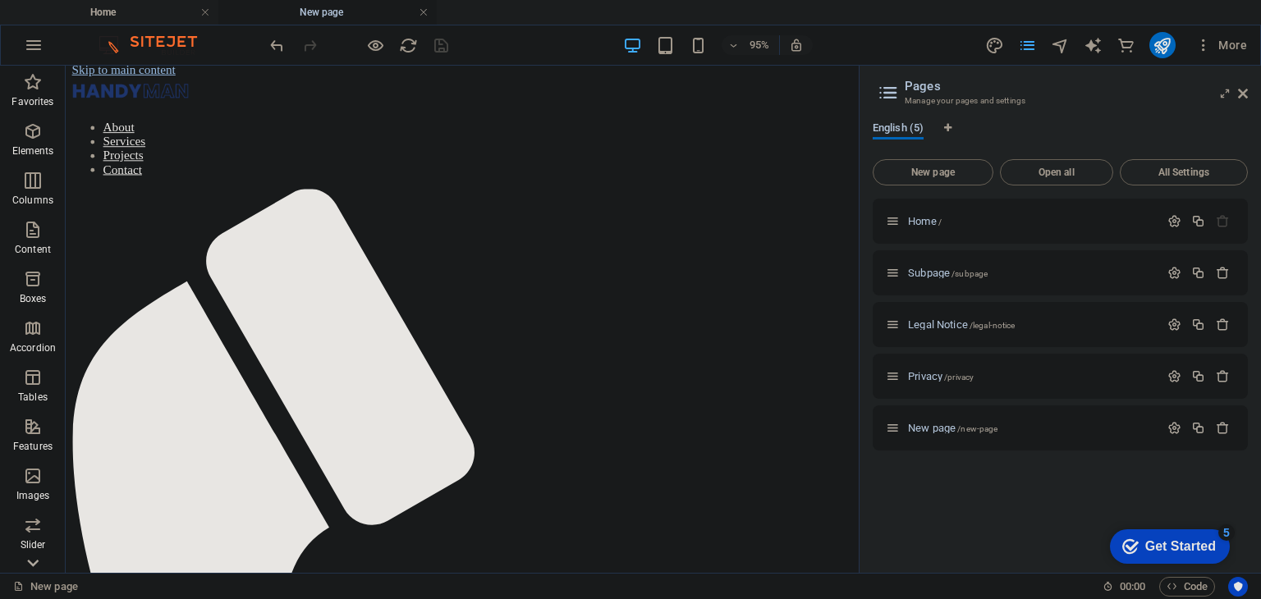
scroll to position [240, 0]
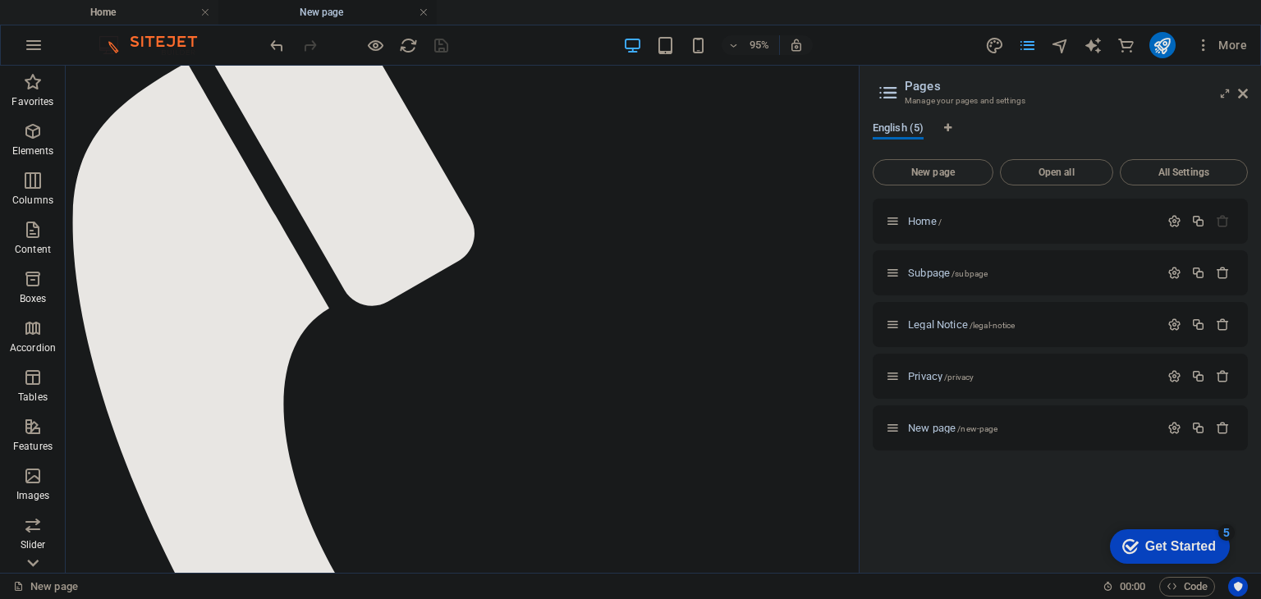
click at [34, 87] on icon at bounding box center [32, 75] width 23 height 23
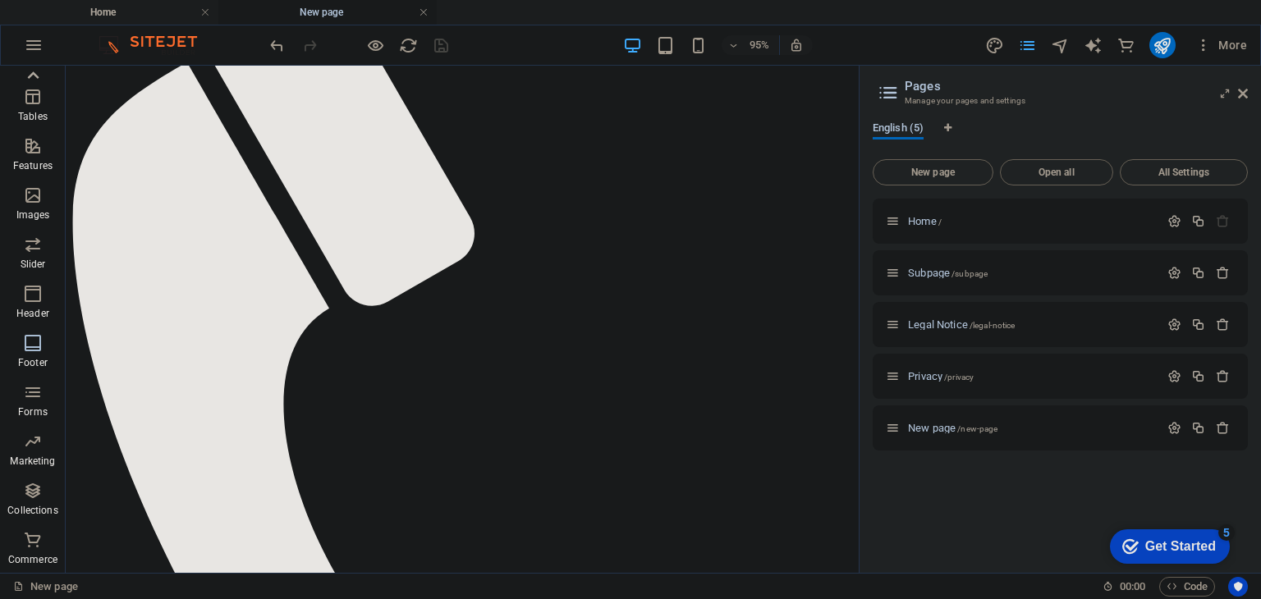
click at [39, 342] on icon "button" at bounding box center [33, 343] width 20 height 20
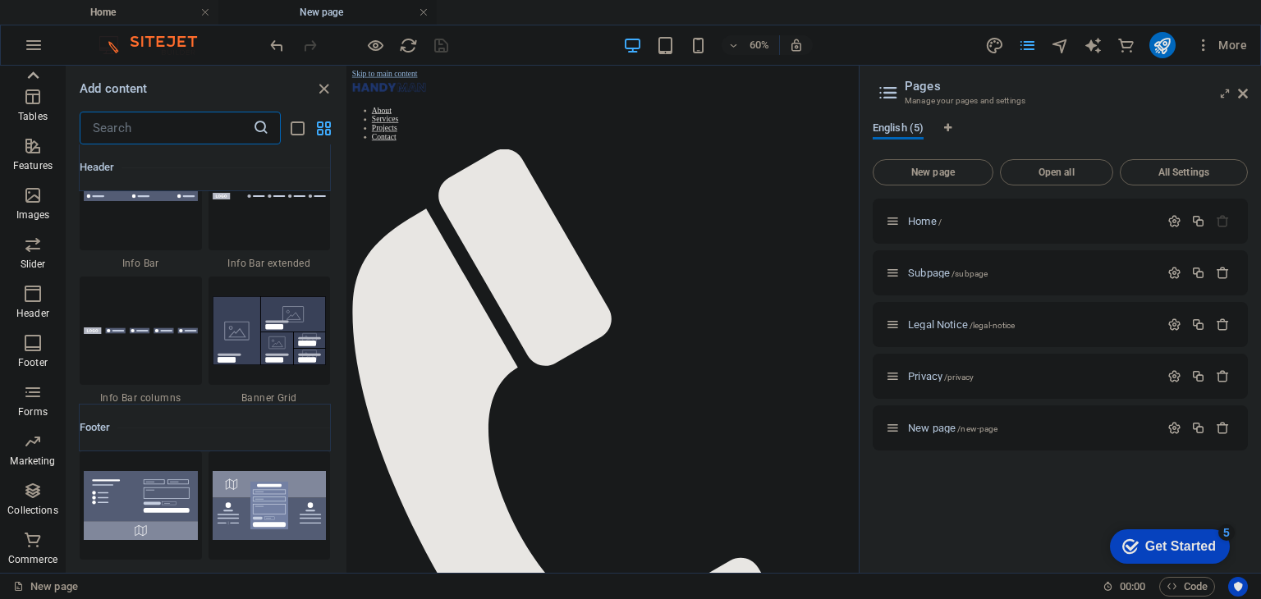
scroll to position [10865, 0]
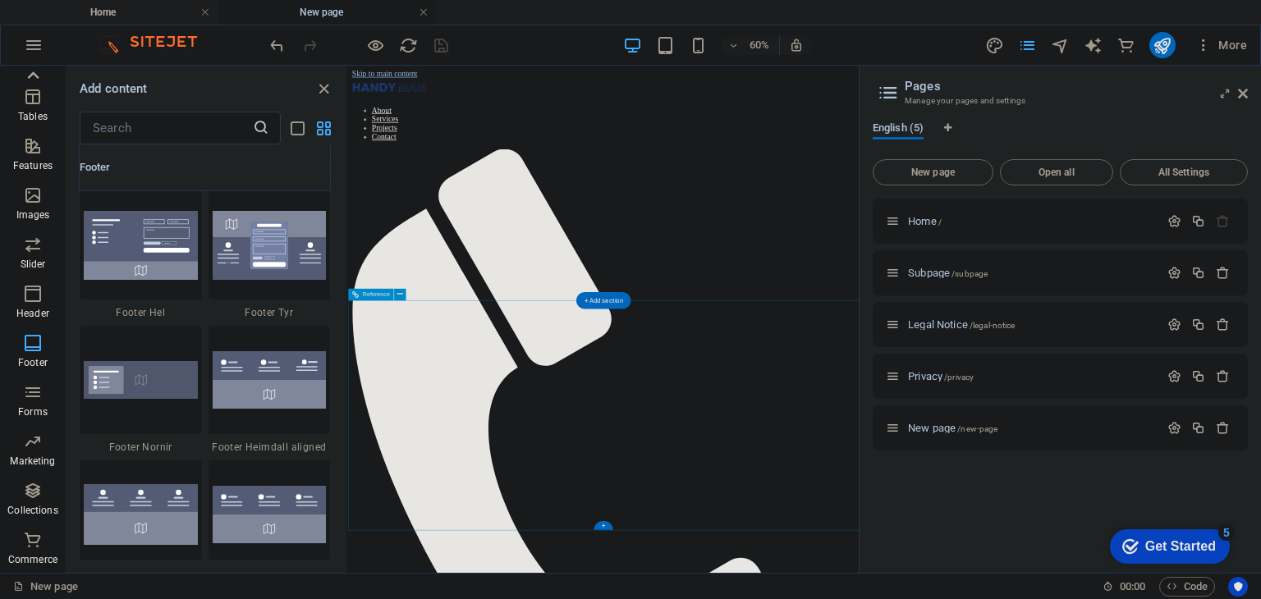
drag, startPoint x: 690, startPoint y: 490, endPoint x: 350, endPoint y: 666, distance: 383.6
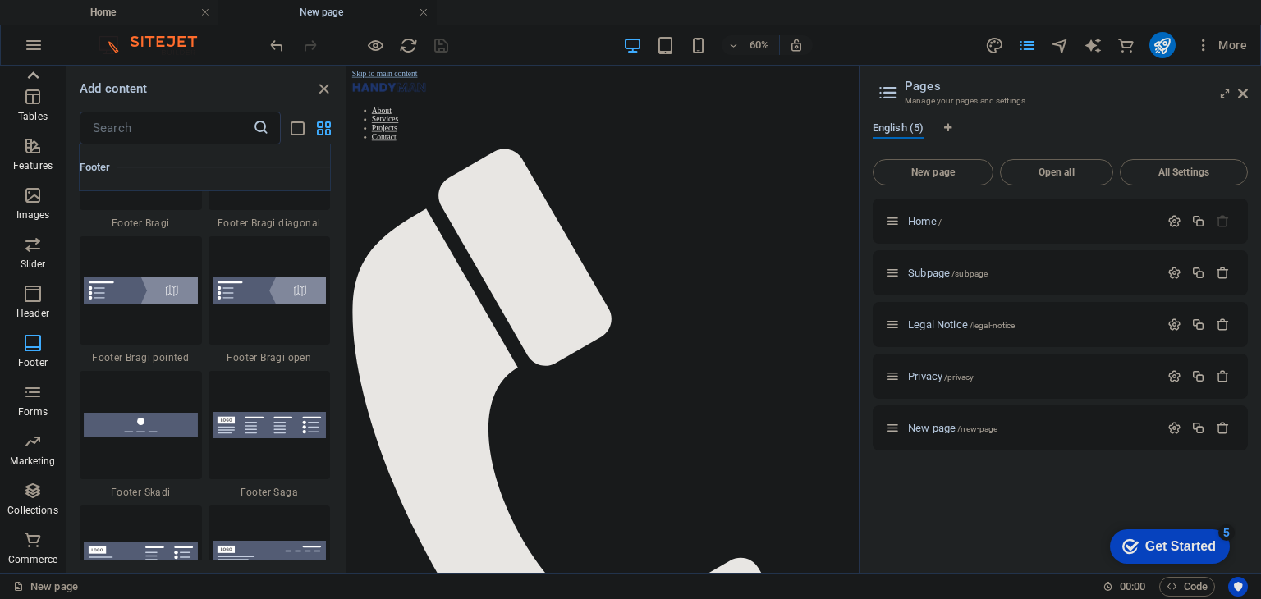
scroll to position [11411, 0]
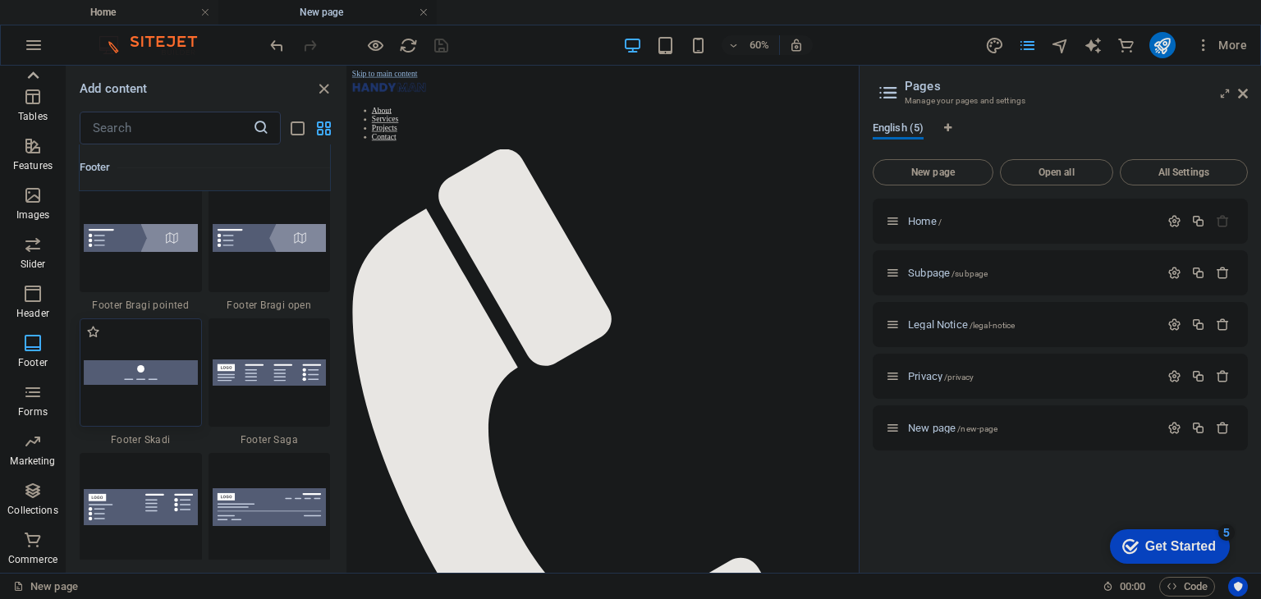
click at [123, 387] on div at bounding box center [141, 372] width 122 height 108
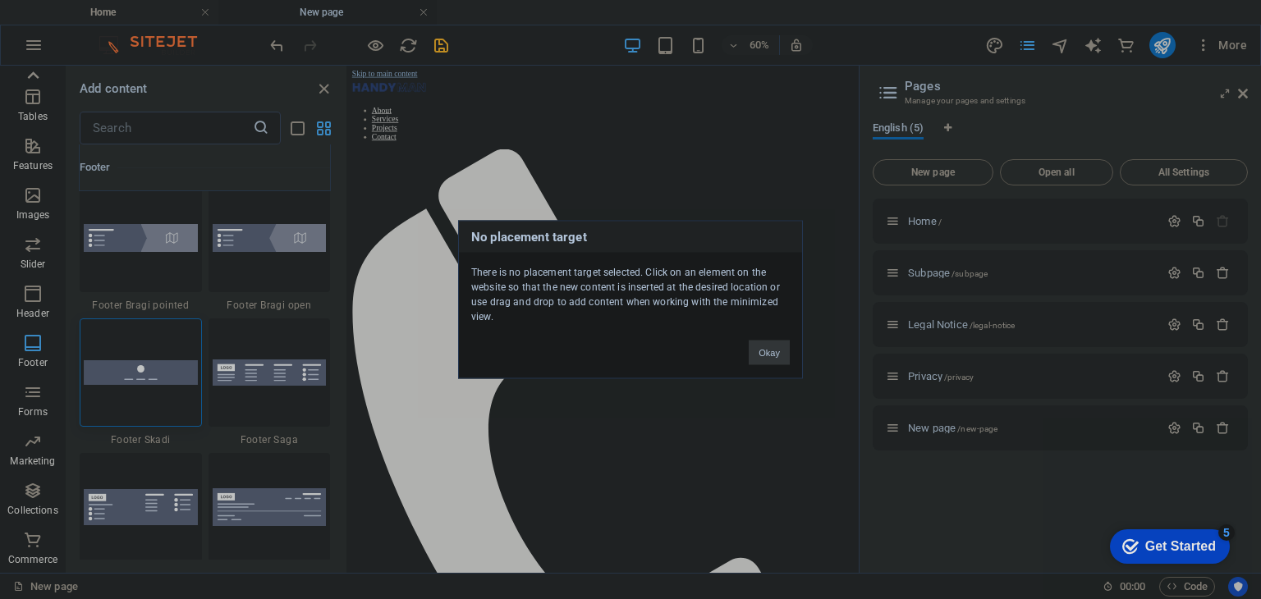
click at [771, 351] on button "Okay" at bounding box center [768, 353] width 41 height 25
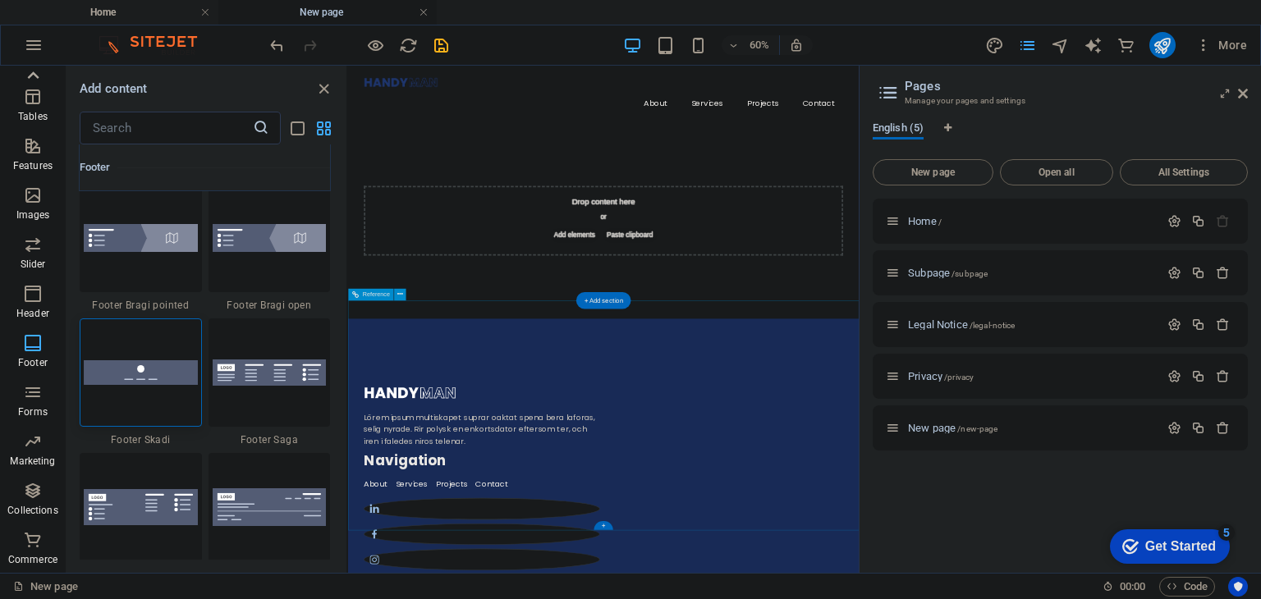
click at [1171, 428] on icon "button" at bounding box center [1174, 428] width 14 height 14
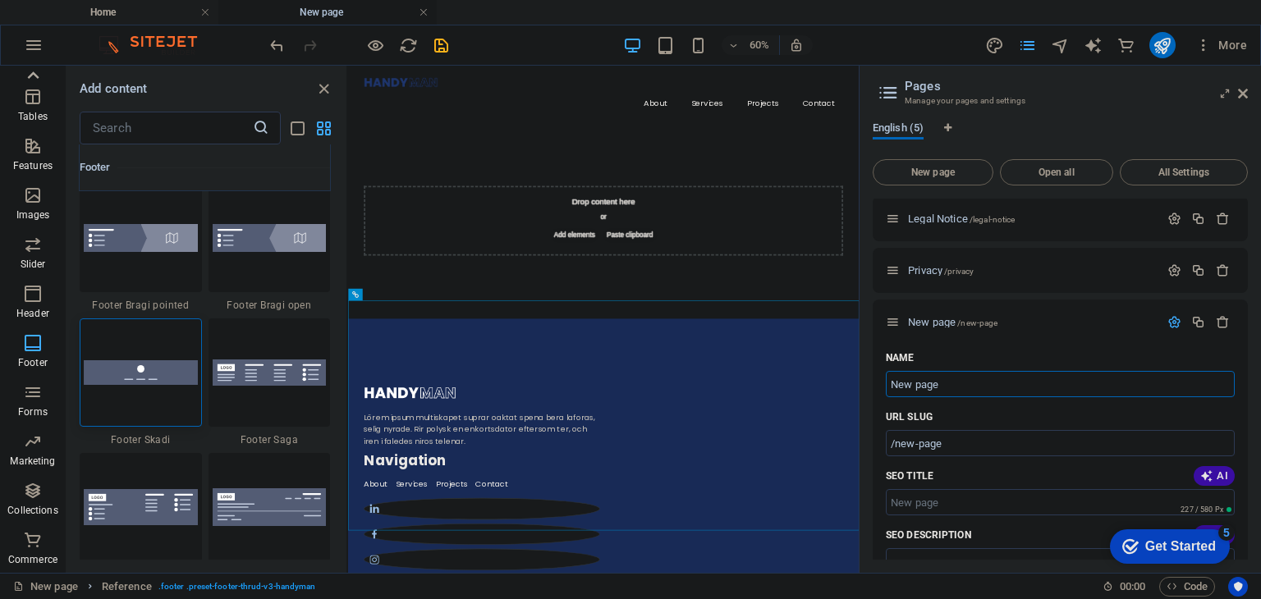
scroll to position [93, 0]
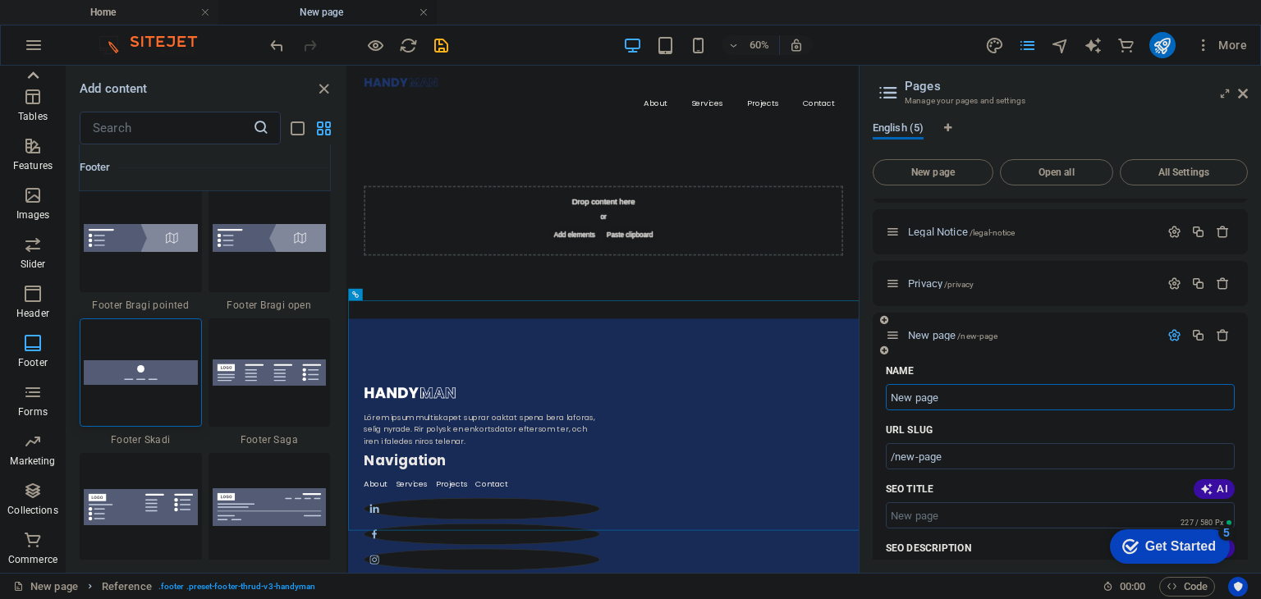
drag, startPoint x: 893, startPoint y: 336, endPoint x: 1205, endPoint y: 404, distance: 319.2
click at [1205, 404] on input "New page" at bounding box center [1060, 397] width 349 height 26
click at [1215, 329] on icon "button" at bounding box center [1222, 335] width 14 height 14
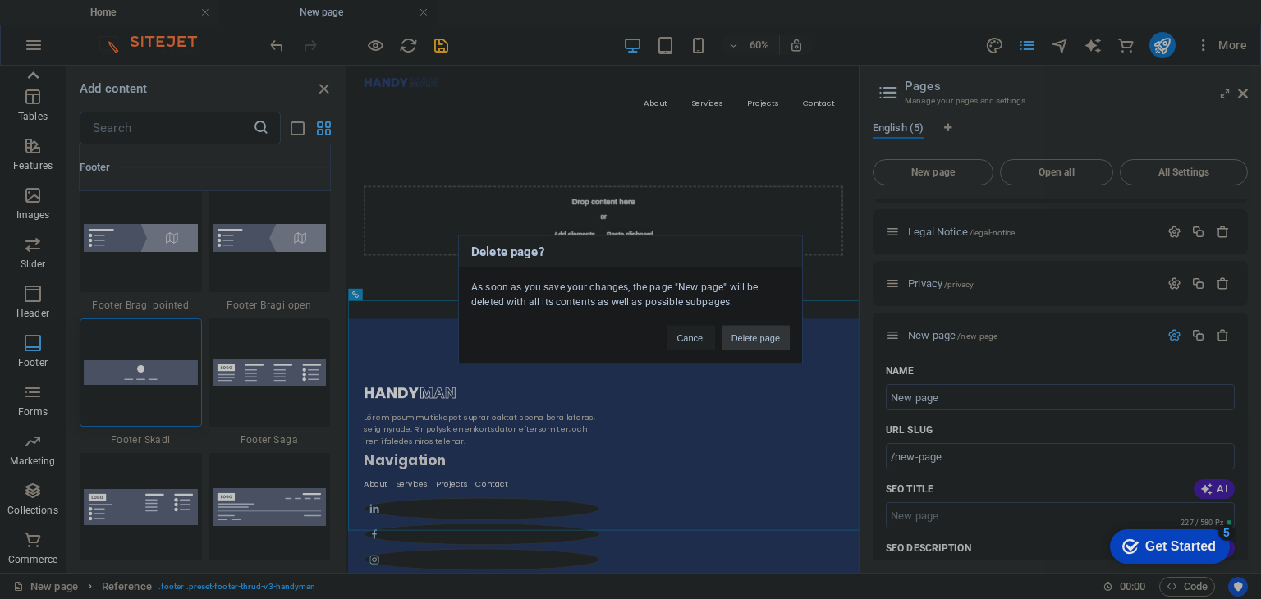
click at [758, 332] on button "Delete page" at bounding box center [755, 338] width 68 height 25
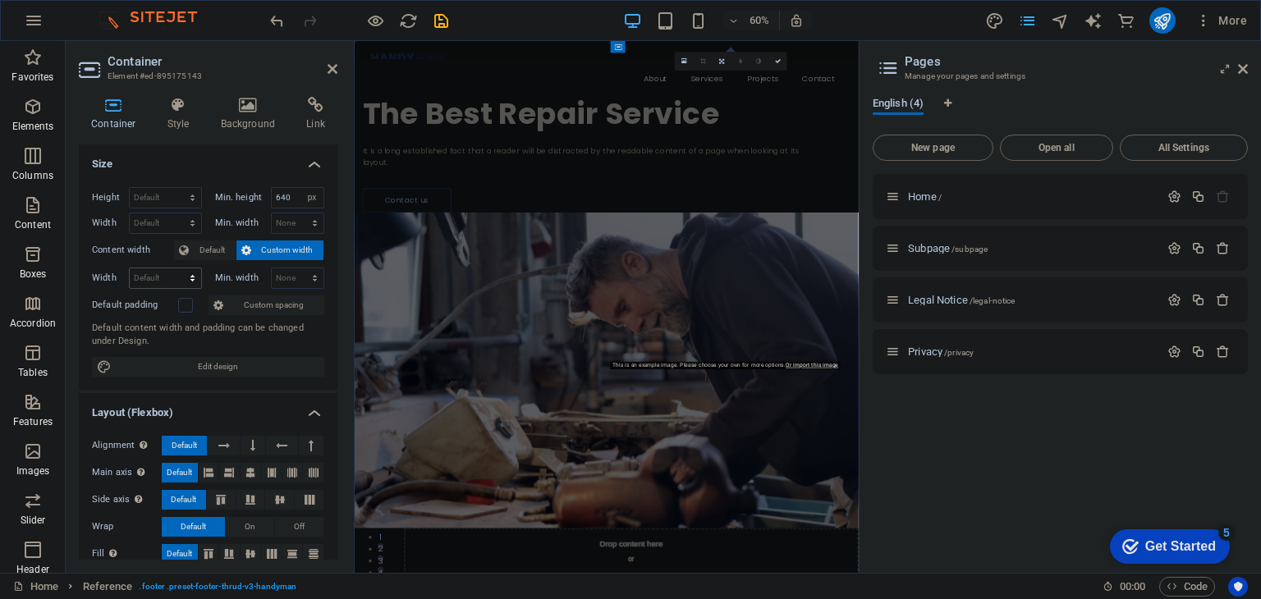
scroll to position [0, 0]
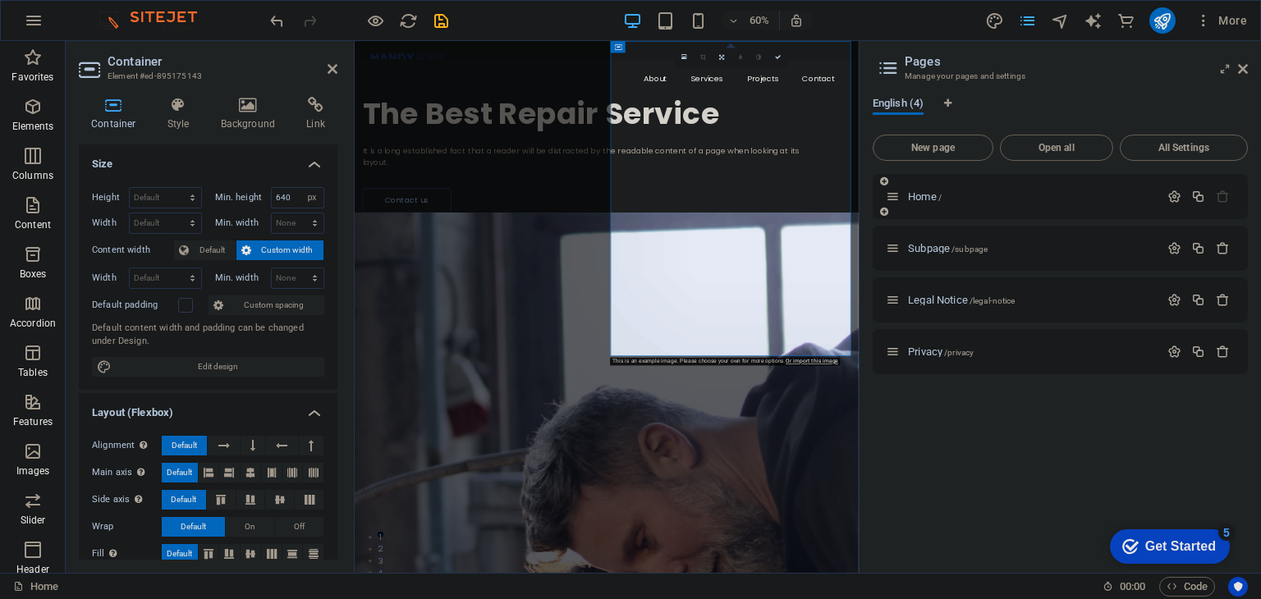
click at [991, 204] on div "Home /" at bounding box center [1022, 196] width 273 height 19
drag, startPoint x: 844, startPoint y: 729, endPoint x: 840, endPoint y: 736, distance: 8.9
click at [415, 327] on div "The Best Repair Service It is a long established fact that a reader will be dis…" at bounding box center [775, 199] width 840 height 257
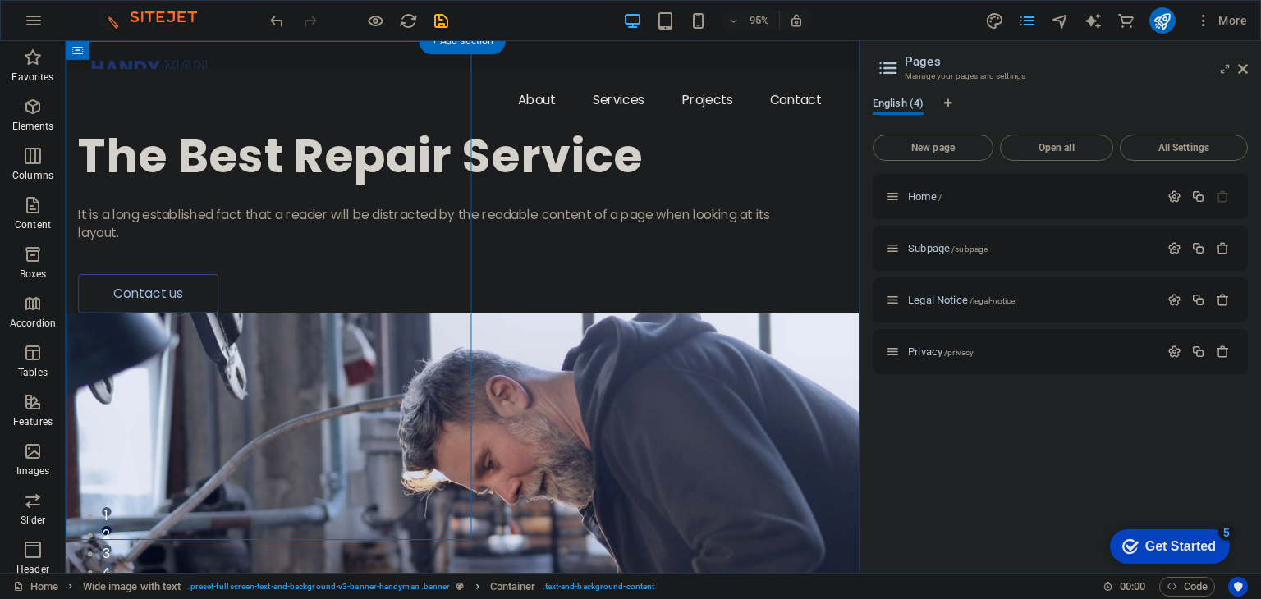
drag, startPoint x: 569, startPoint y: 240, endPoint x: 587, endPoint y: 231, distance: 20.2
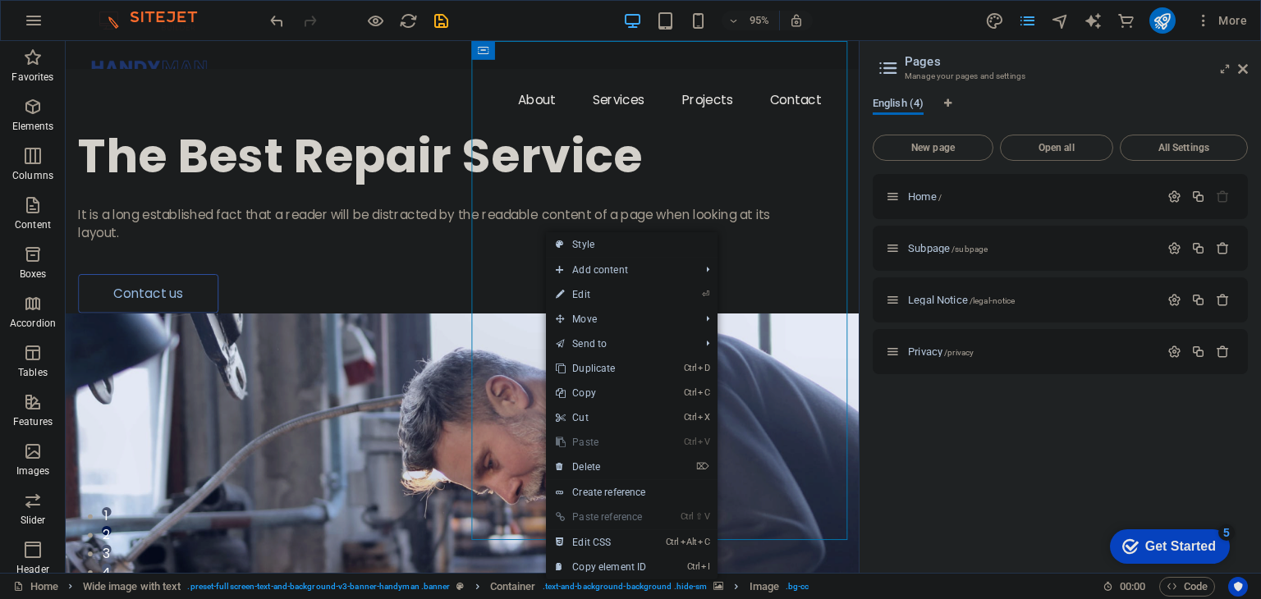
click at [922, 411] on div "Home / Subpage /subpage Legal Notice /legal-notice Privacy /privacy" at bounding box center [1059, 367] width 375 height 386
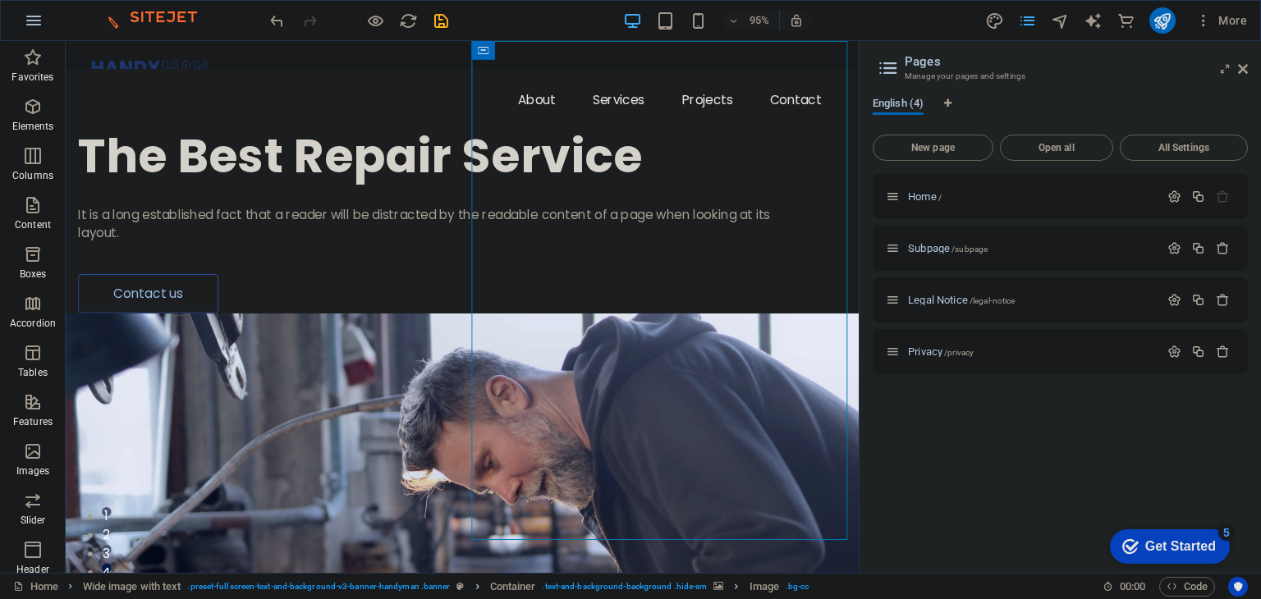
click at [27, 14] on icon "button" at bounding box center [34, 21] width 20 height 20
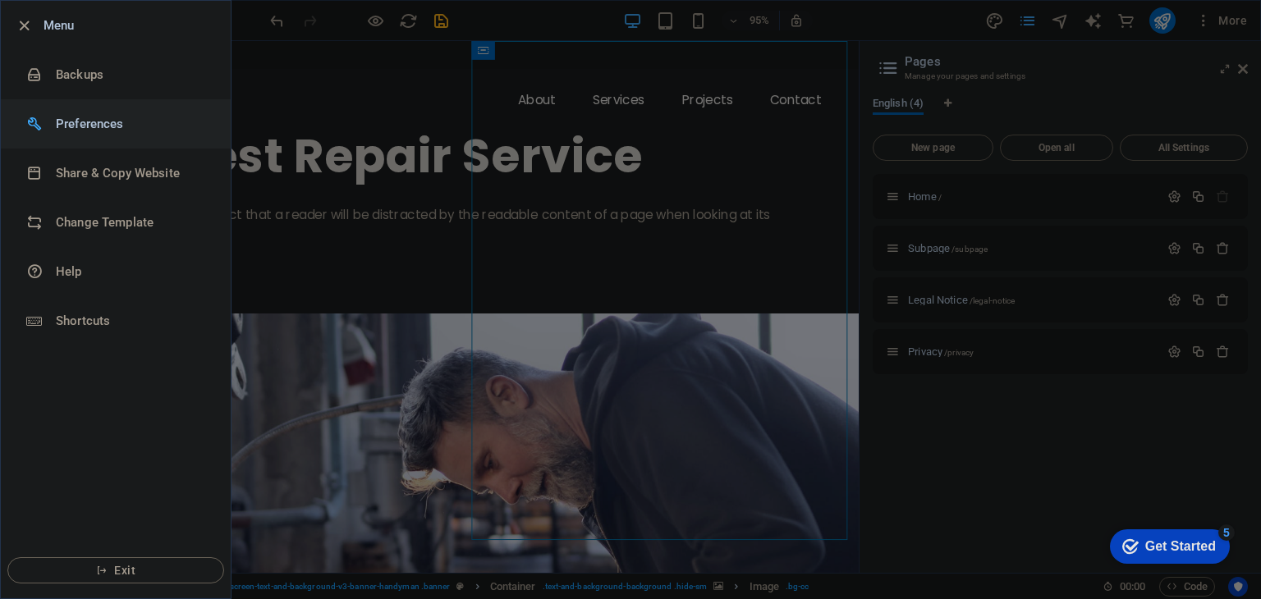
click at [116, 120] on h6 "Preferences" at bounding box center [132, 124] width 152 height 20
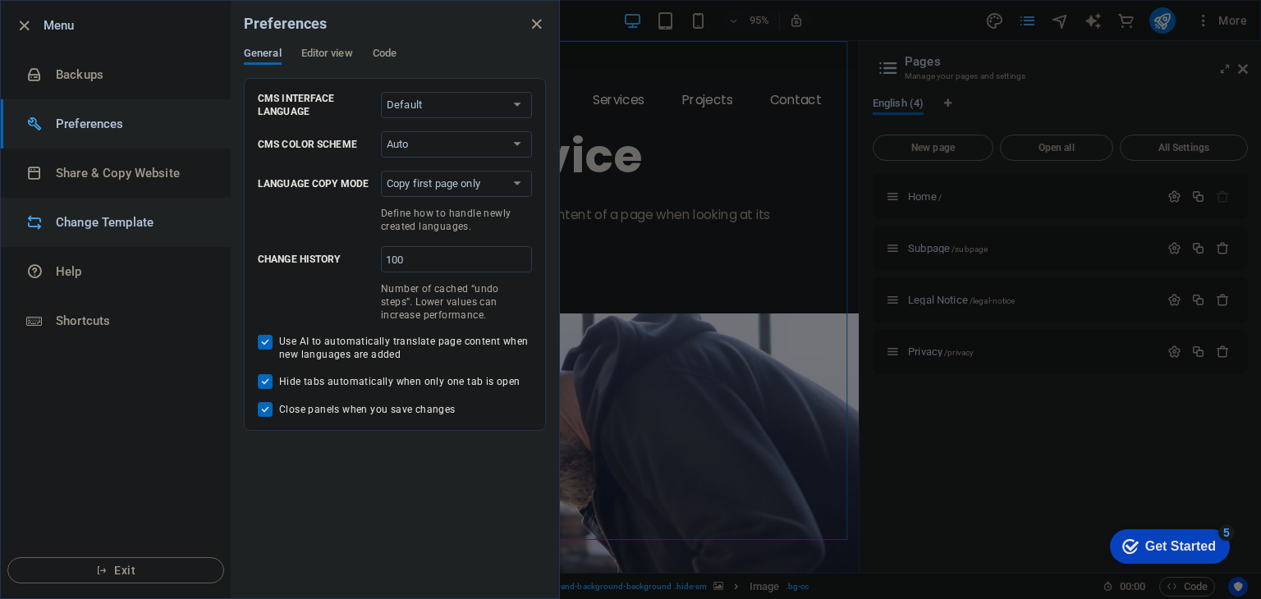
click at [132, 237] on li "Change Template" at bounding box center [116, 222] width 230 height 49
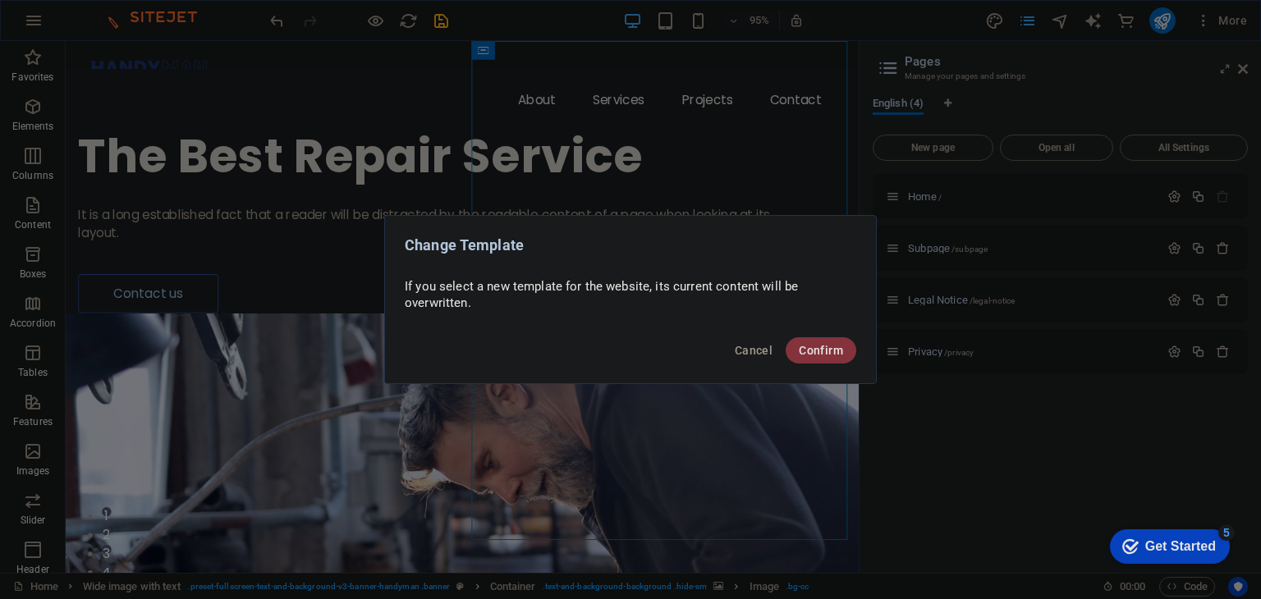
click at [816, 354] on span "Confirm" at bounding box center [821, 350] width 44 height 13
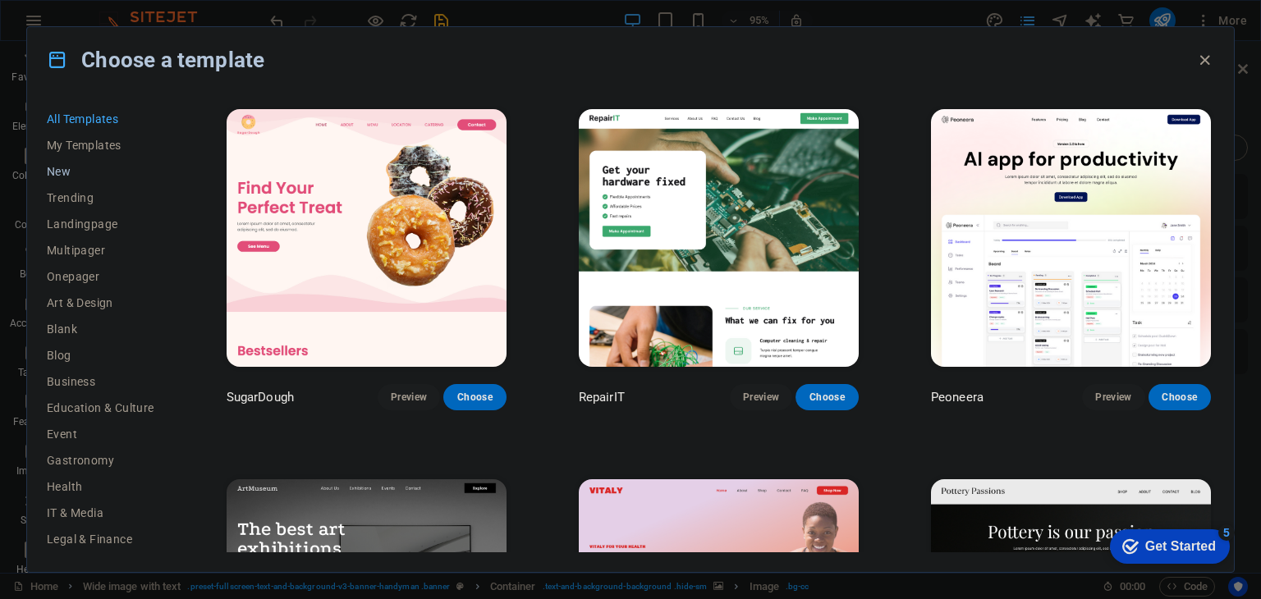
click at [99, 161] on button "New" at bounding box center [101, 171] width 108 height 26
click at [57, 166] on span "New" at bounding box center [101, 171] width 108 height 13
click at [61, 198] on span "Trending" at bounding box center [101, 197] width 108 height 13
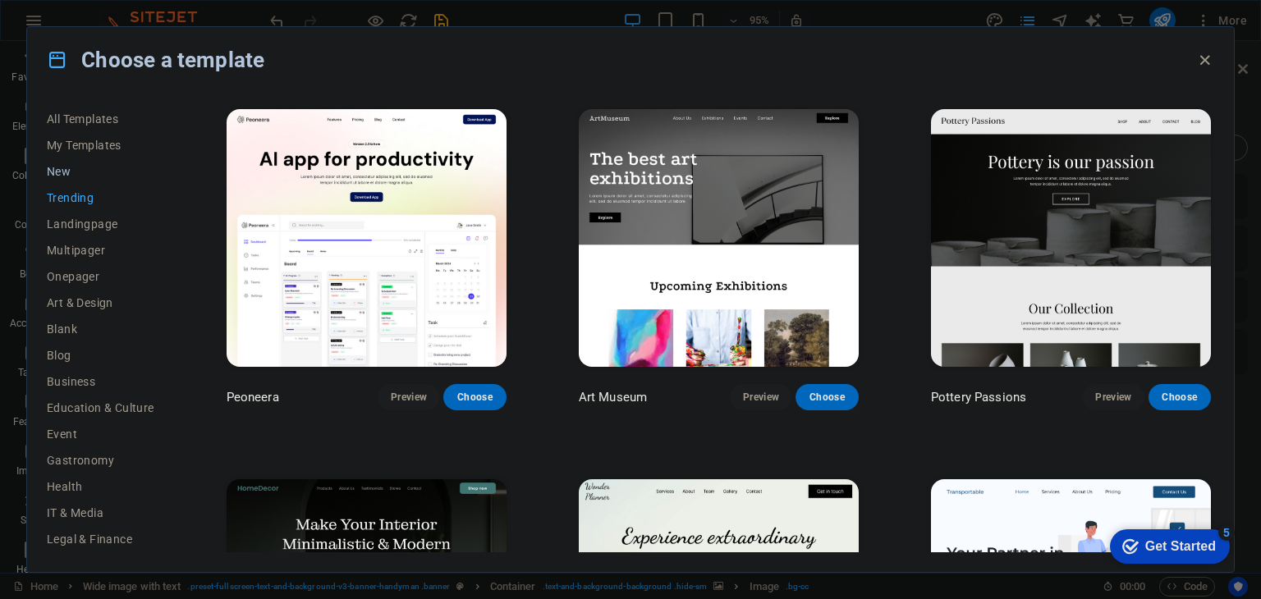
click at [64, 177] on span "New" at bounding box center [101, 171] width 108 height 13
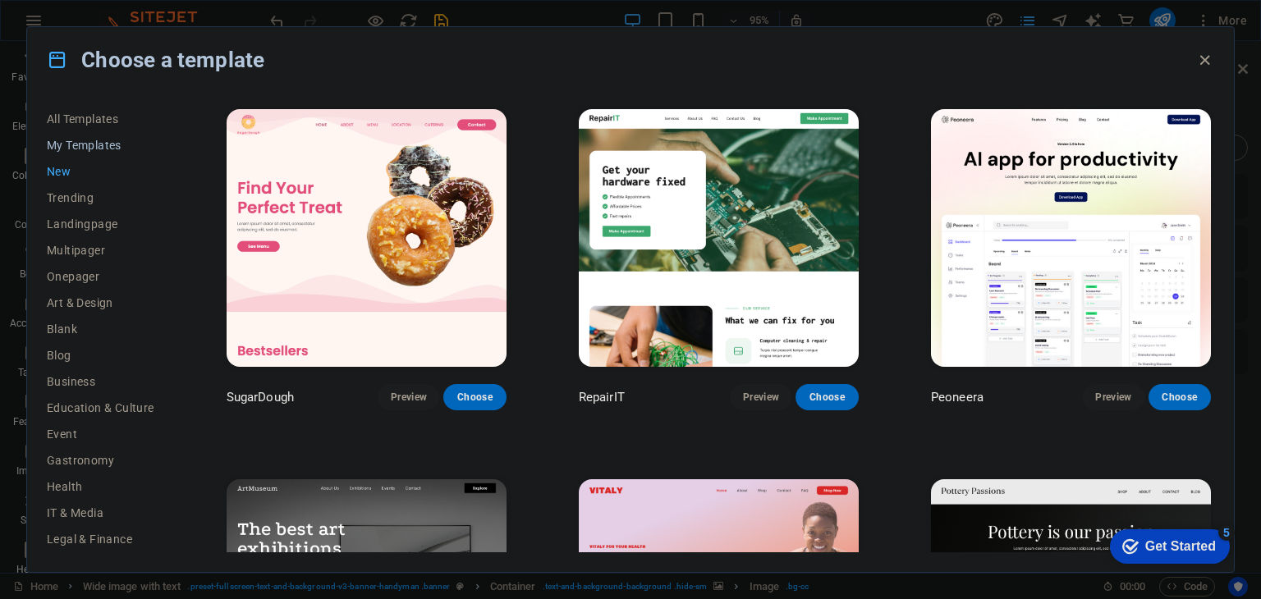
click at [70, 153] on button "My Templates" at bounding box center [101, 145] width 108 height 26
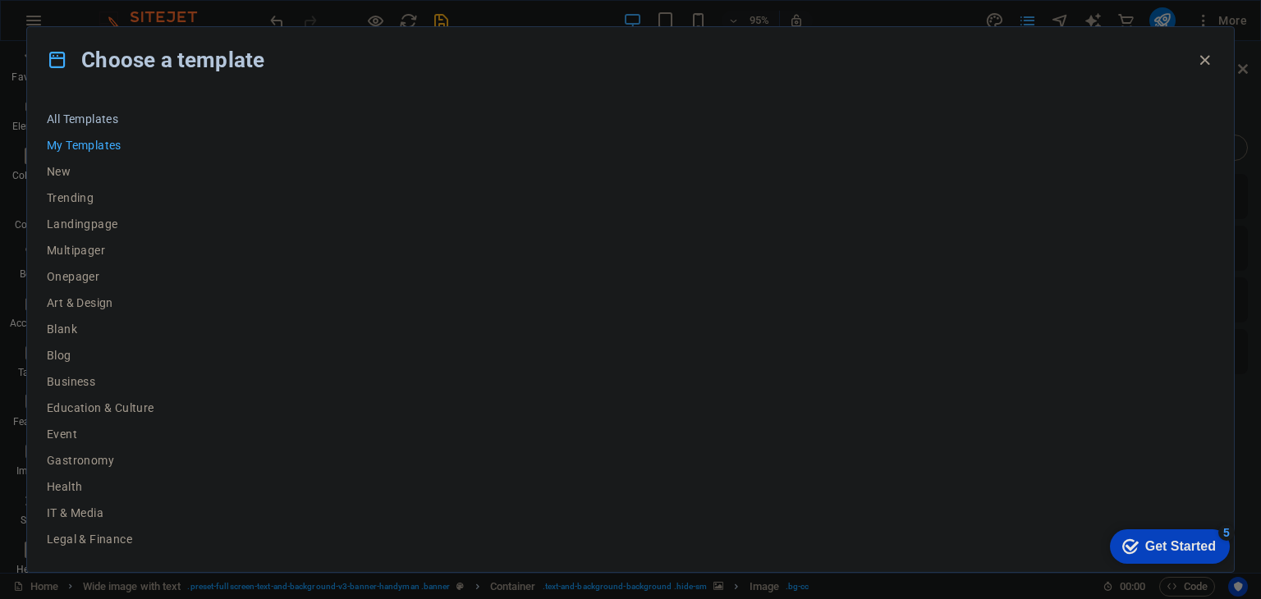
click at [85, 124] on span "All Templates" at bounding box center [101, 118] width 108 height 13
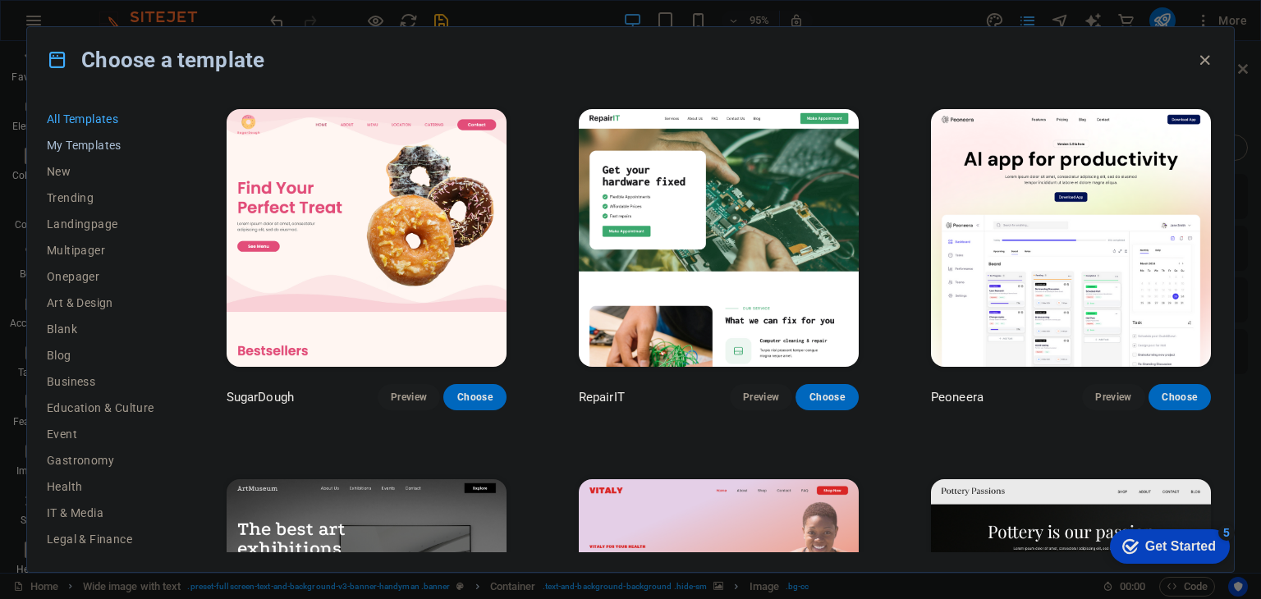
click at [84, 149] on span "My Templates" at bounding box center [101, 145] width 108 height 13
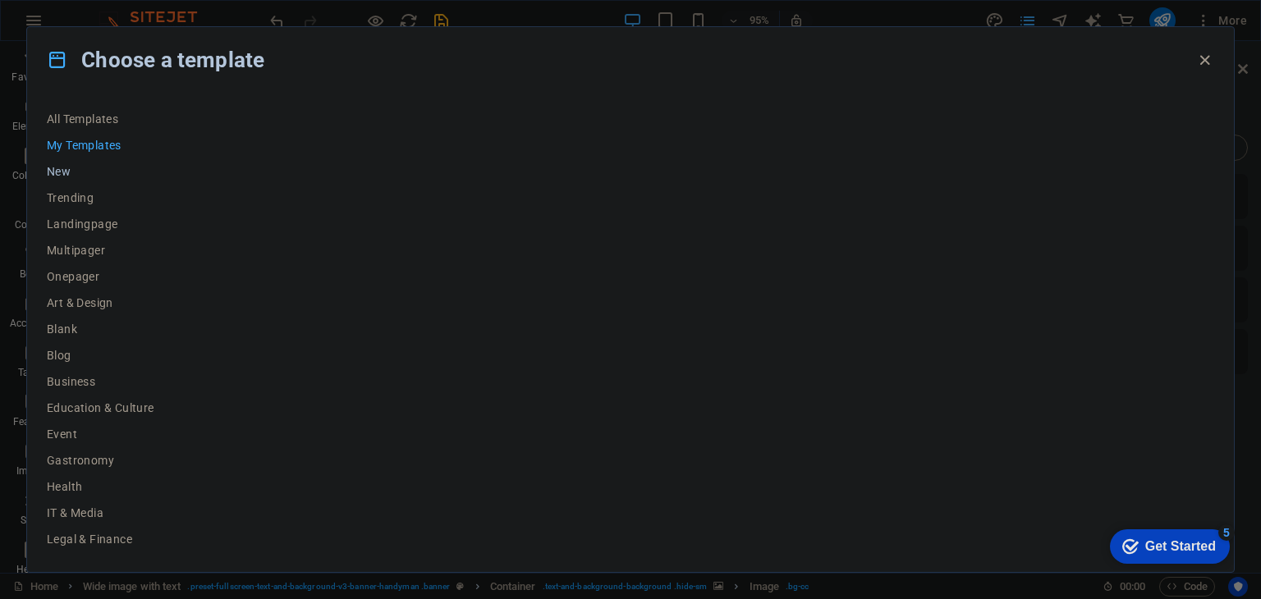
click at [62, 175] on span "New" at bounding box center [101, 171] width 108 height 13
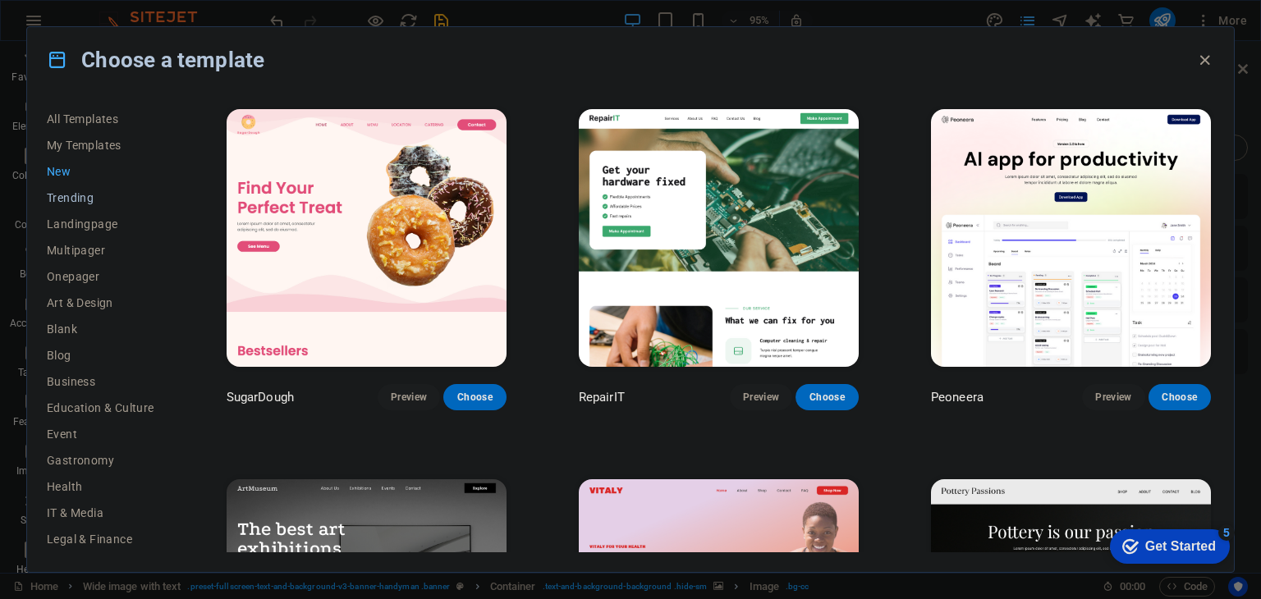
click at [62, 196] on span "Trending" at bounding box center [101, 197] width 108 height 13
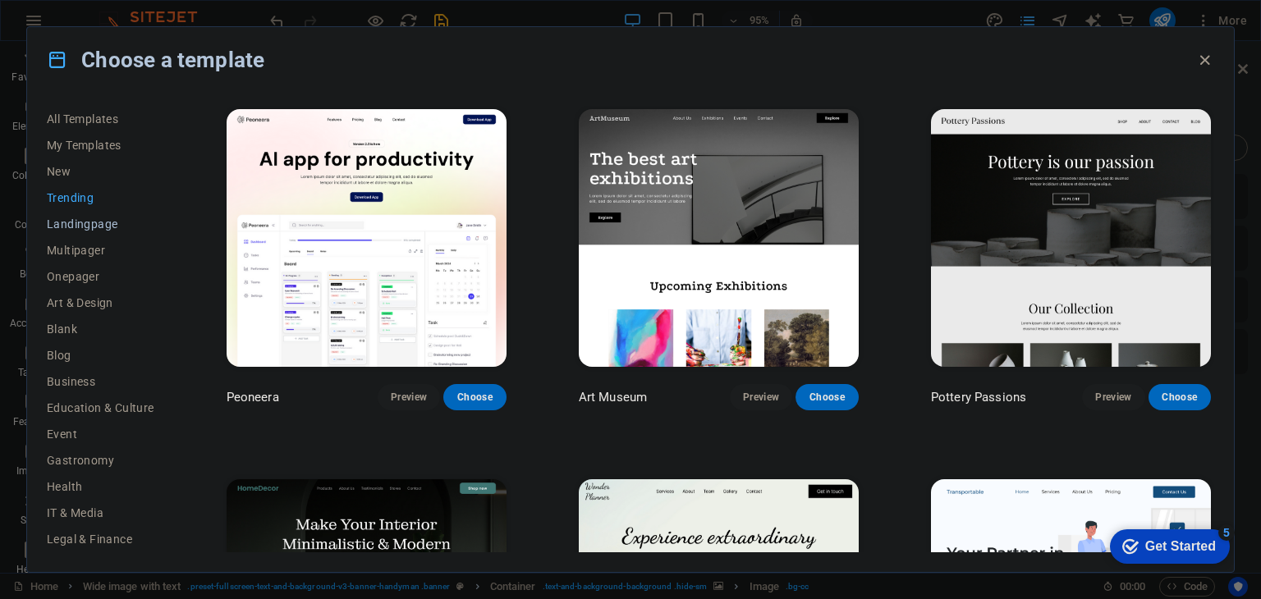
click at [77, 231] on button "Landingpage" at bounding box center [101, 224] width 108 height 26
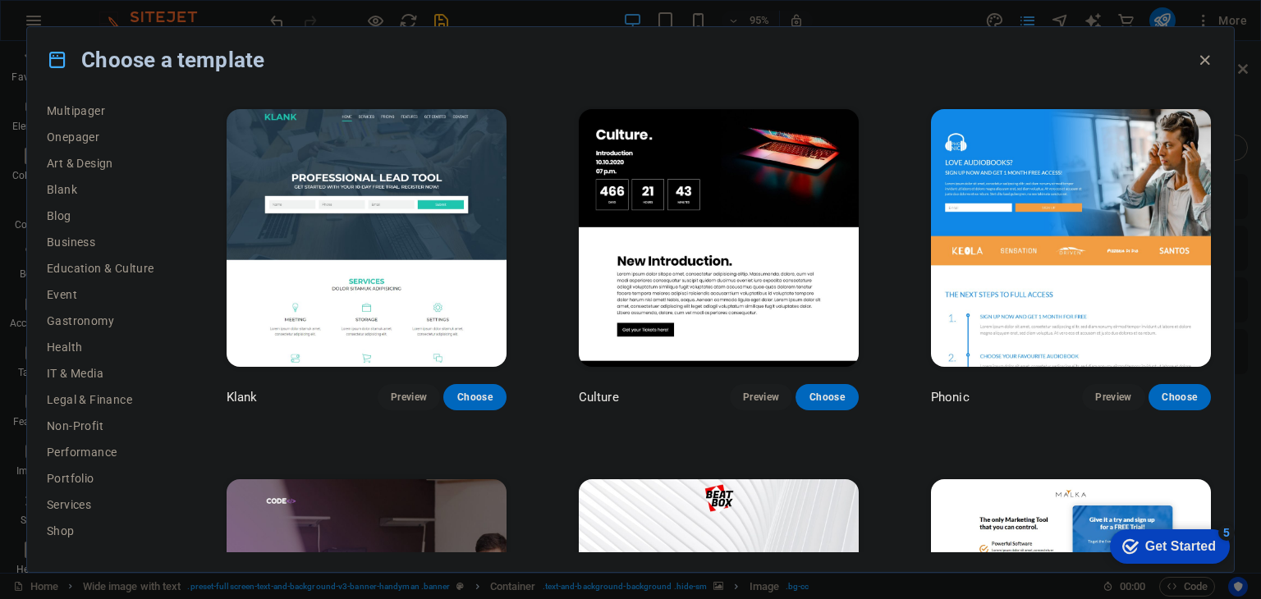
scroll to position [153, 0]
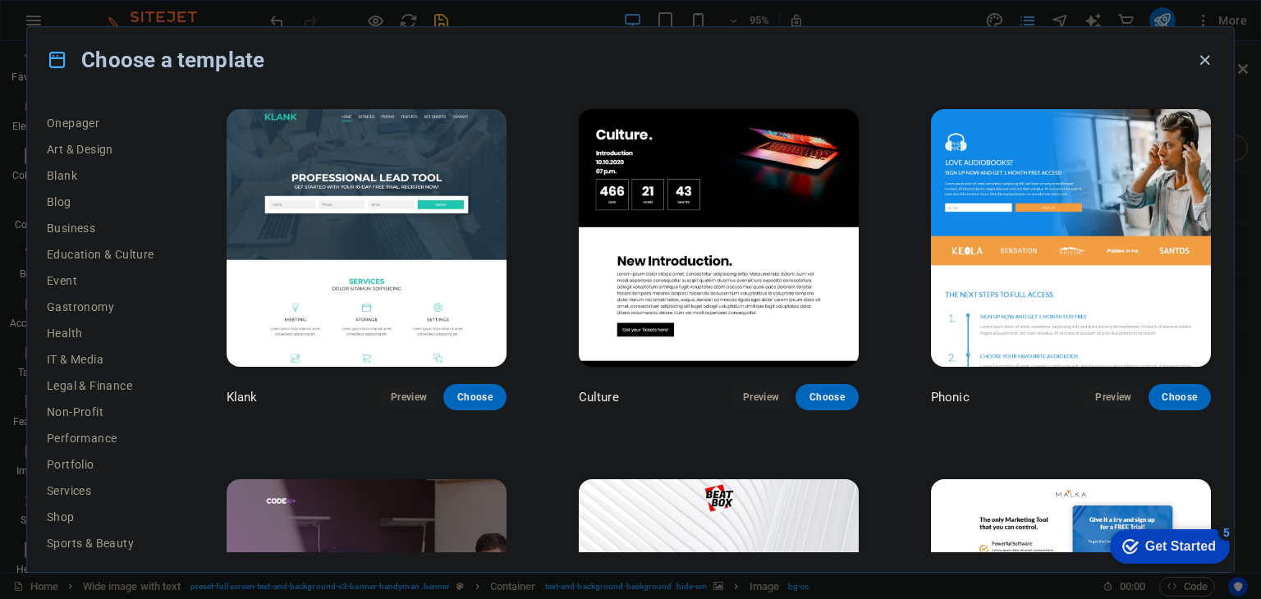
click at [1201, 62] on icon "button" at bounding box center [1204, 60] width 19 height 19
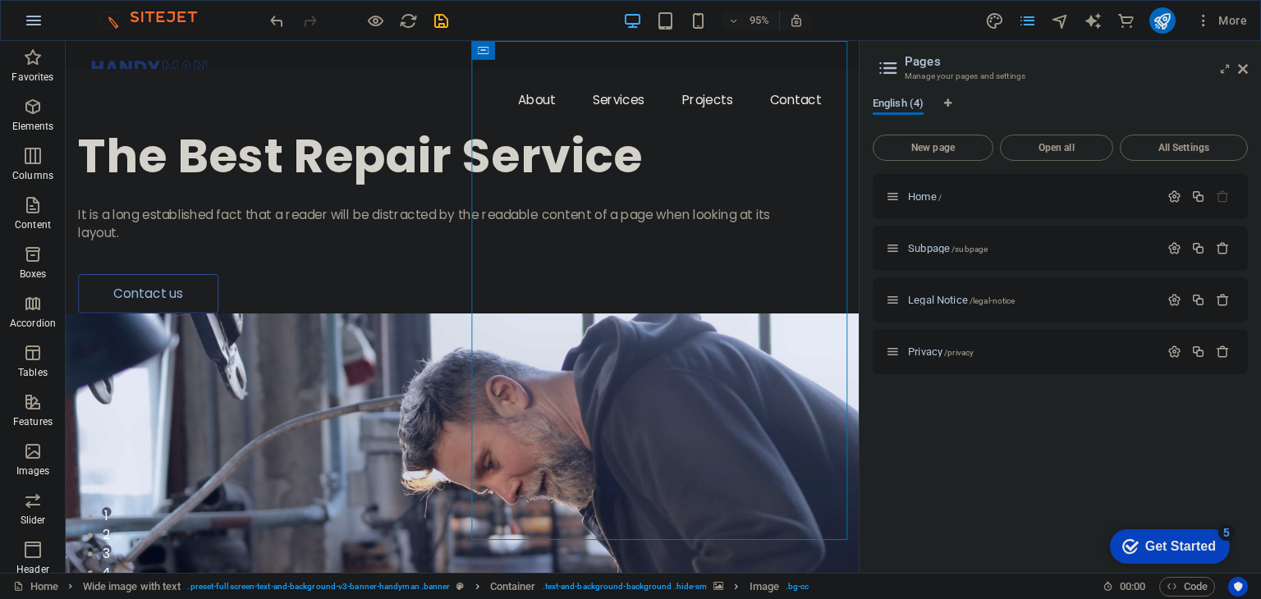
click at [18, 14] on button "button" at bounding box center [33, 20] width 39 height 39
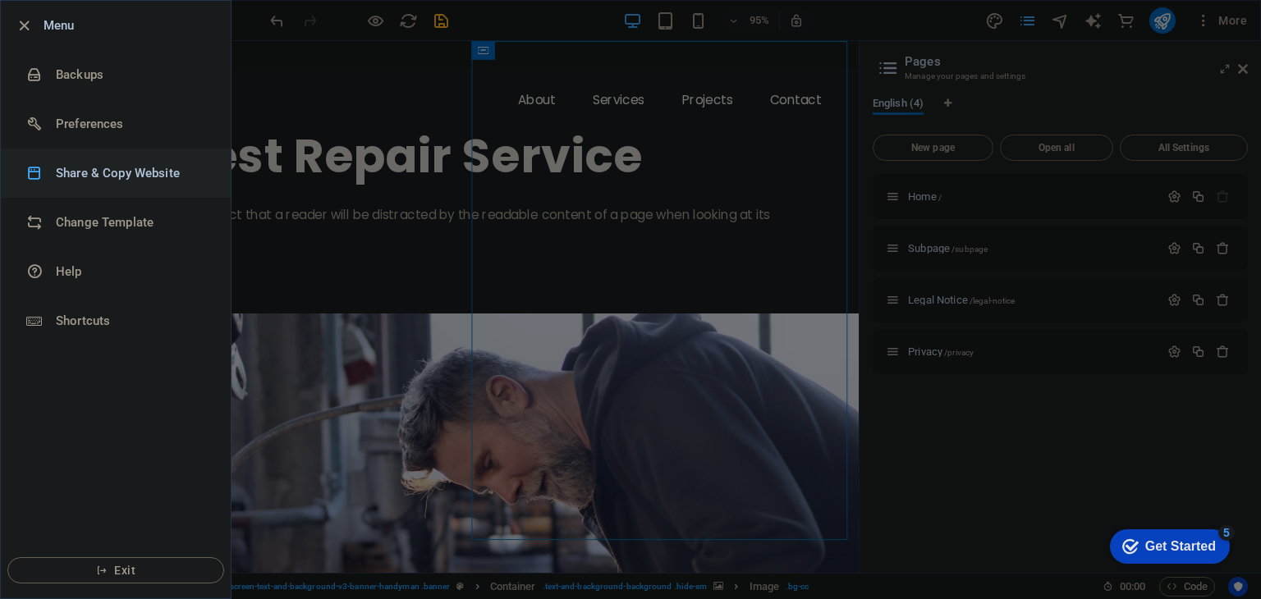
click at [120, 181] on h6 "Share & Copy Website" at bounding box center [132, 173] width 152 height 20
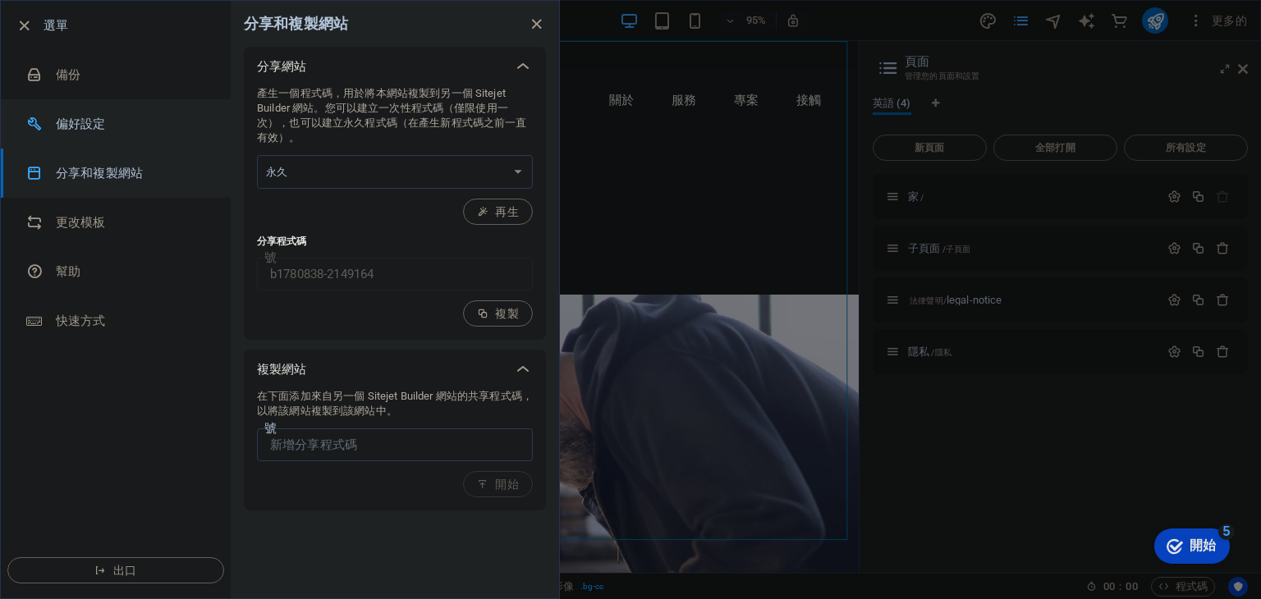
click at [159, 135] on li "偏好設定" at bounding box center [116, 123] width 230 height 49
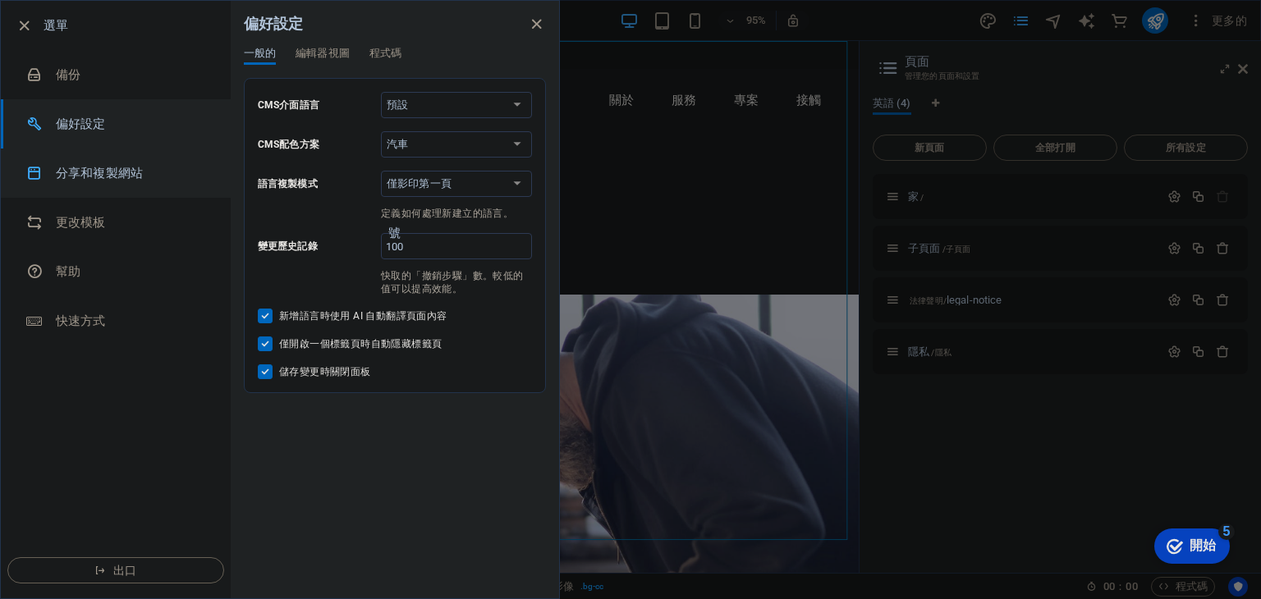
click at [147, 168] on h6 "分享和複製網站" at bounding box center [132, 173] width 152 height 20
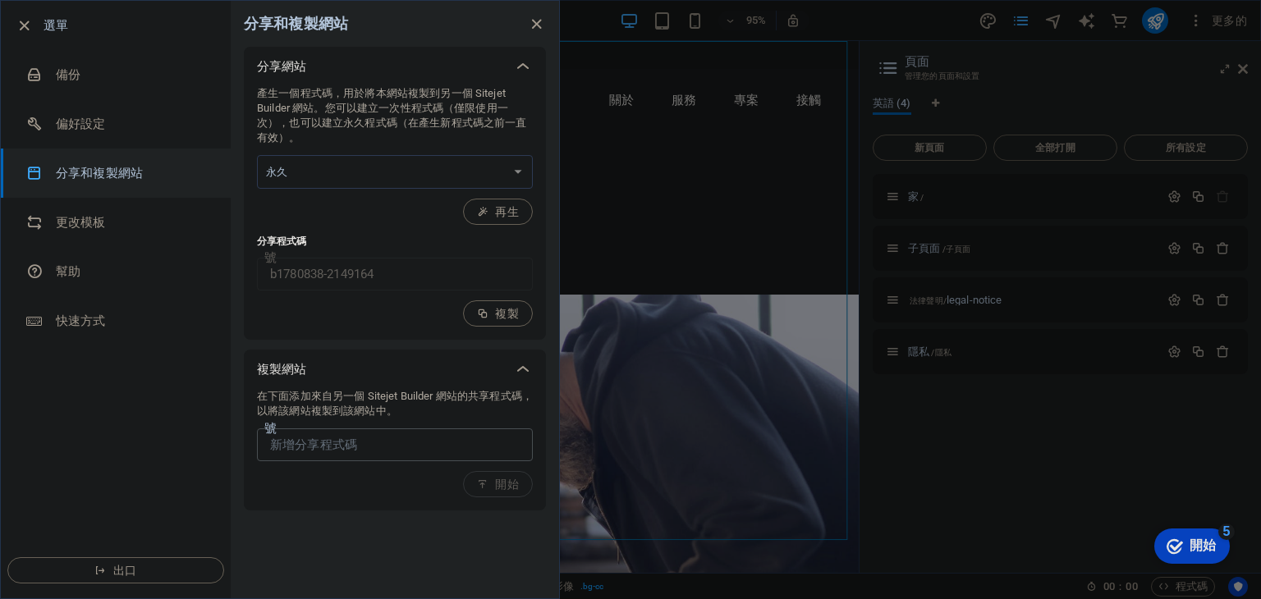
click at [416, 444] on input "text" at bounding box center [395, 444] width 276 height 33
paste input "[URL][DOMAIN_NAME]"
click at [505, 481] on font "開始" at bounding box center [507, 484] width 24 height 13
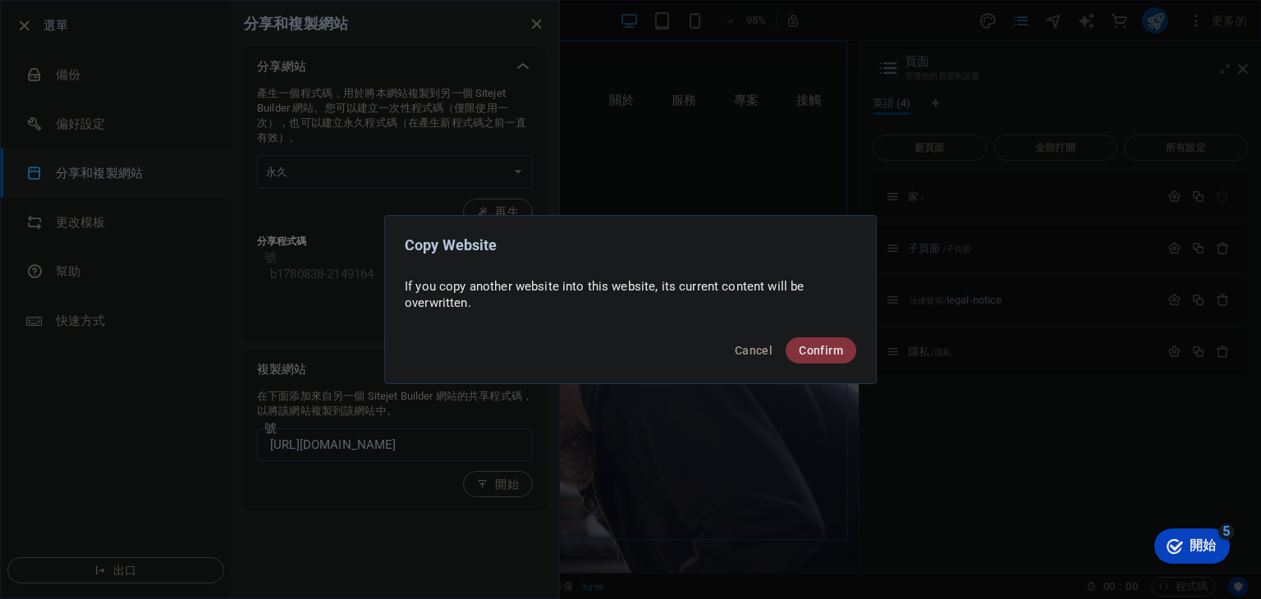
click at [819, 353] on span "Confirm" at bounding box center [821, 350] width 44 height 13
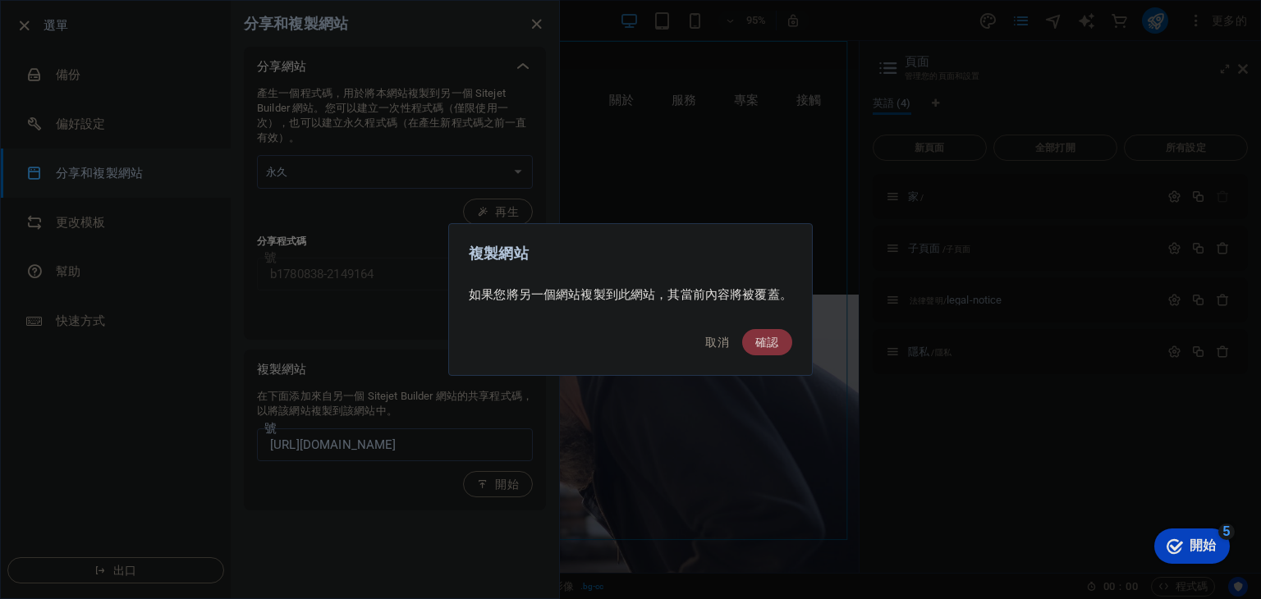
click at [780, 341] on button "確認" at bounding box center [767, 342] width 50 height 26
click at [768, 342] on font "確認" at bounding box center [767, 342] width 24 height 13
click at [762, 339] on font "確認" at bounding box center [767, 342] width 24 height 13
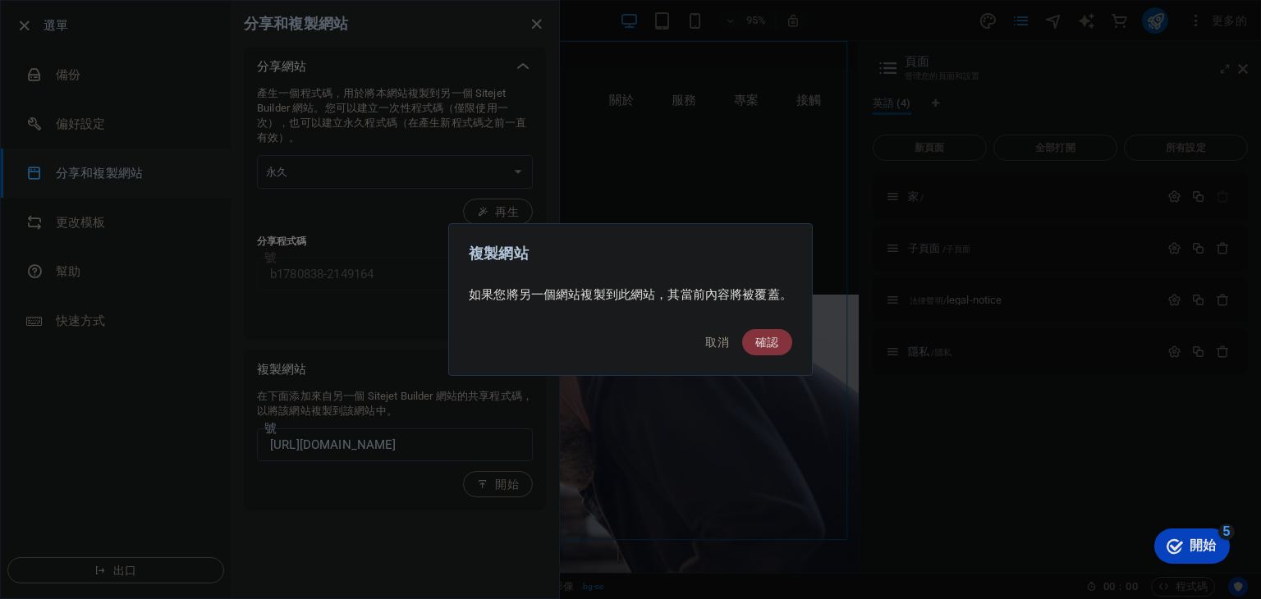
click at [762, 339] on font "確認" at bounding box center [767, 342] width 24 height 13
click at [709, 336] on font "取消" at bounding box center [717, 342] width 24 height 13
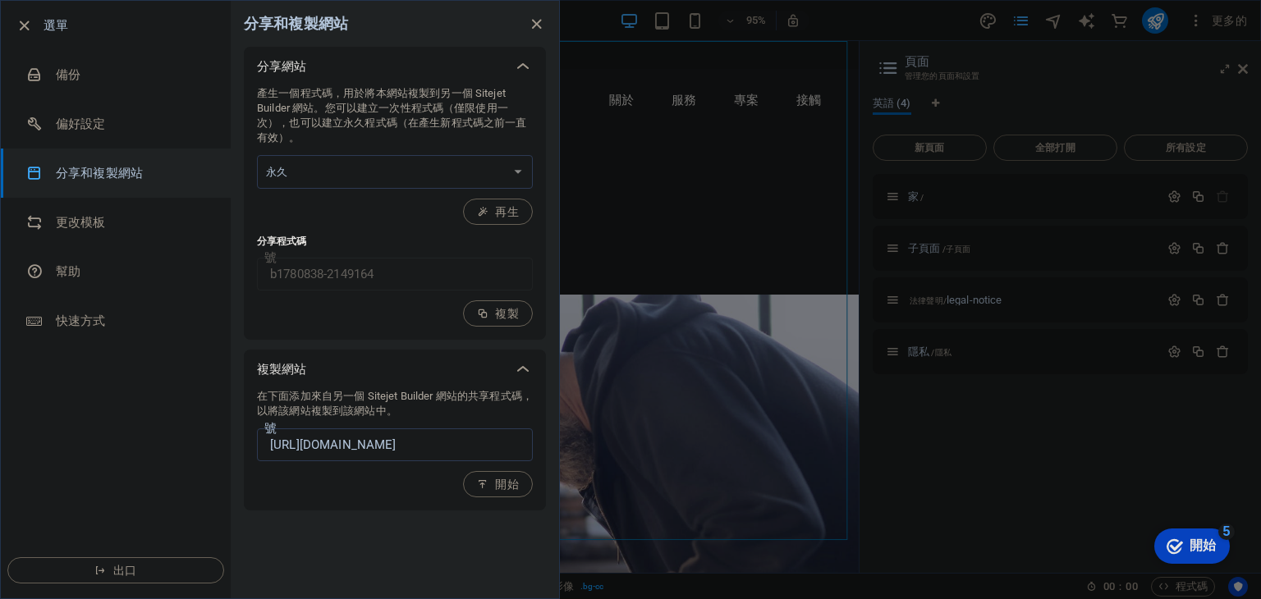
click at [511, 499] on div "在下面添加來自另一個 Sitejet Builder 網站的共享程式碼，以將該網站複製到該網站中。 [URL][DOMAIN_NAME] 號 開始" at bounding box center [395, 449] width 302 height 121
click at [509, 491] on button "開始" at bounding box center [498, 484] width 70 height 26
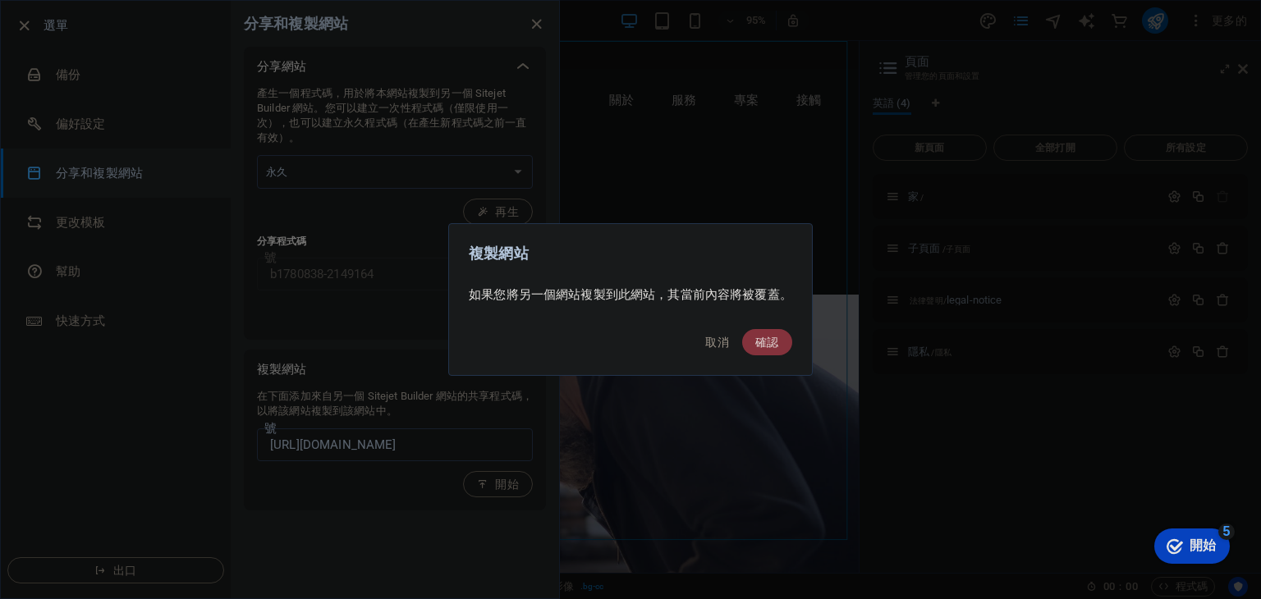
click at [767, 347] on font "確認" at bounding box center [767, 342] width 24 height 13
click at [763, 351] on button "確認" at bounding box center [767, 342] width 50 height 26
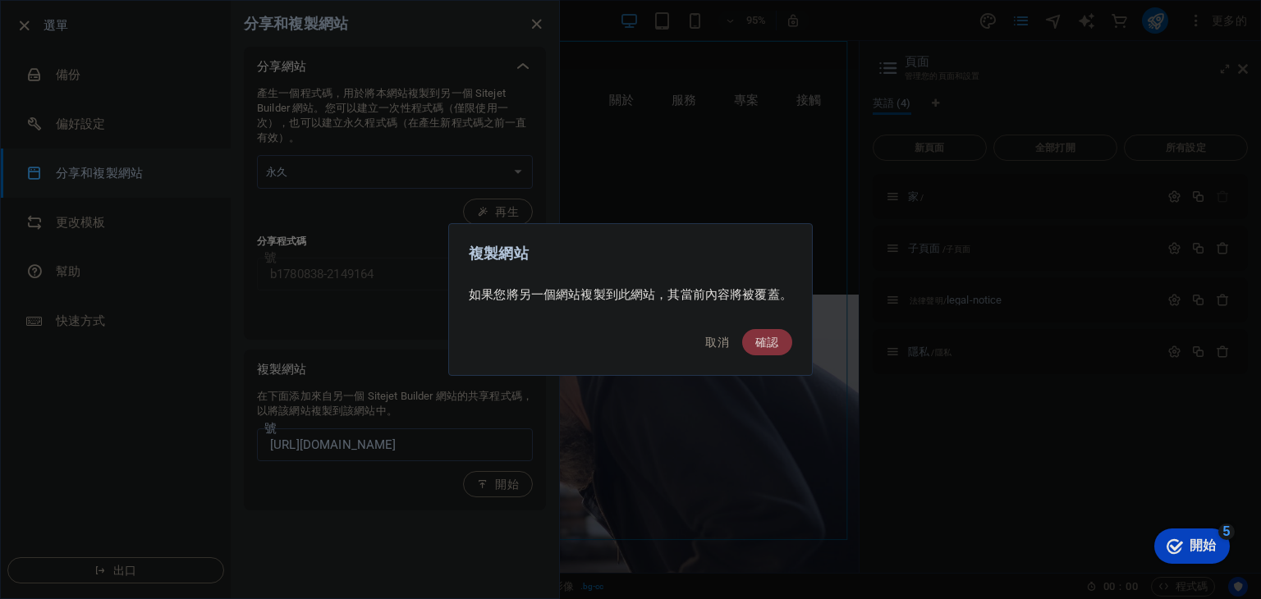
click at [763, 351] on button "確認" at bounding box center [767, 342] width 50 height 26
click at [726, 340] on font "取消" at bounding box center [717, 342] width 24 height 13
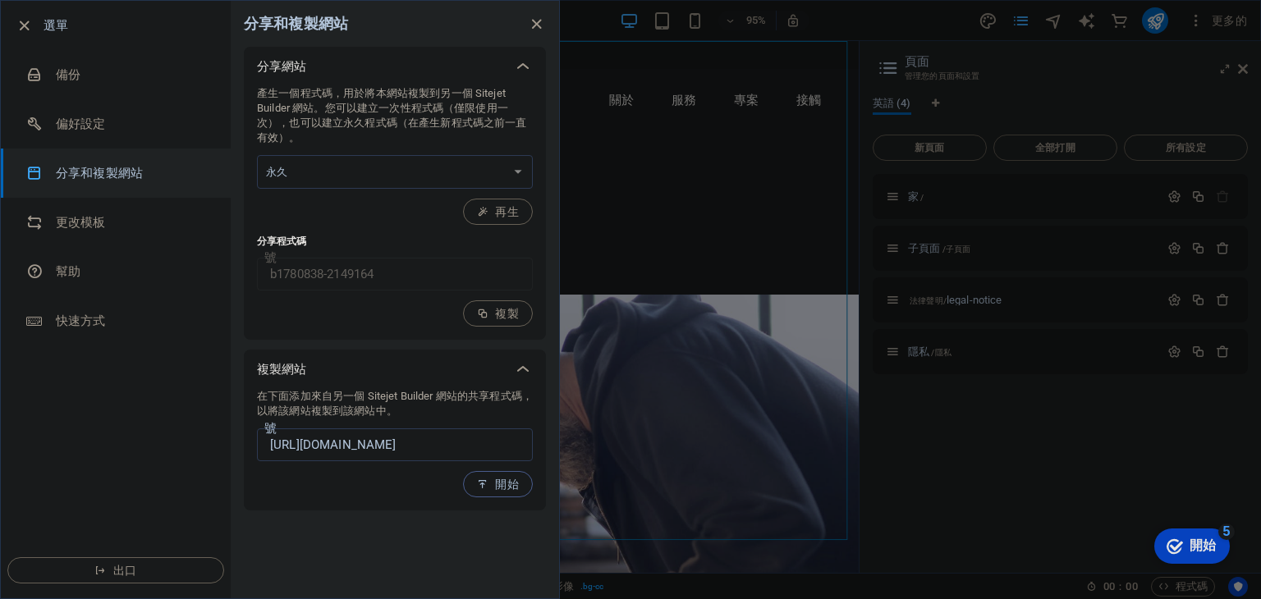
click at [505, 478] on font "開始" at bounding box center [507, 484] width 24 height 13
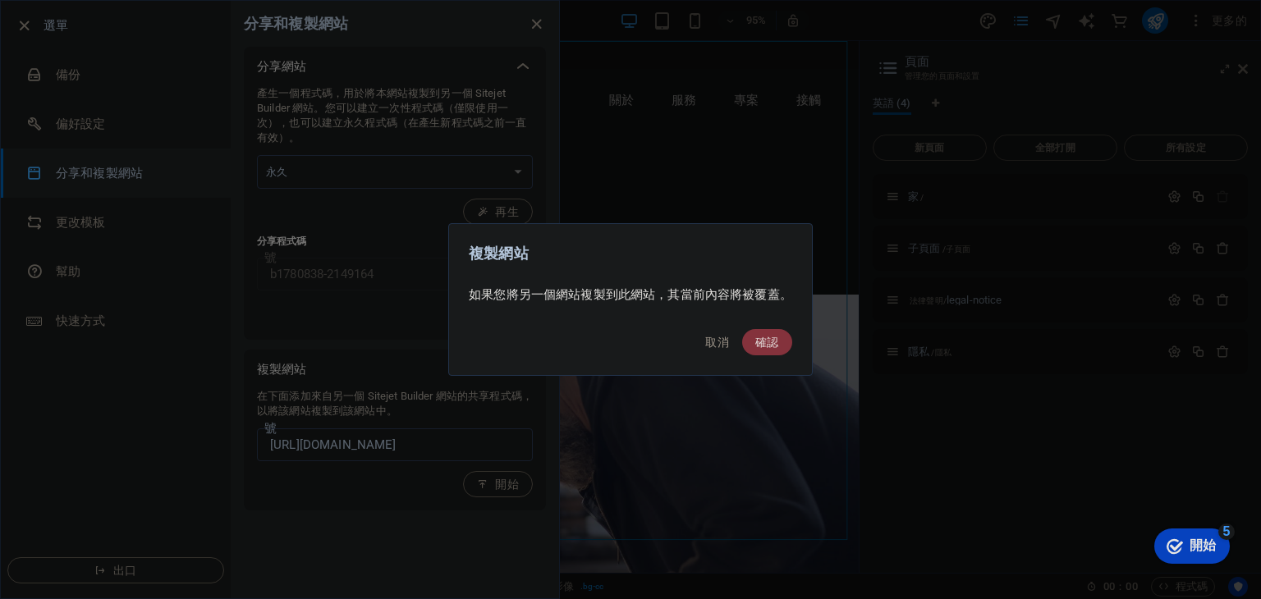
click at [772, 341] on font "確認" at bounding box center [767, 342] width 24 height 13
click at [771, 341] on font "確認" at bounding box center [767, 342] width 24 height 13
click at [769, 343] on font "確認" at bounding box center [767, 342] width 24 height 13
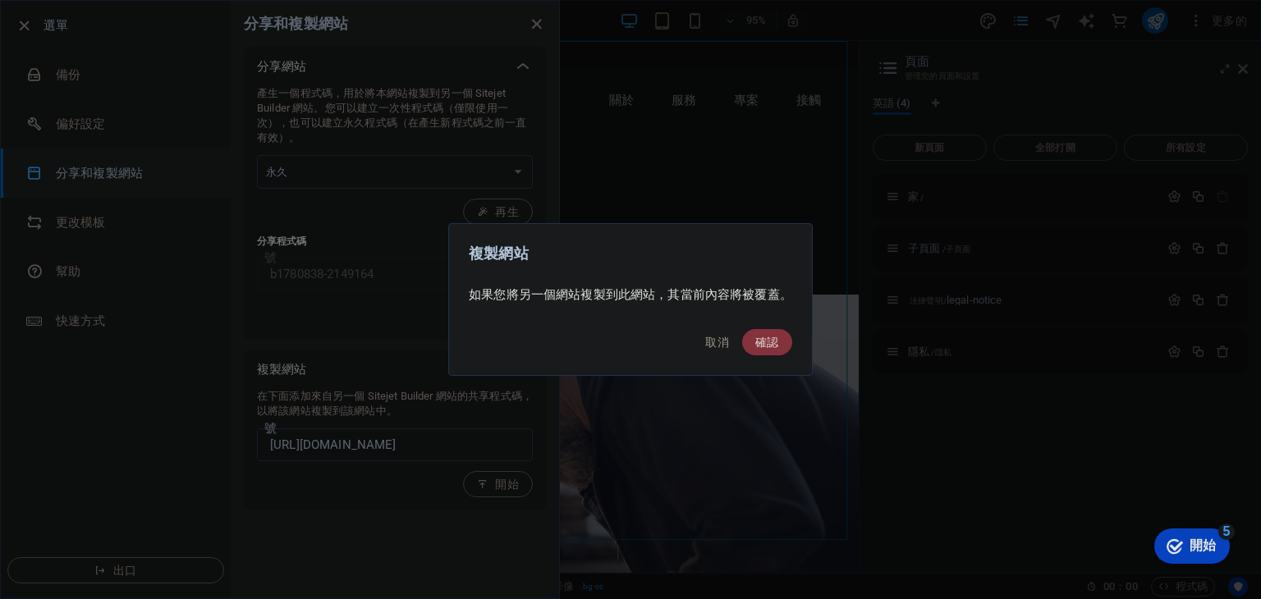
click at [769, 343] on font "確認" at bounding box center [767, 342] width 24 height 13
drag, startPoint x: 769, startPoint y: 343, endPoint x: 726, endPoint y: 347, distance: 42.9
click at [768, 343] on font "確認" at bounding box center [767, 342] width 24 height 13
drag, startPoint x: 716, startPoint y: 343, endPoint x: 548, endPoint y: 376, distance: 170.6
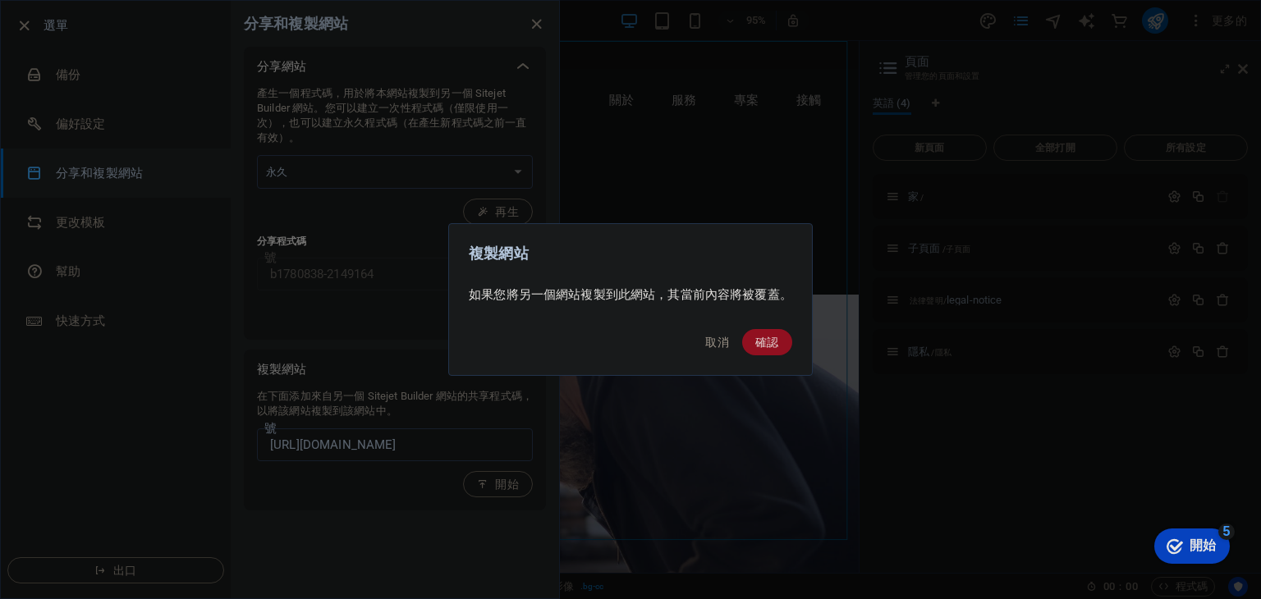
click at [706, 346] on font "取消" at bounding box center [717, 342] width 24 height 13
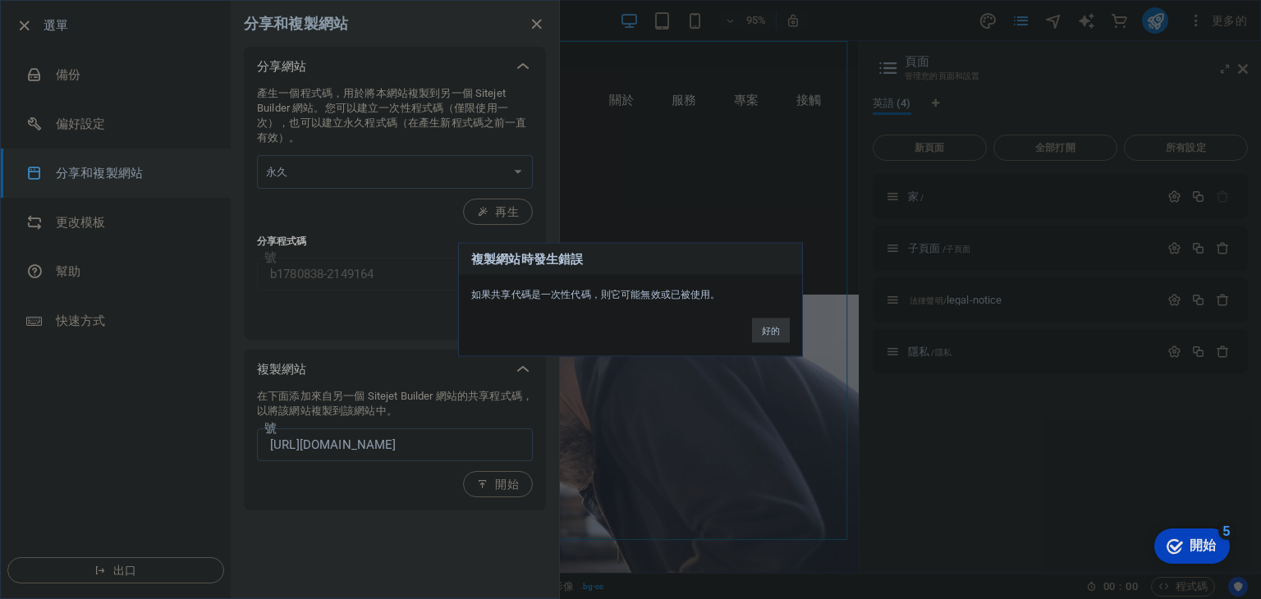
click at [780, 330] on button "好的" at bounding box center [771, 330] width 38 height 25
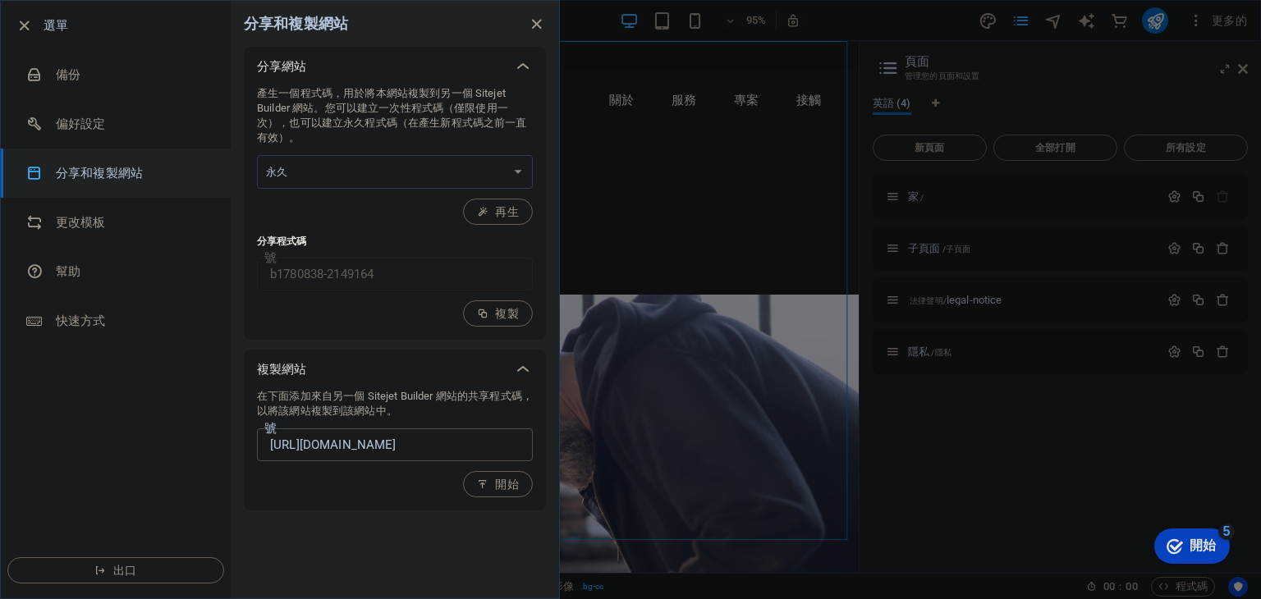
click at [438, 448] on input "[URL][DOMAIN_NAME]" at bounding box center [395, 444] width 276 height 33
click at [440, 447] on input "[URL][DOMAIN_NAME]" at bounding box center [395, 444] width 276 height 33
paste input "pinge"
type input "[URL][DOMAIN_NAME]"
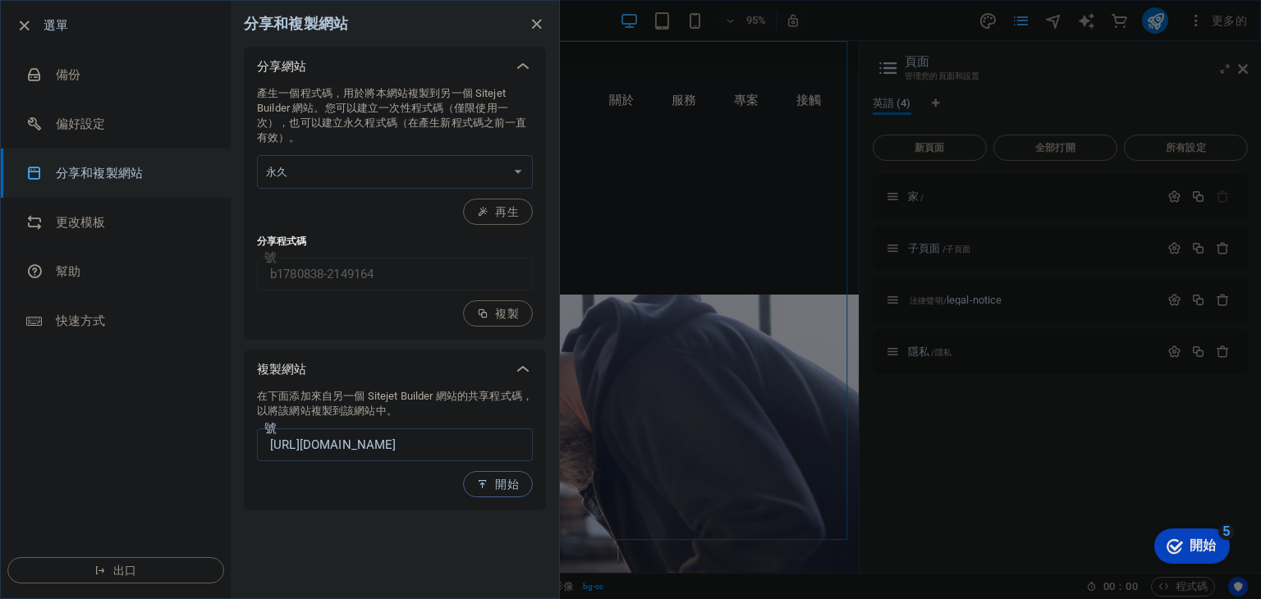
click at [505, 487] on font "開始" at bounding box center [507, 484] width 24 height 13
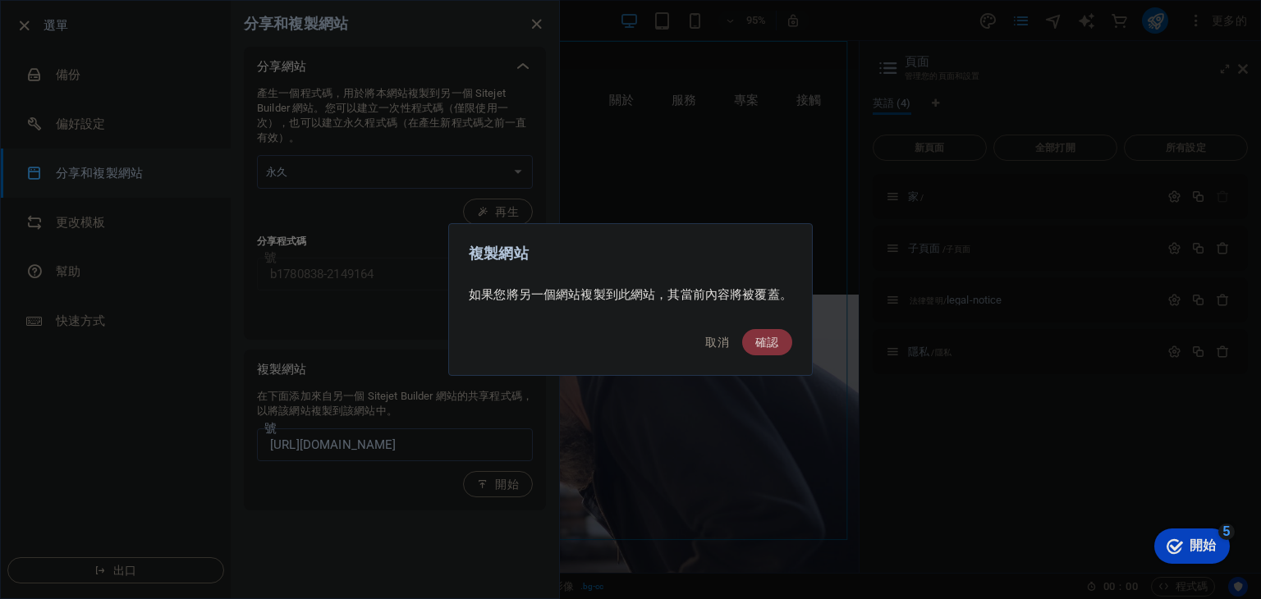
click at [767, 338] on font "確認" at bounding box center [767, 342] width 24 height 13
click at [767, 341] on font "確認" at bounding box center [767, 342] width 24 height 13
click at [724, 346] on font "取消" at bounding box center [717, 342] width 24 height 13
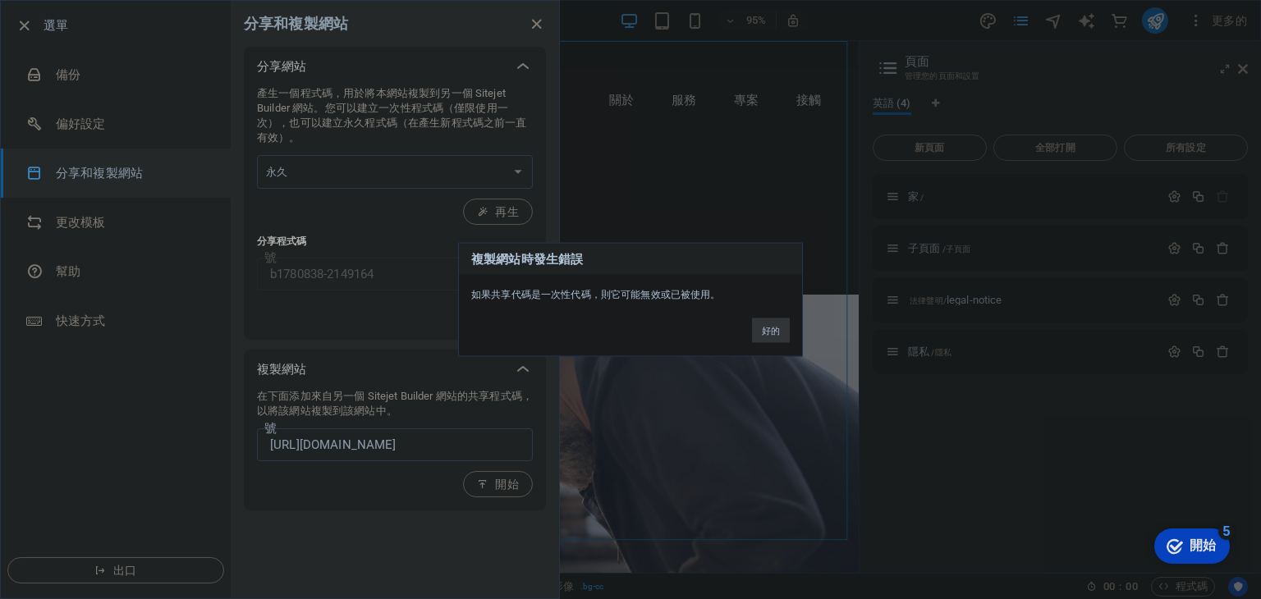
click at [771, 331] on font "好的" at bounding box center [771, 331] width 18 height 10
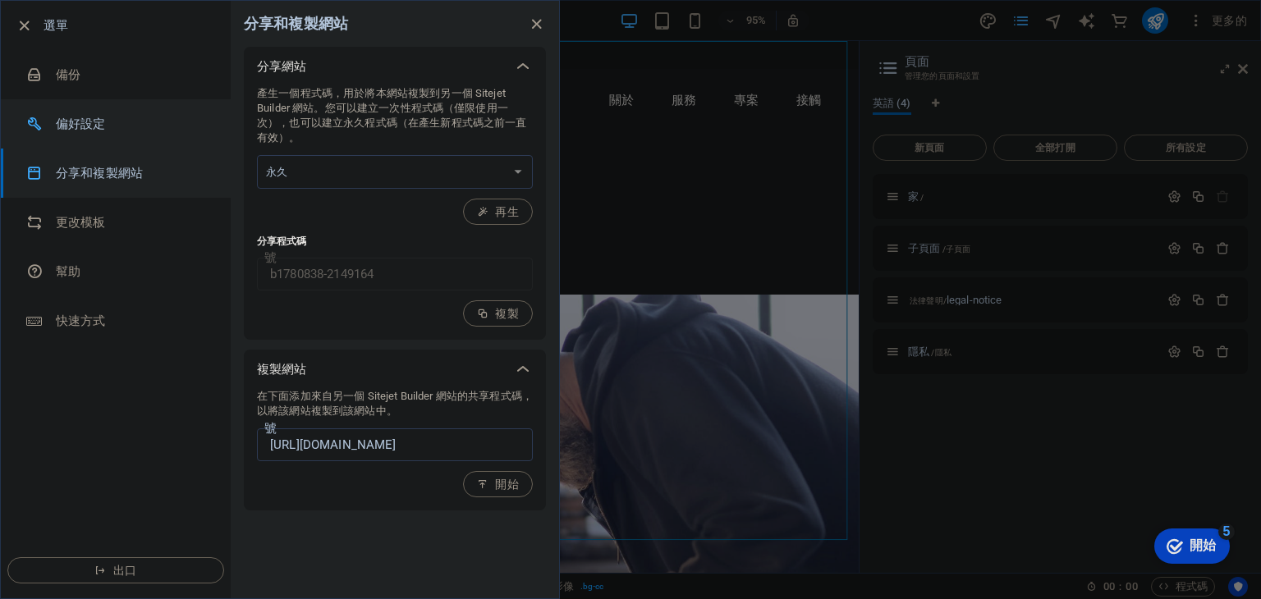
click at [128, 135] on li "偏好設定" at bounding box center [116, 123] width 230 height 49
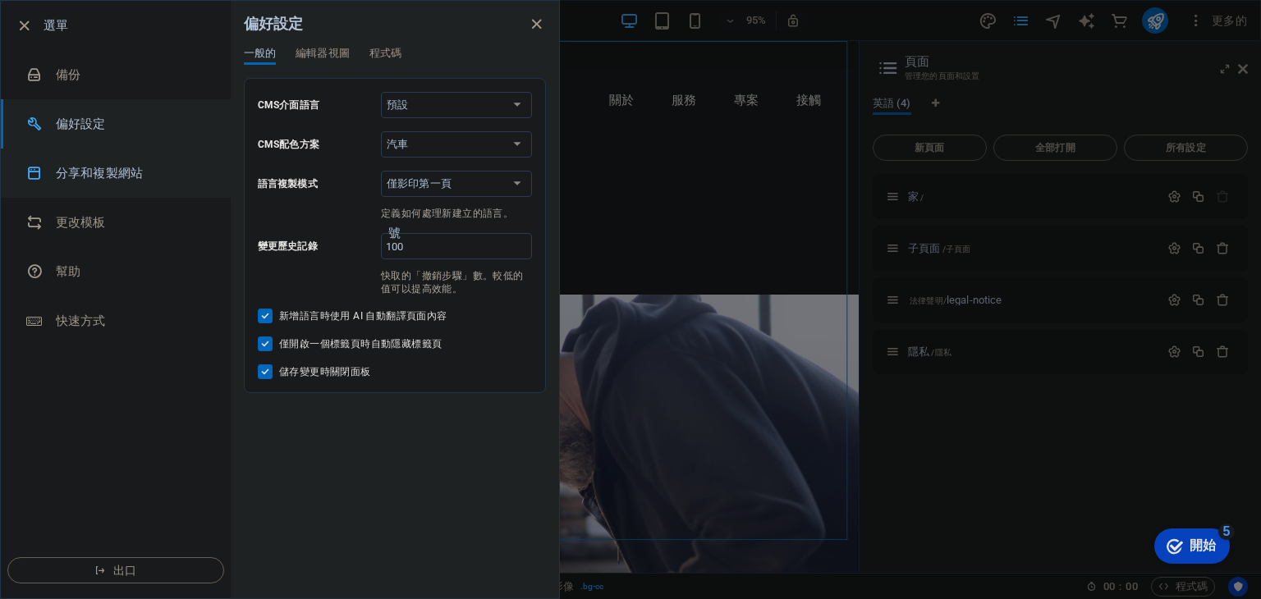
click at [124, 162] on li "分享和複製網站" at bounding box center [116, 173] width 230 height 49
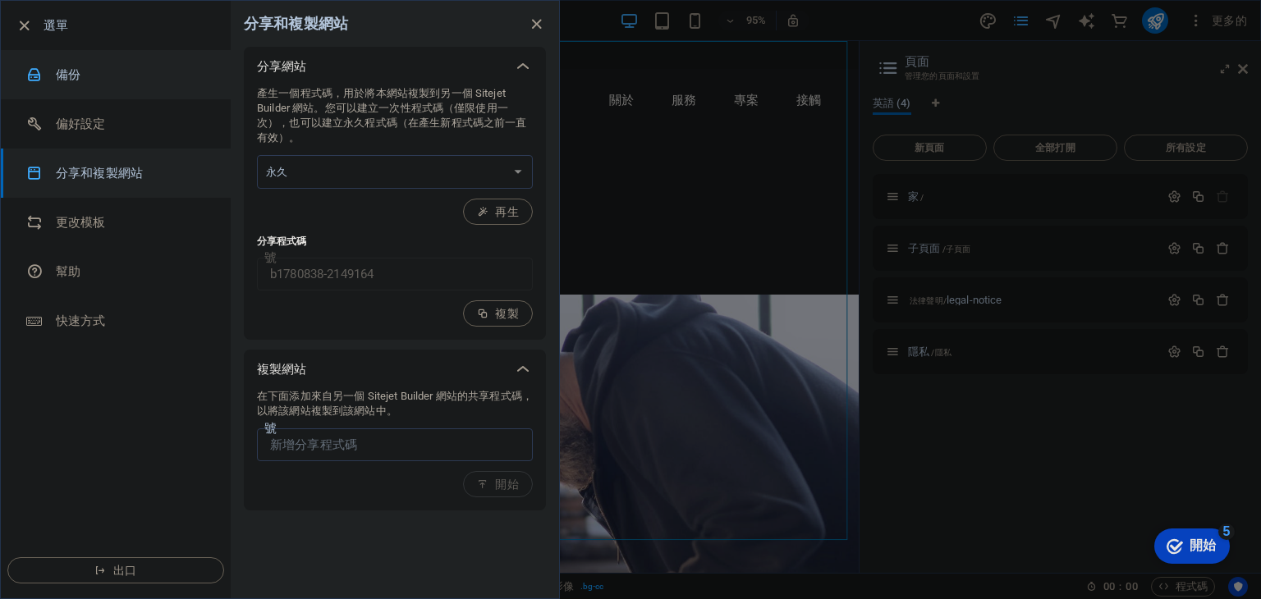
click at [105, 92] on li "備份" at bounding box center [116, 74] width 230 height 49
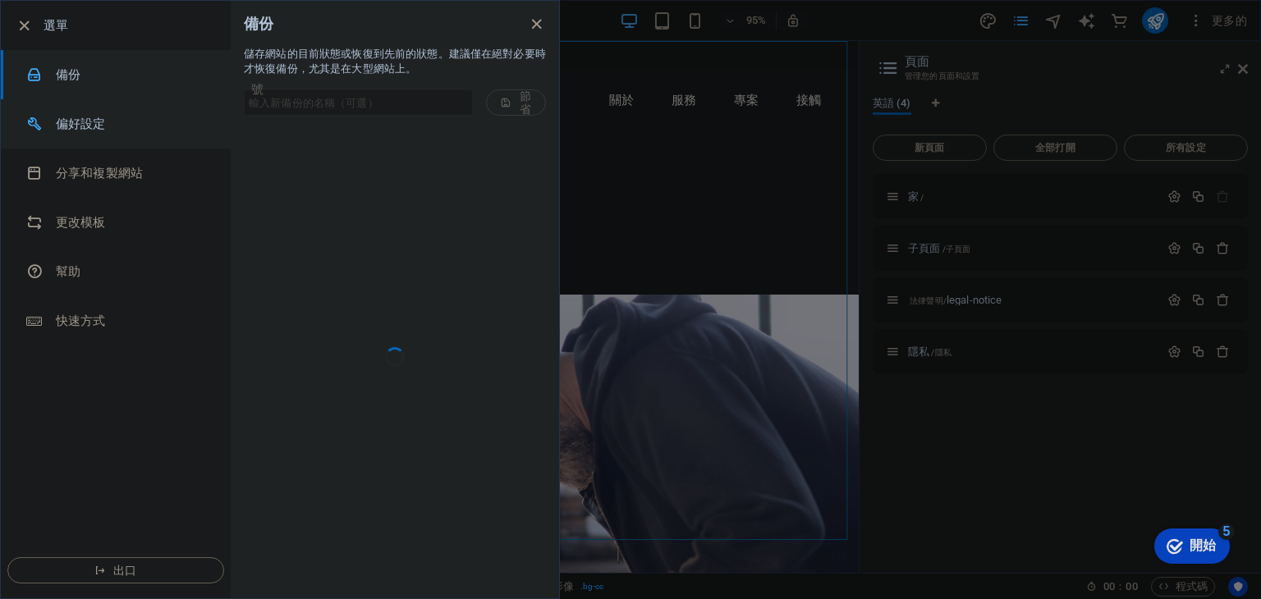
click at [112, 114] on h6 "偏好設定" at bounding box center [132, 124] width 152 height 20
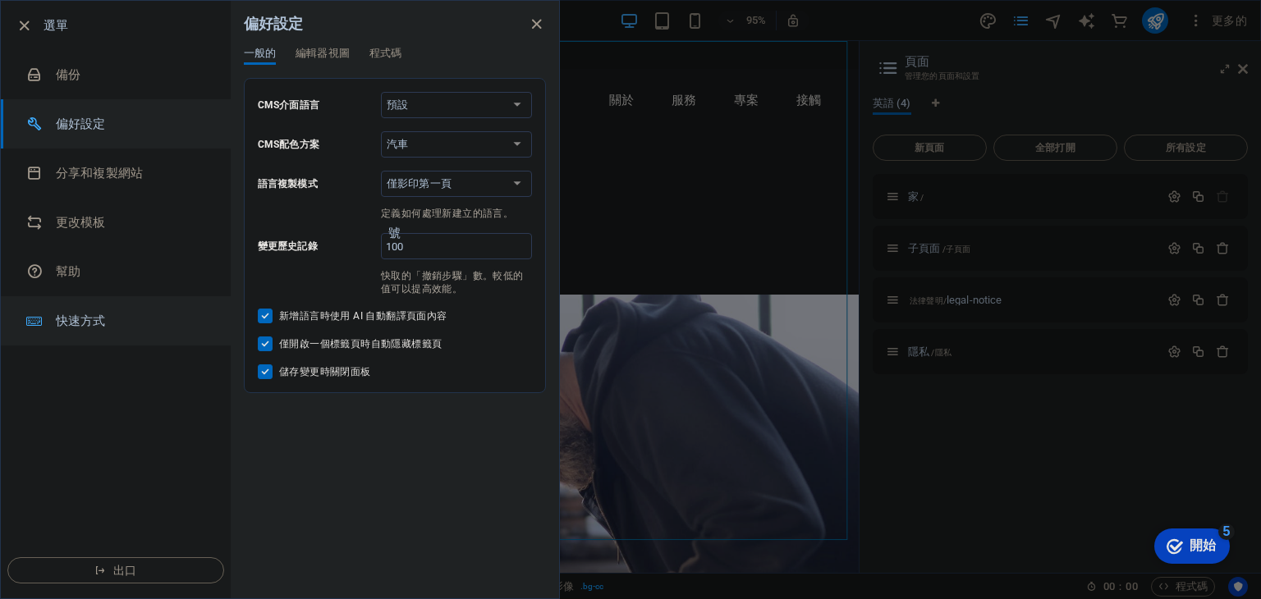
click at [87, 319] on font "快速方式" at bounding box center [81, 321] width 50 height 15
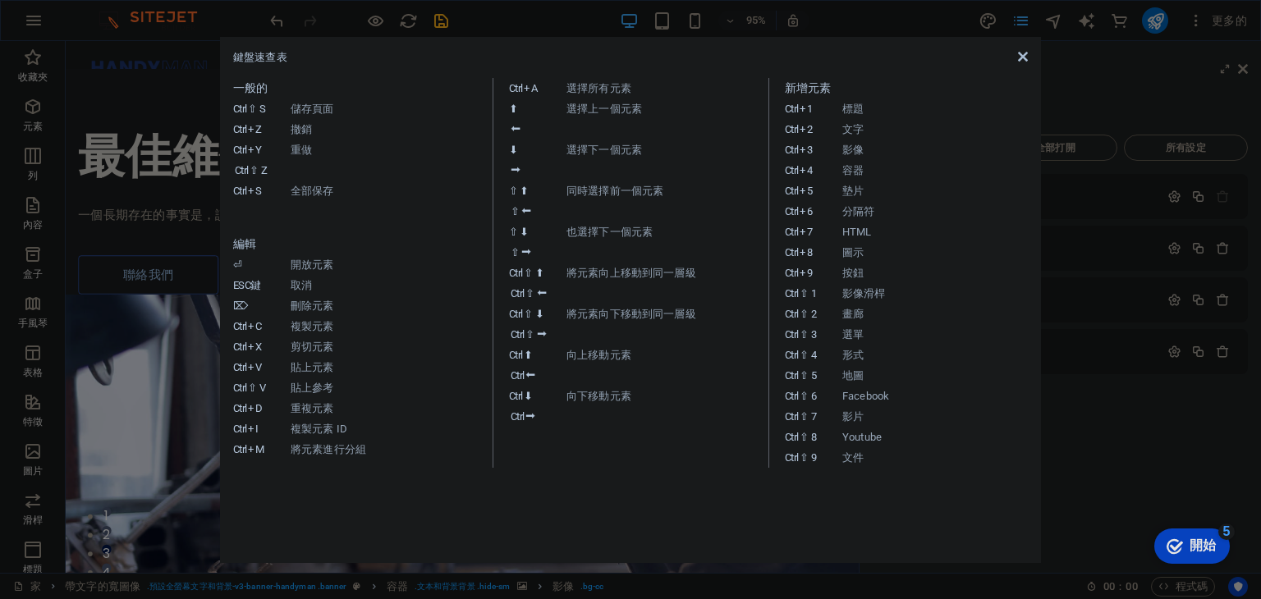
click at [1018, 53] on icon at bounding box center [1023, 56] width 10 height 13
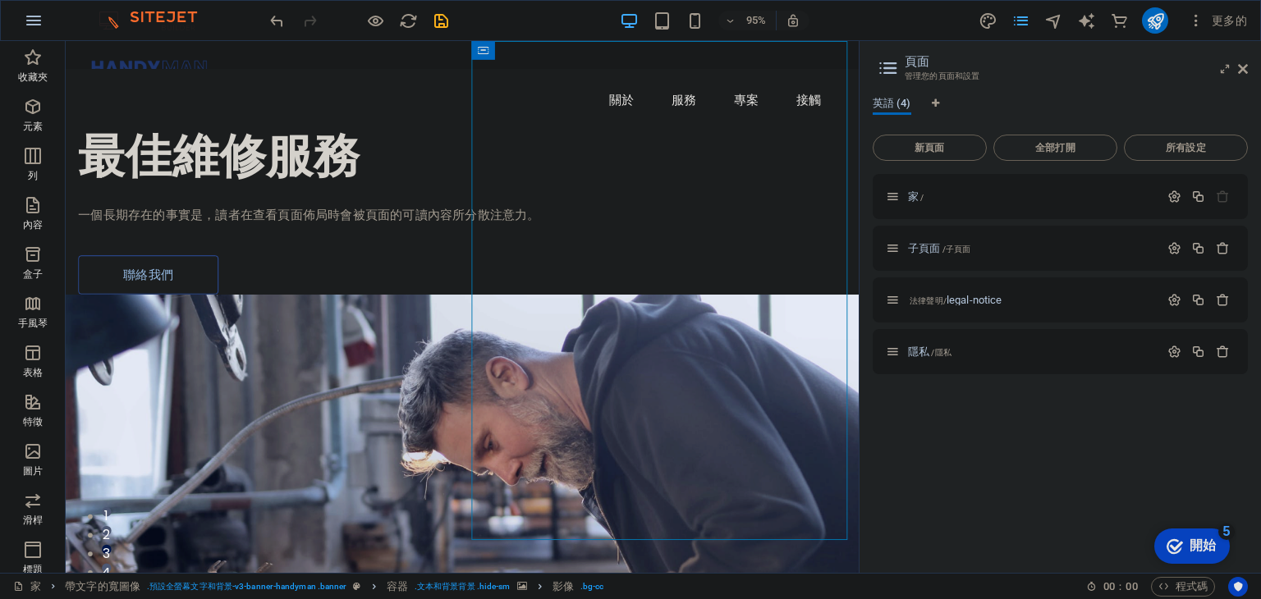
click at [36, 20] on icon "button" at bounding box center [34, 21] width 20 height 20
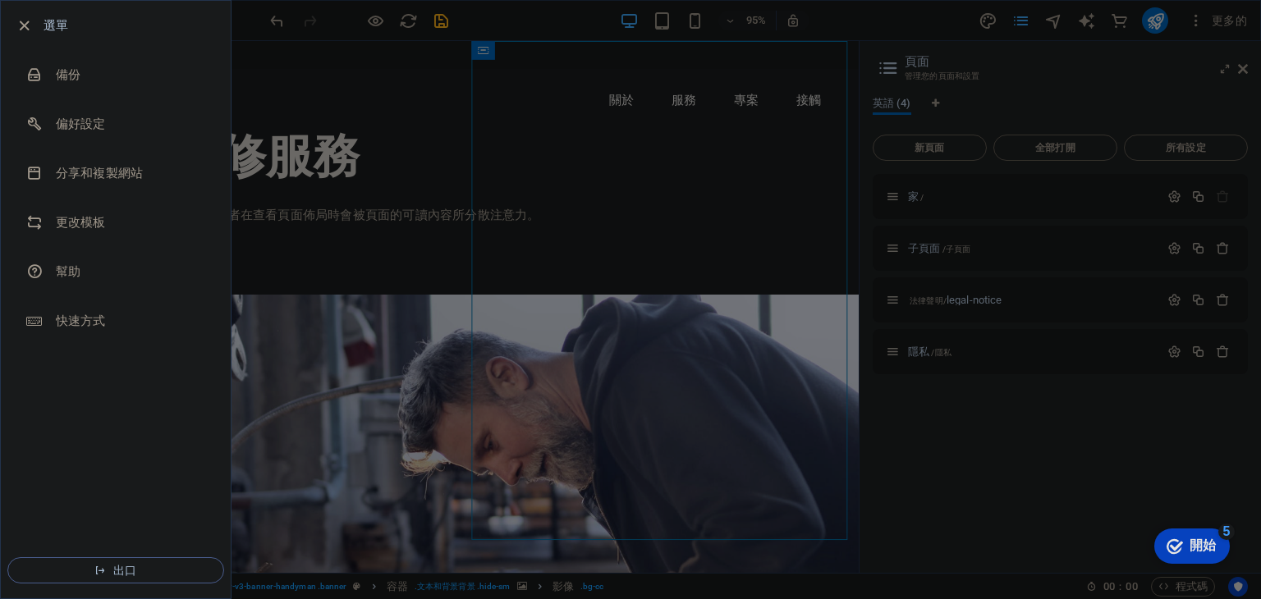
click at [204, 562] on button "出口" at bounding box center [115, 570] width 217 height 26
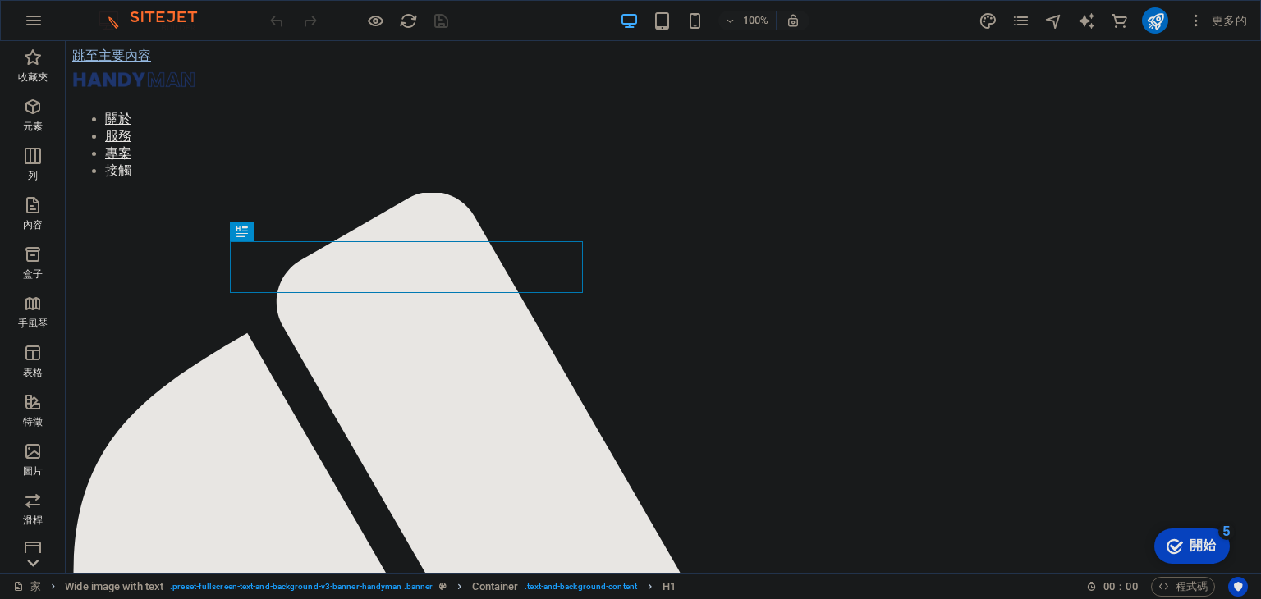
click at [141, 11] on img at bounding box center [155, 21] width 123 height 20
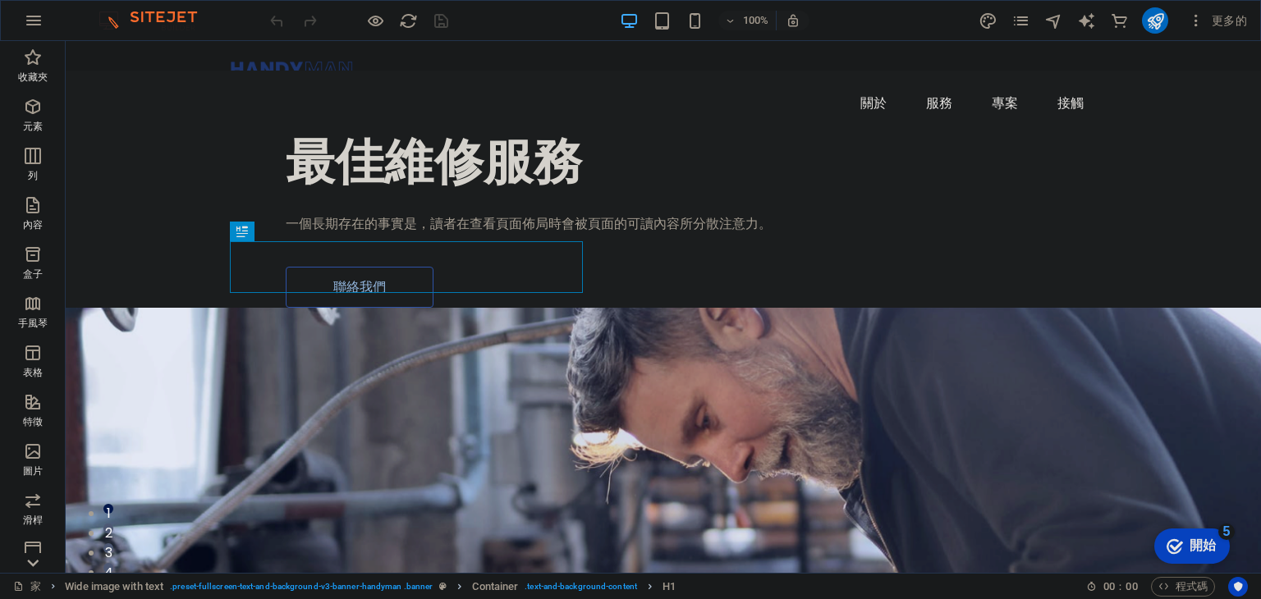
click at [109, 24] on img at bounding box center [155, 21] width 123 height 20
click at [1229, 18] on font "更多的" at bounding box center [1228, 20] width 35 height 13
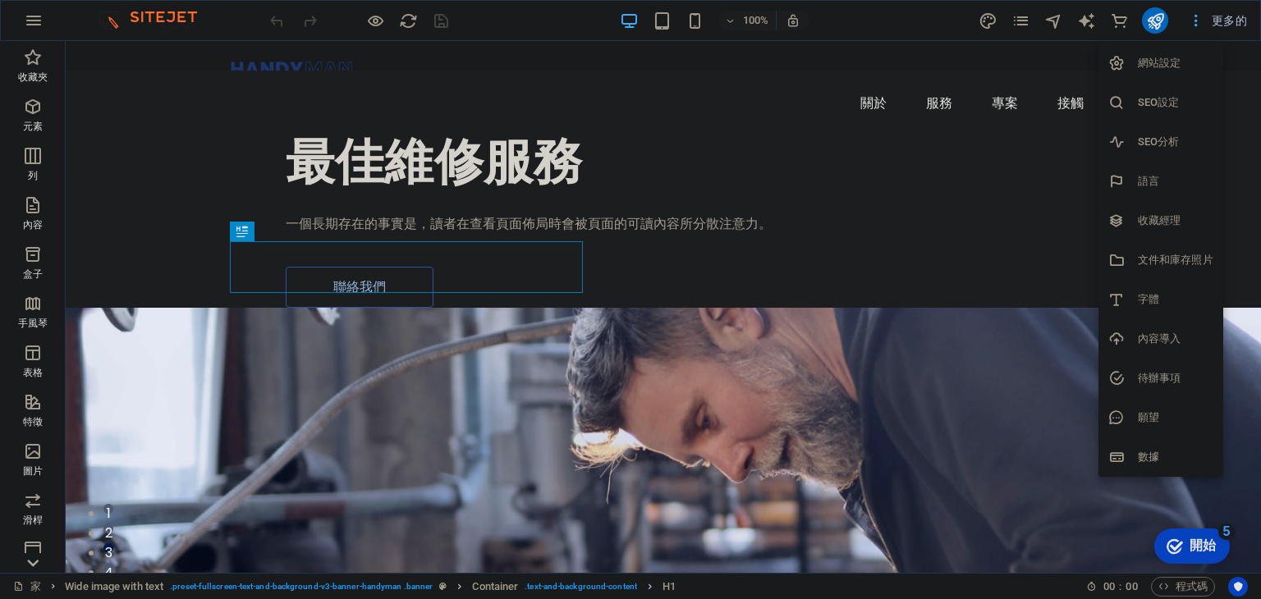
click at [1152, 67] on font "網站設定" at bounding box center [1158, 63] width 43 height 12
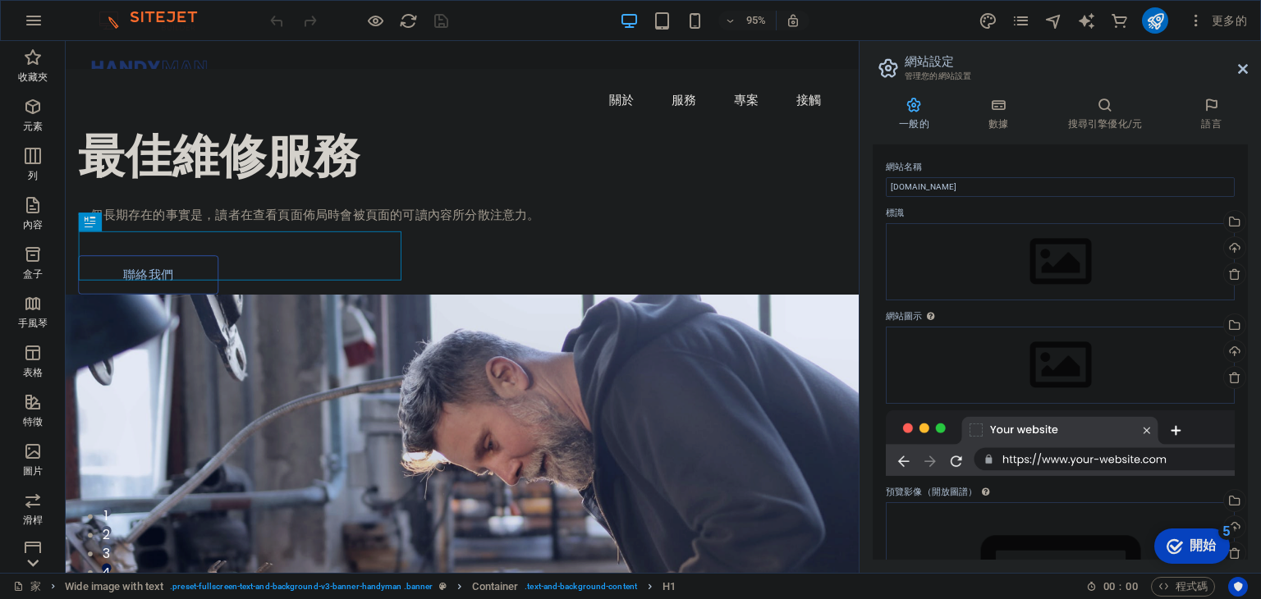
click at [1245, 66] on icon at bounding box center [1243, 68] width 10 height 13
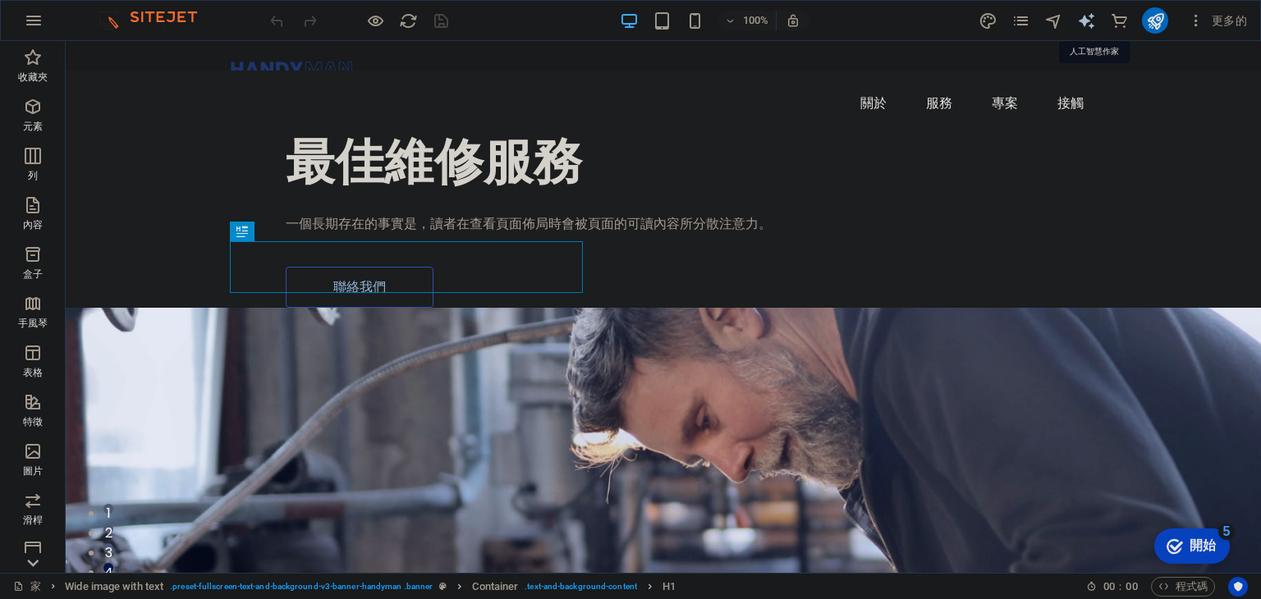
drag, startPoint x: 1091, startPoint y: 16, endPoint x: 1089, endPoint y: 24, distance: 8.4
click at [1091, 16] on icon "文字產生器" at bounding box center [1086, 20] width 19 height 19
select select "English"
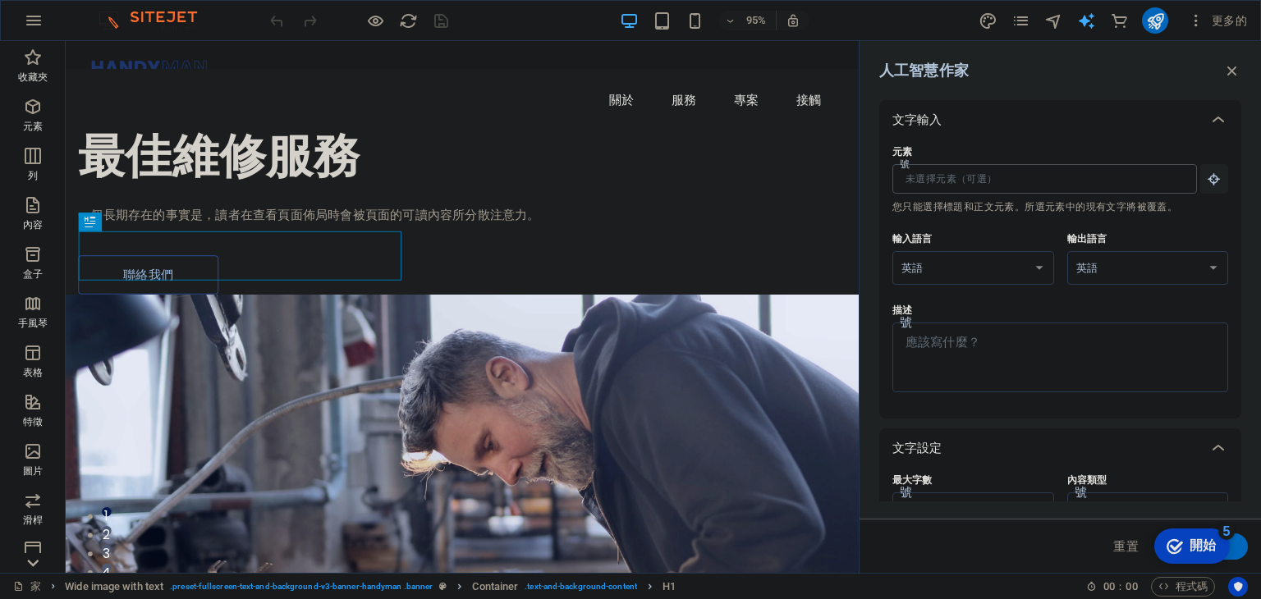
click at [1031, 185] on input "元素 號 您只能選擇標題和正文元素。所選元素中的現有文字將被覆蓋。" at bounding box center [1038, 179] width 293 height 30
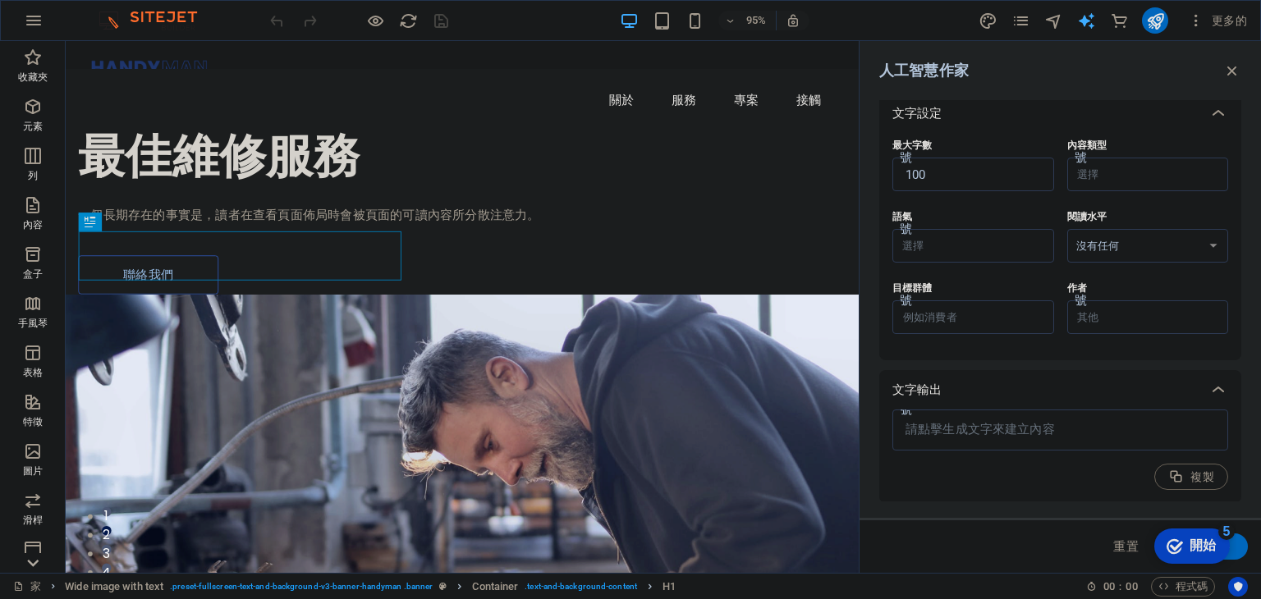
scroll to position [336, 0]
type textarea "x"
click at [1096, 430] on textarea at bounding box center [1059, 429] width 319 height 25
paste textarea
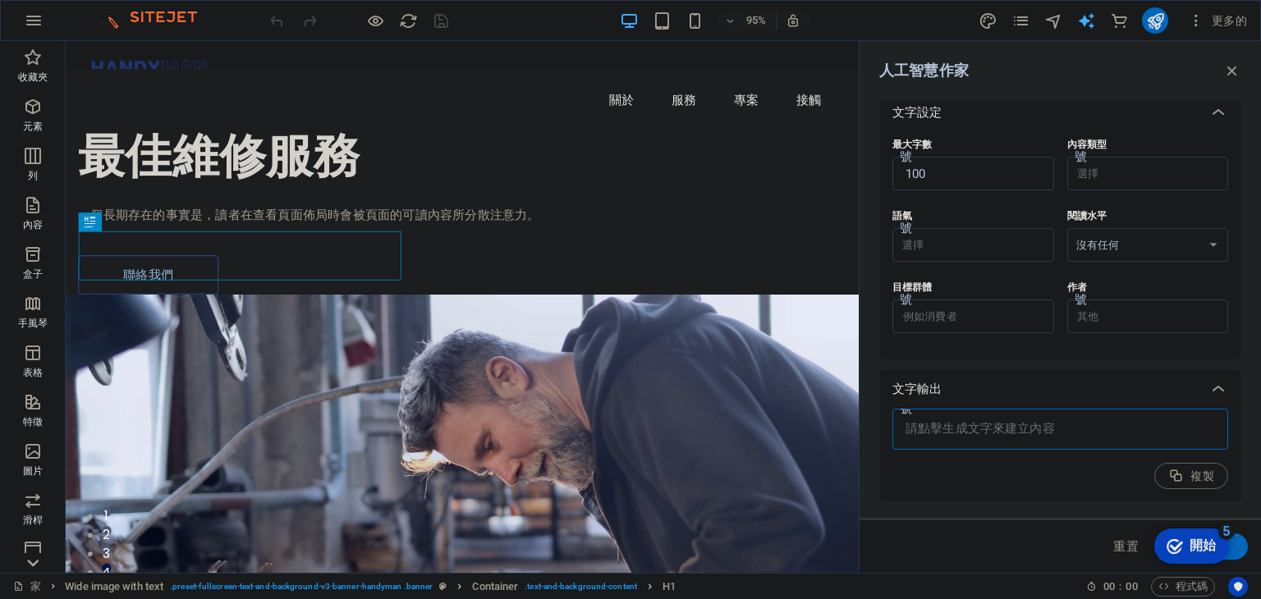
click at [981, 410] on div "x 號" at bounding box center [1060, 429] width 336 height 41
type textarea "x"
click at [1177, 469] on icon "button" at bounding box center [1176, 477] width 16 height 16
type textarea "x"
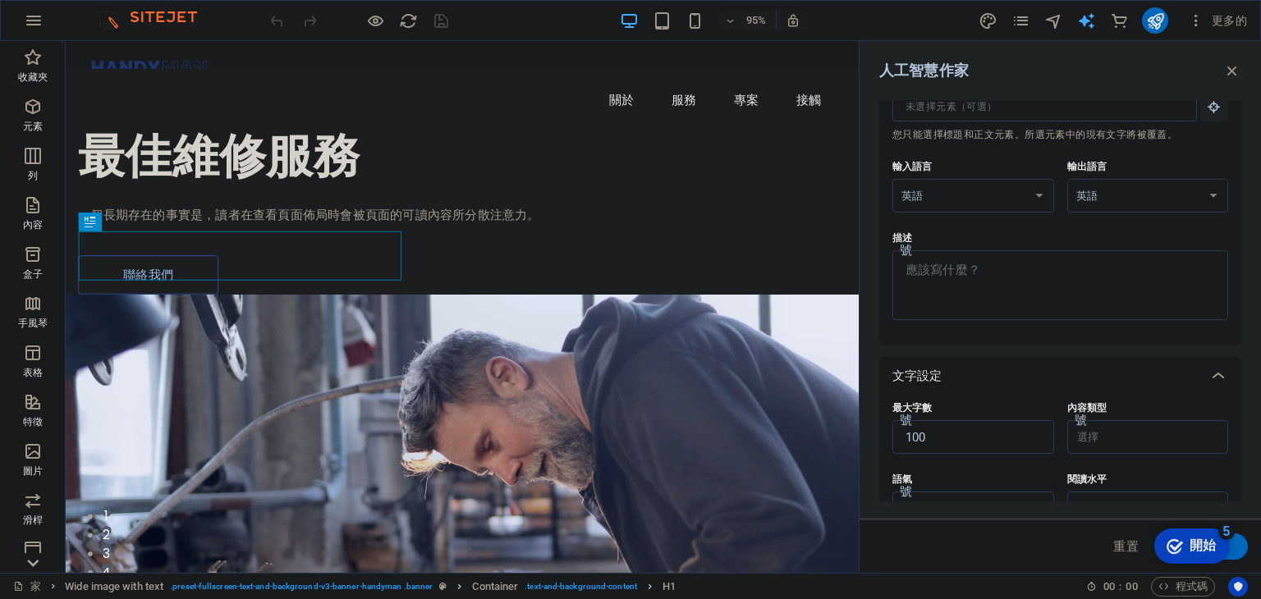
scroll to position [0, 0]
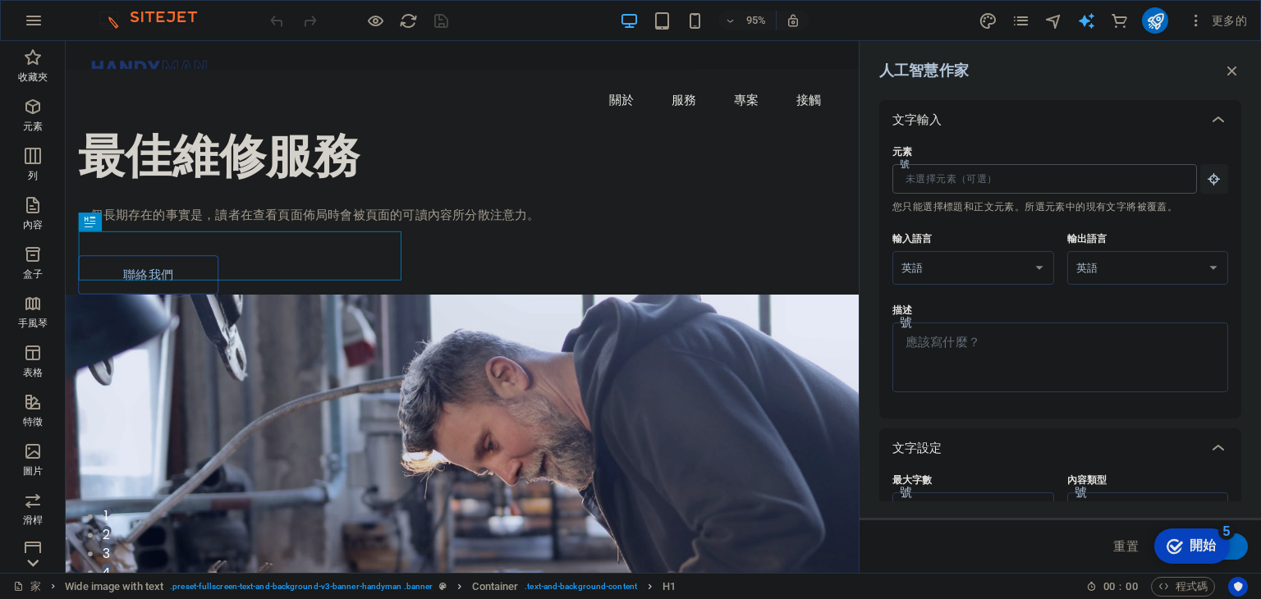
click at [1042, 175] on input "元素 號 您只能選擇標題和正文元素。所選元素中的現有文字將被覆蓋。" at bounding box center [1038, 179] width 293 height 30
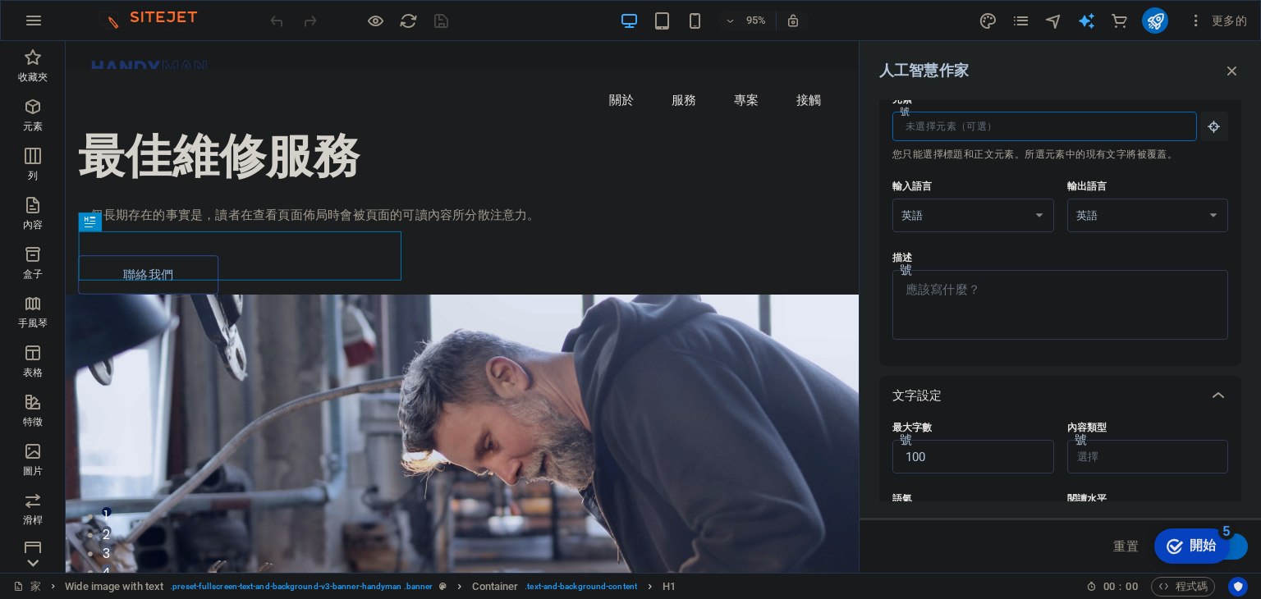
scroll to position [336, 0]
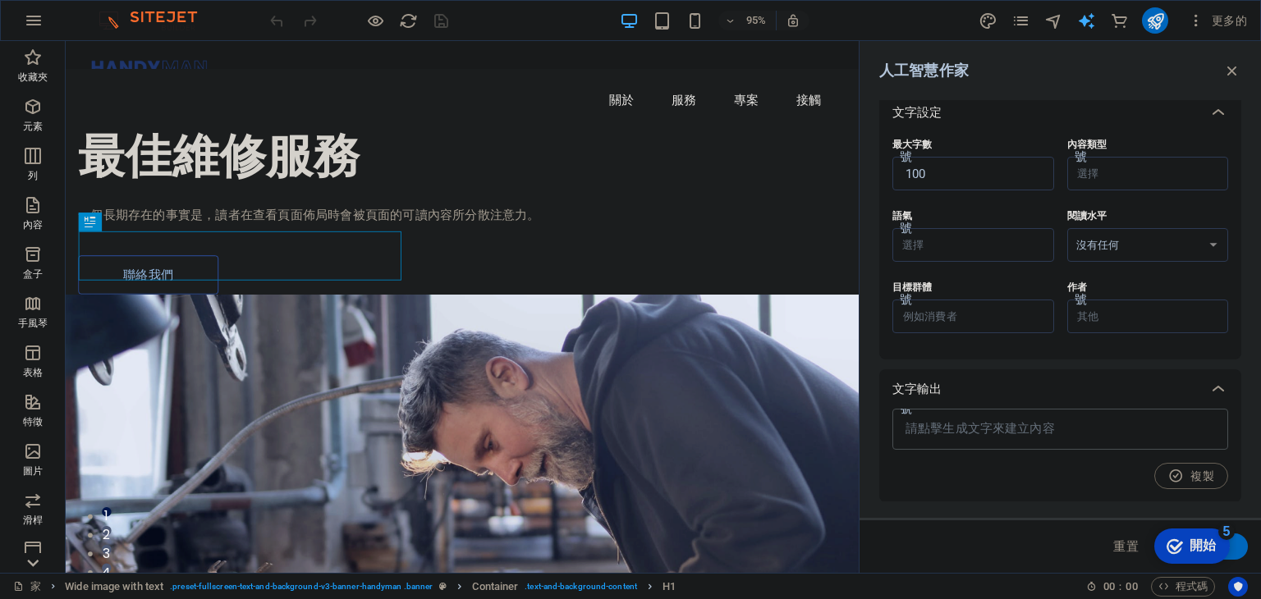
click at [1000, 445] on div "x 號" at bounding box center [1060, 429] width 336 height 41
type textarea "x"
paste textarea
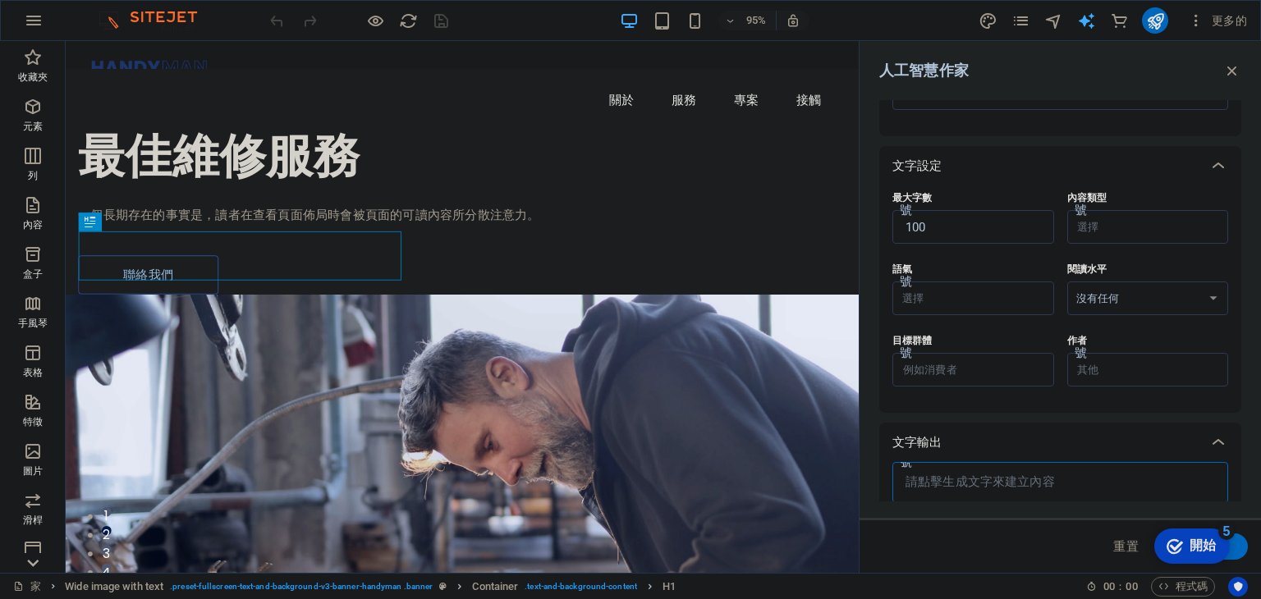
scroll to position [281, 0]
type textarea "x"
click div "checkmark 開始 5 編輯器中的第一步 讓我們帶您了解主要功能 0% 1 概述 - 不完整 2 使用元素 - 不完整 3 使用部分 - 不完整 4 設…"
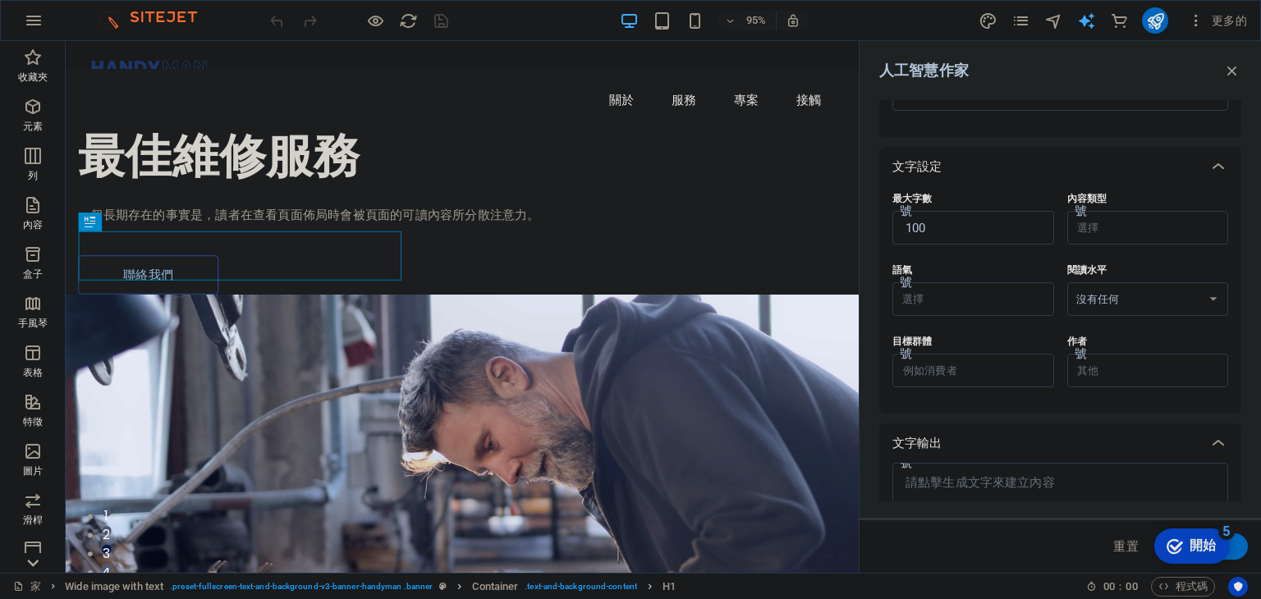
drag, startPoint x: 1221, startPoint y: 69, endPoint x: 1221, endPoint y: 89, distance: 20.5
click at [1221, 72] on div "人工智慧作家" at bounding box center [1060, 71] width 362 height 20
click at [1228, 73] on icon "button" at bounding box center [1232, 71] width 18 height 18
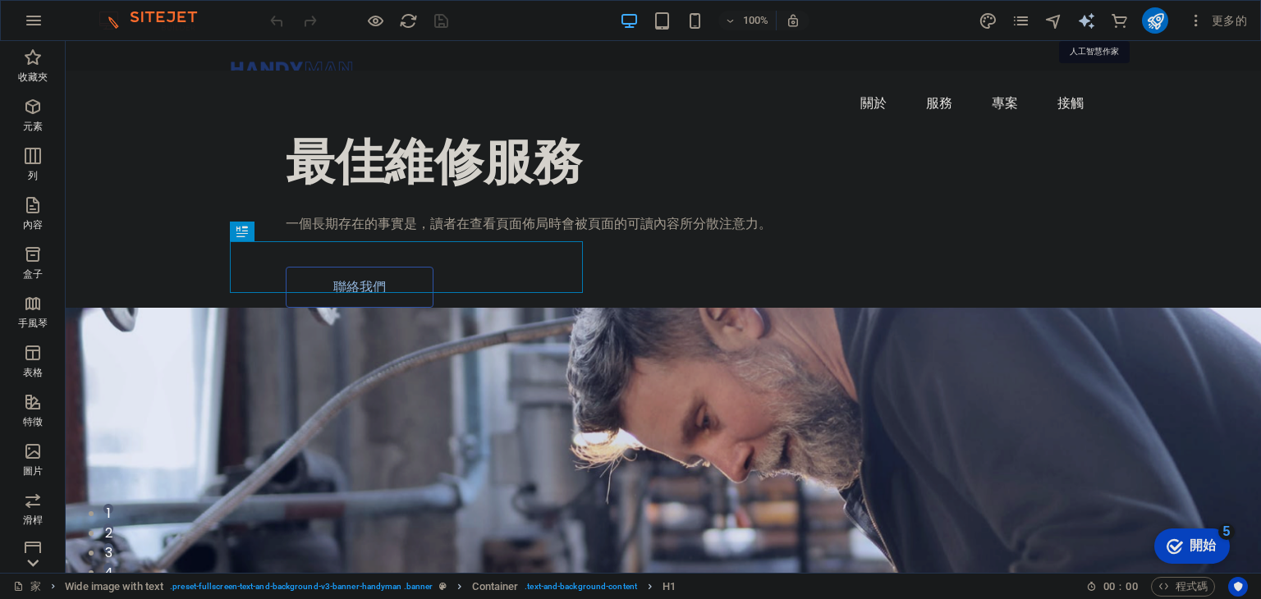
click at [1085, 16] on icon "文字產生器" at bounding box center [1086, 20] width 19 height 19
select select "English"
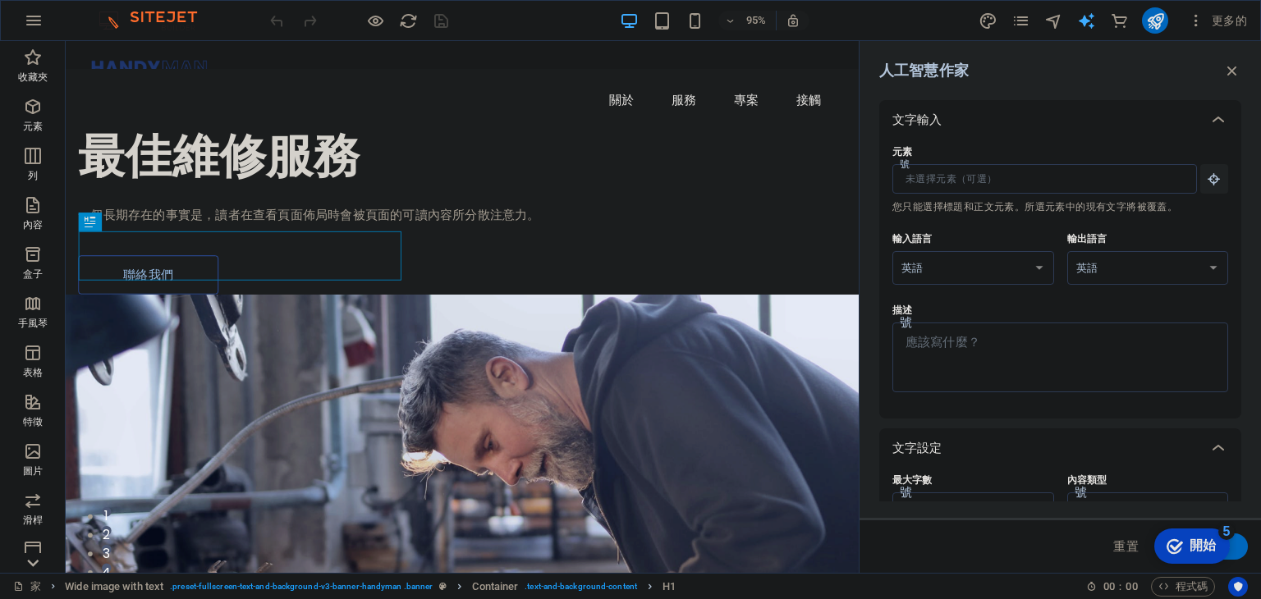
click at [1041, 23] on div "更多的" at bounding box center [1115, 20] width 276 height 26
click at [1043, 22] on span "航海家" at bounding box center [1053, 20] width 20 height 19
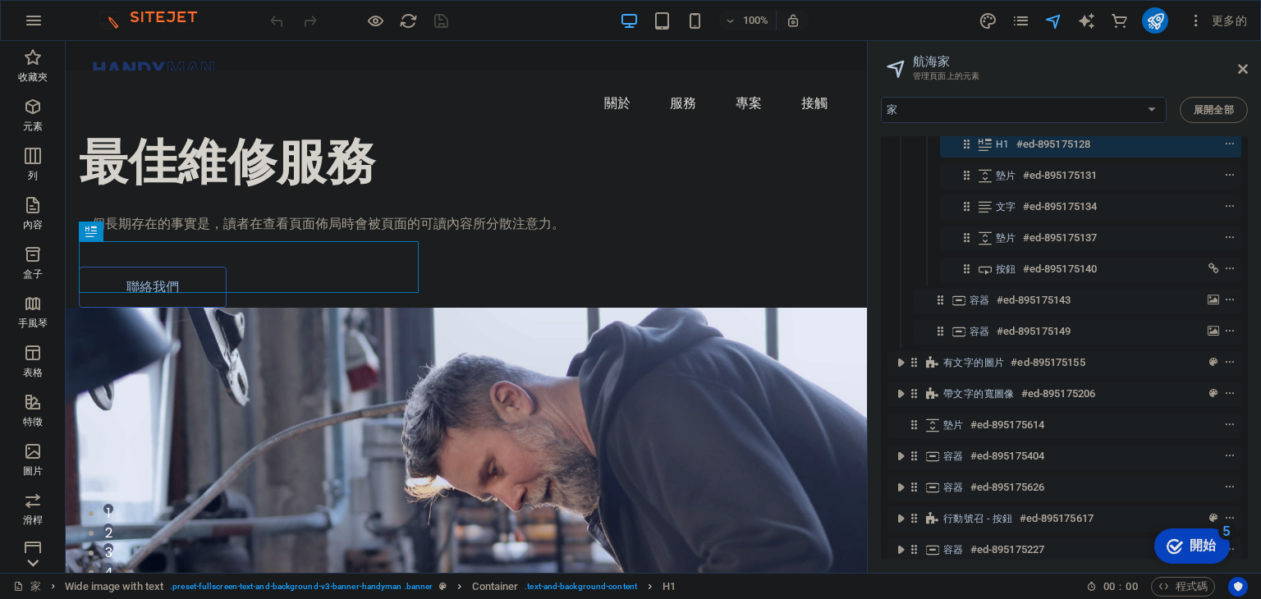
scroll to position [115, 0]
